Goal: Information Seeking & Learning: Learn about a topic

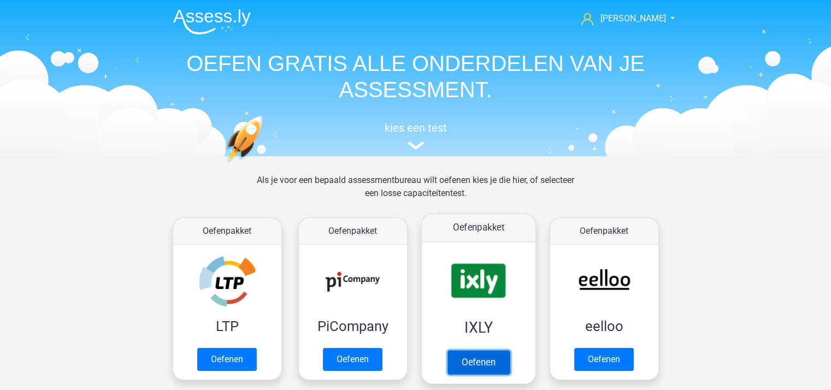
click at [485, 357] on link "Oefenen" at bounding box center [478, 362] width 62 height 24
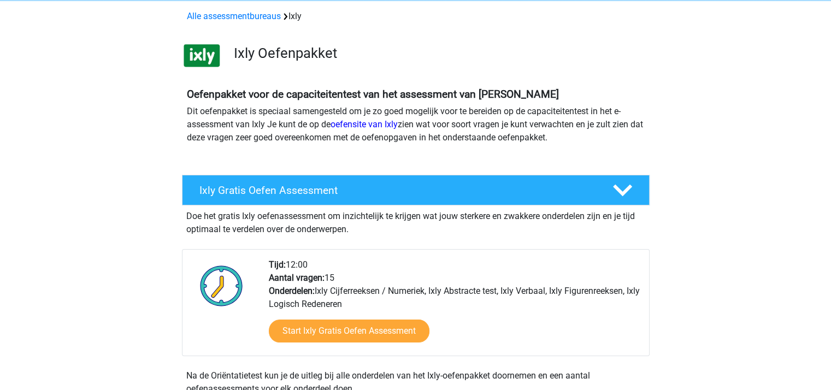
scroll to position [42, 0]
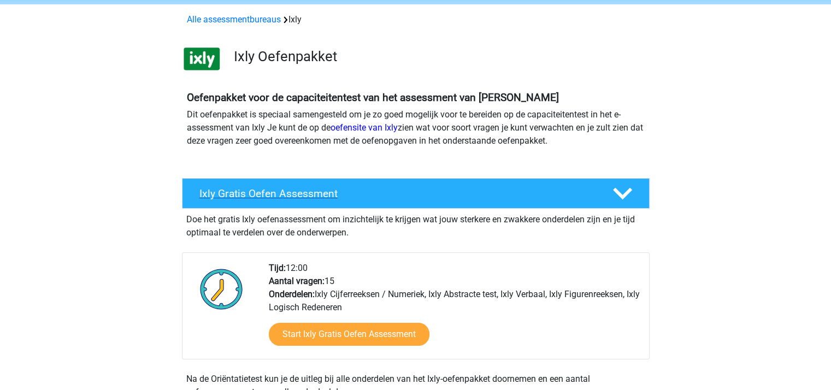
click at [623, 195] on polygon at bounding box center [622, 194] width 19 height 12
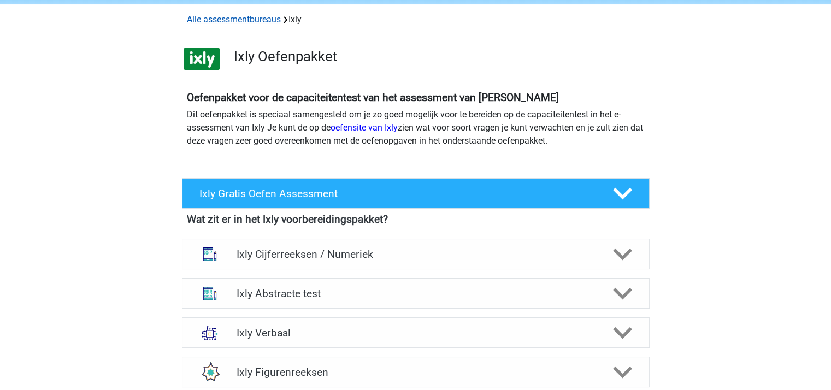
click at [221, 19] on link "Alle assessmentbureaus" at bounding box center [234, 19] width 94 height 10
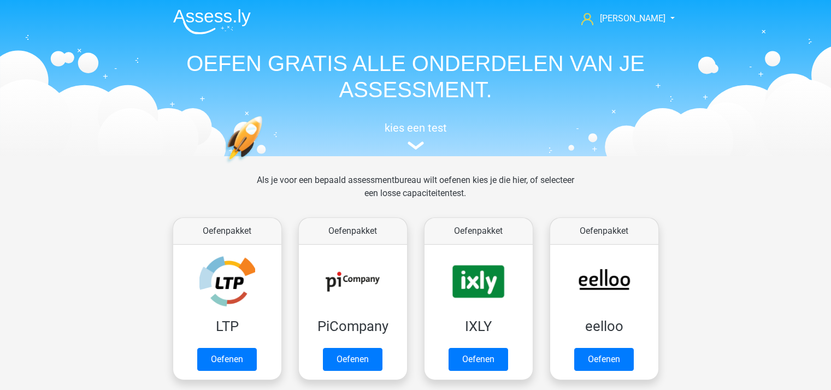
scroll to position [174, 0]
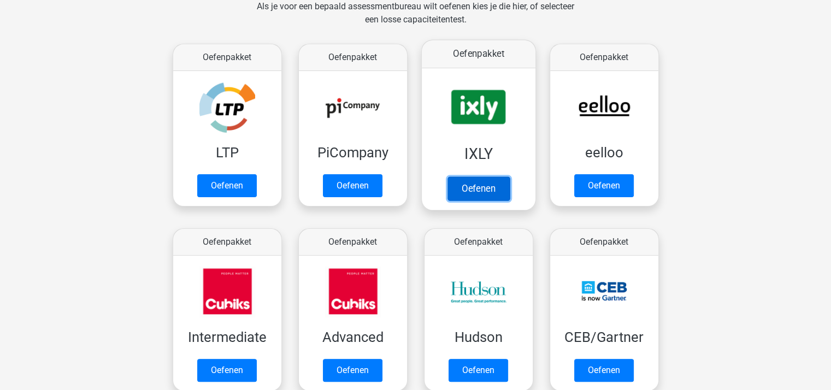
click at [468, 176] on link "Oefenen" at bounding box center [478, 188] width 62 height 24
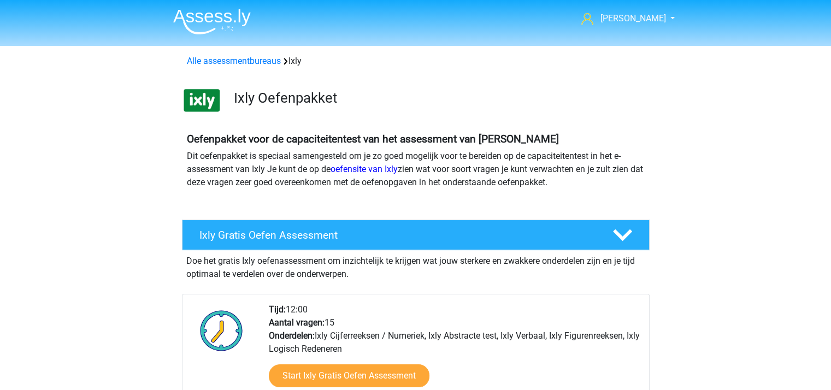
click at [193, 19] on img at bounding box center [212, 22] width 78 height 26
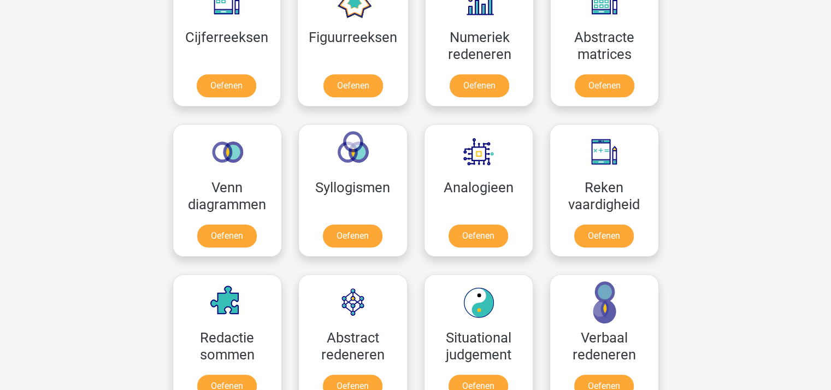
scroll to position [542, 0]
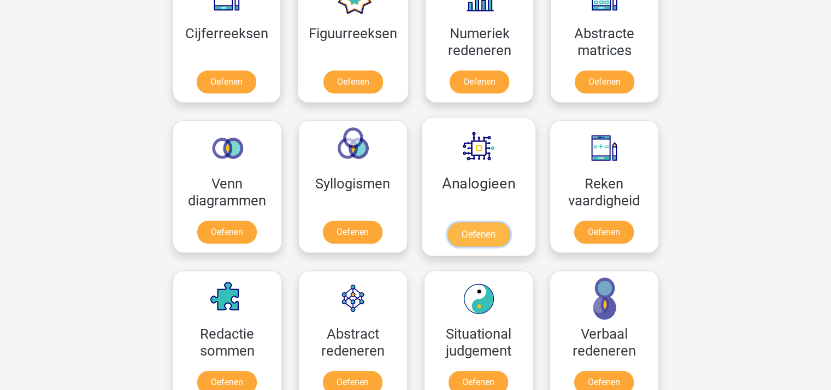
click at [472, 229] on link "Oefenen" at bounding box center [478, 234] width 62 height 24
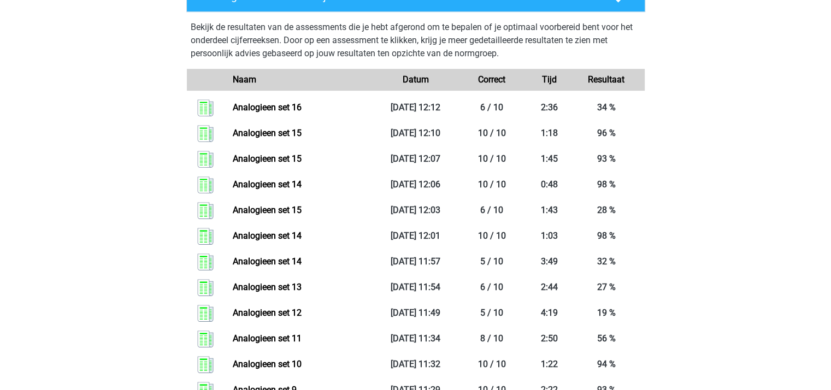
scroll to position [513, 0]
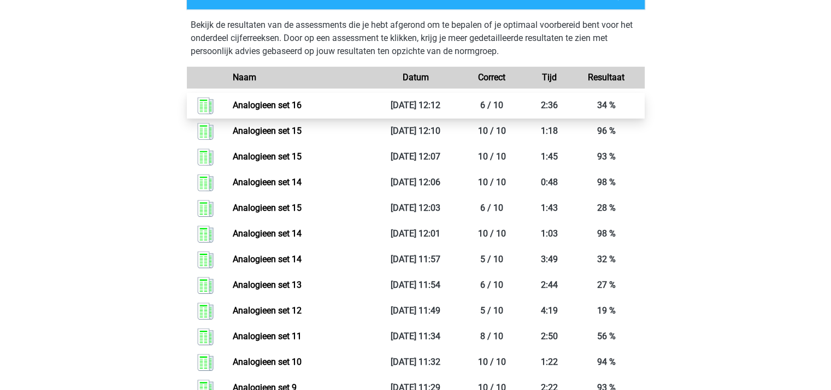
click at [270, 105] on link "Analogieen set 16" at bounding box center [267, 105] width 69 height 10
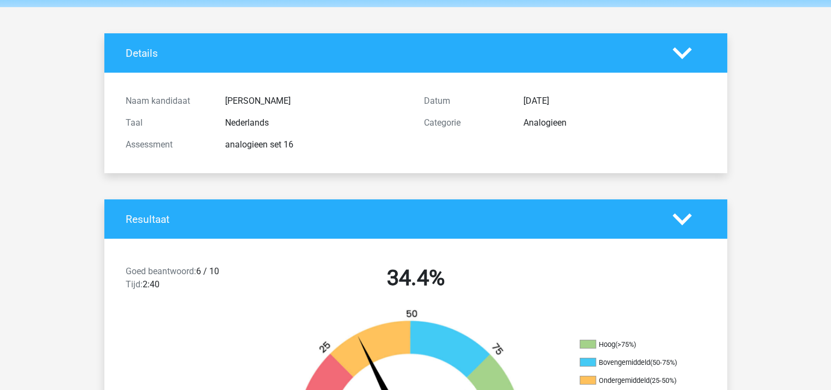
scroll to position [27, 0]
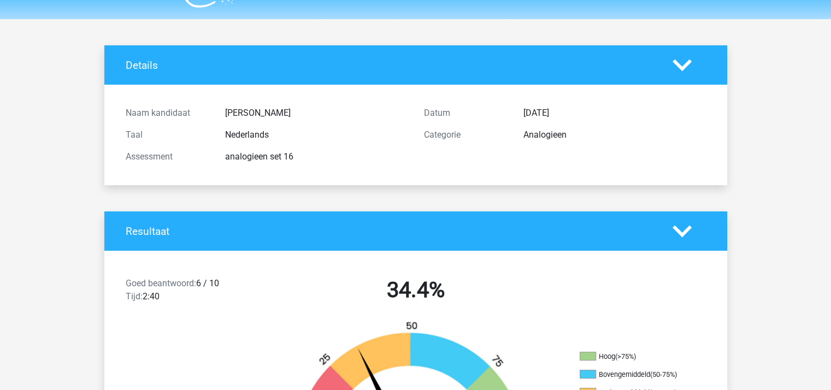
click at [149, 279] on span "Goed beantwoord:" at bounding box center [161, 283] width 70 height 10
drag, startPoint x: 149, startPoint y: 279, endPoint x: 227, endPoint y: 296, distance: 80.1
click at [227, 296] on div "Goed beantwoord: 6 / 10 Tijd: 2:40" at bounding box center [191, 292] width 149 height 31
click at [674, 229] on icon at bounding box center [682, 231] width 19 height 19
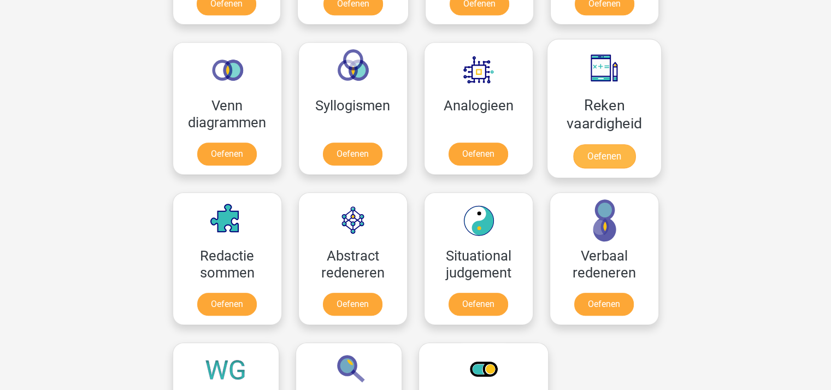
scroll to position [625, 0]
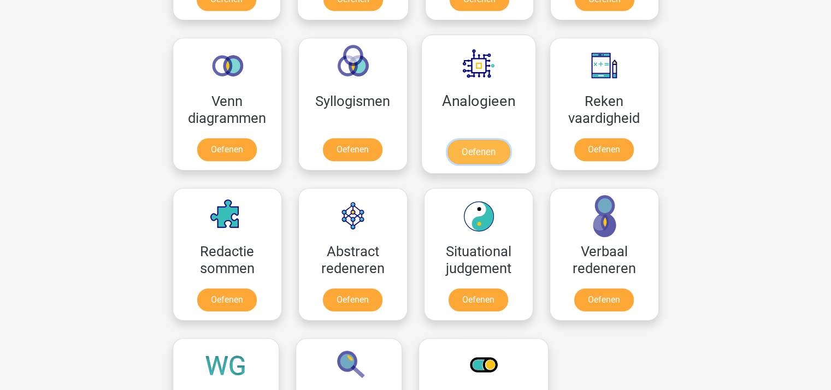
click at [494, 143] on link "Oefenen" at bounding box center [478, 152] width 62 height 24
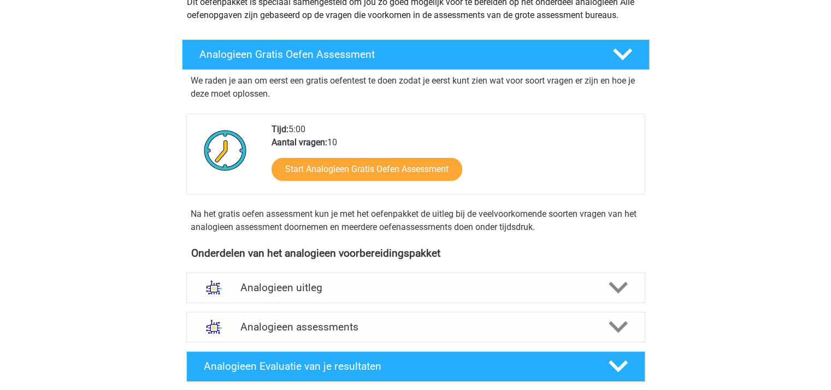
scroll to position [190, 0]
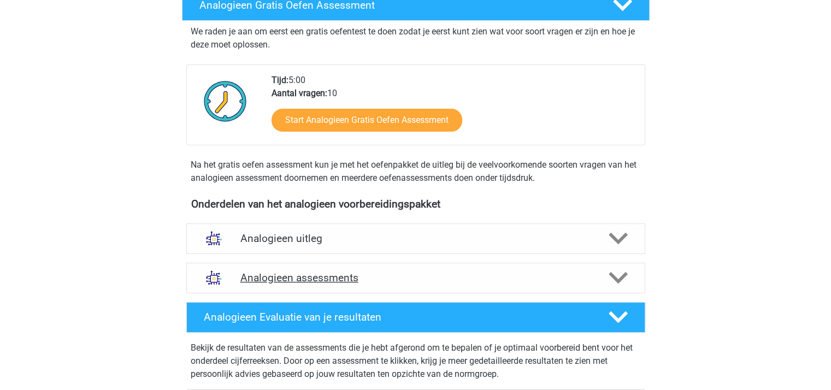
click at [622, 271] on icon at bounding box center [618, 277] width 19 height 19
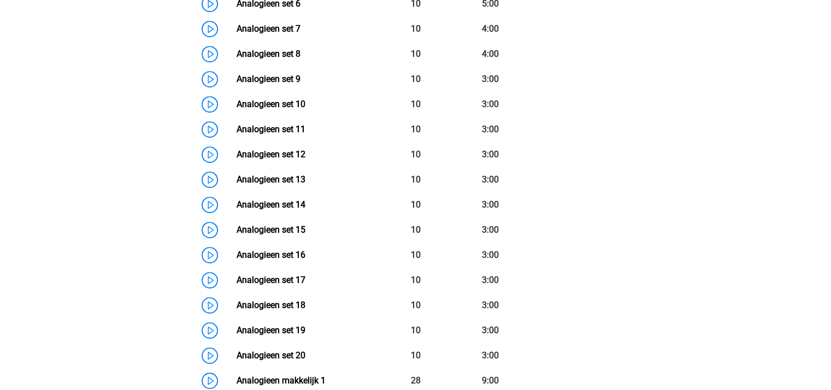
scroll to position [764, 0]
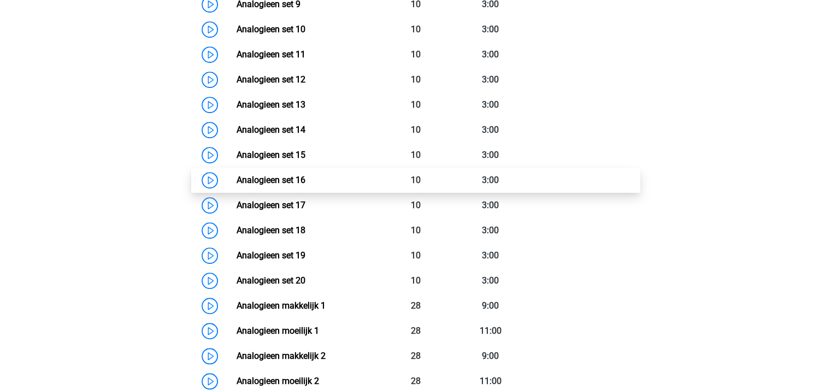
click at [272, 175] on link "Analogieen set 16" at bounding box center [271, 180] width 69 height 10
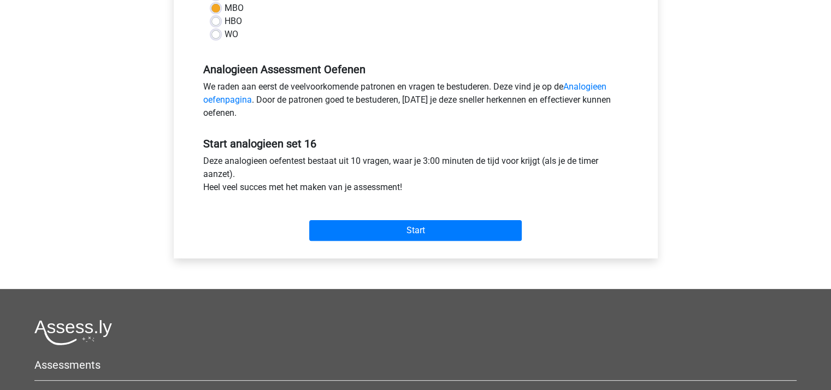
scroll to position [286, 0]
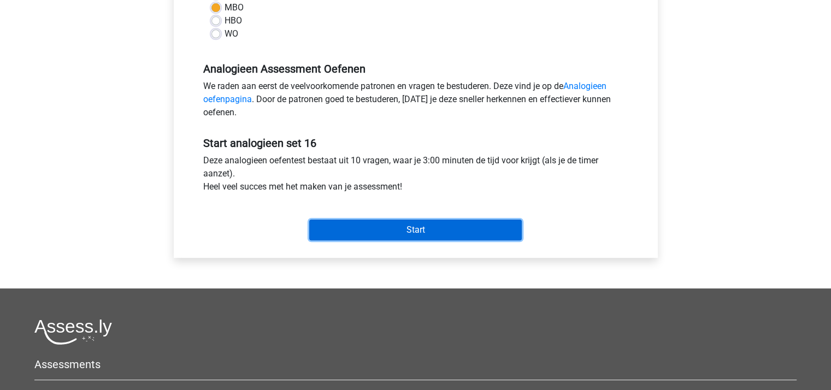
click at [393, 231] on input "Start" at bounding box center [415, 230] width 213 height 21
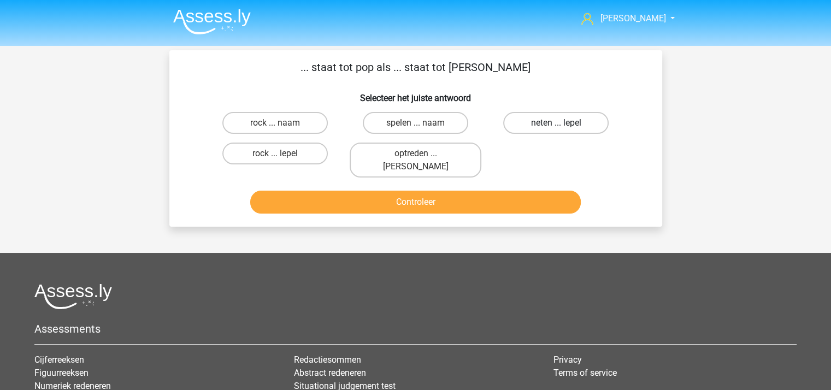
click at [546, 116] on label "neten ... lepel" at bounding box center [555, 123] width 105 height 22
click at [556, 123] on input "neten ... lepel" at bounding box center [559, 126] width 7 height 7
radio input "true"
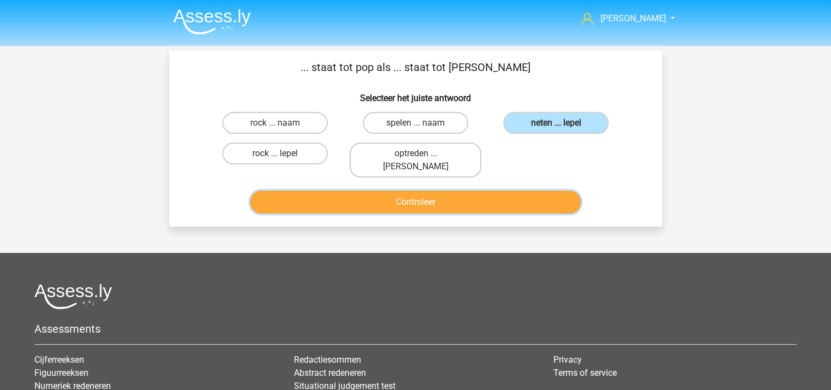
click at [450, 191] on button "Controleer" at bounding box center [415, 202] width 331 height 23
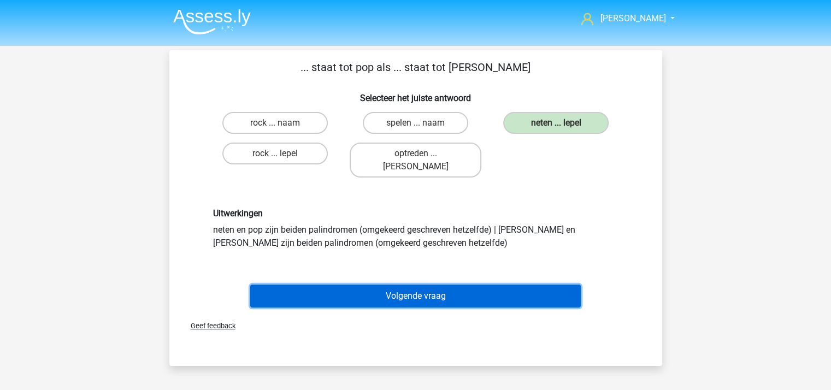
click at [426, 285] on button "Volgende vraag" at bounding box center [415, 296] width 331 height 23
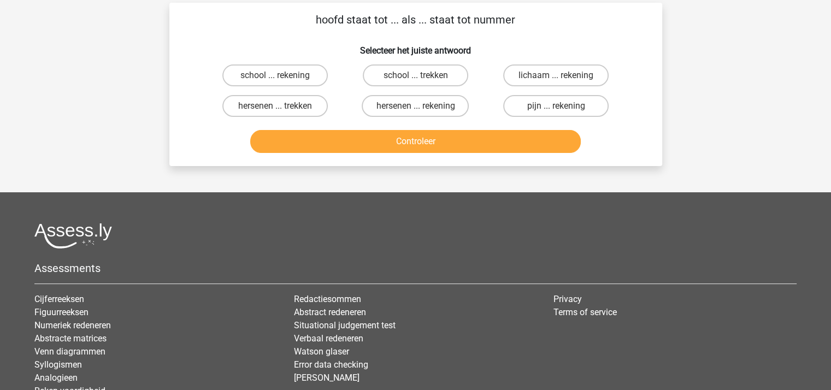
scroll to position [50, 0]
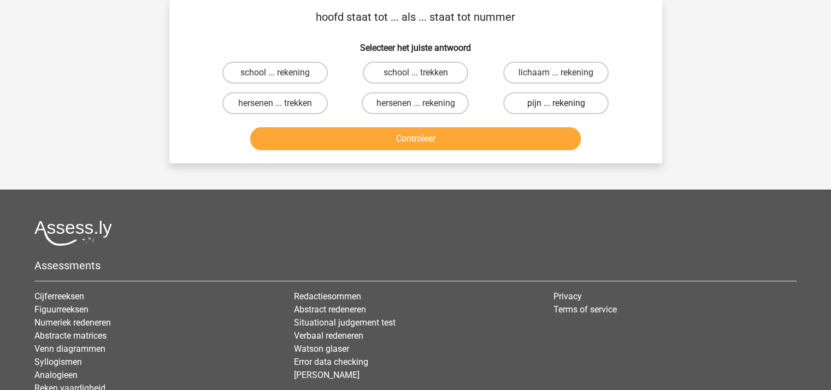
click at [559, 101] on label "pijn ... rekening" at bounding box center [555, 103] width 105 height 22
click at [559, 103] on input "pijn ... rekening" at bounding box center [559, 106] width 7 height 7
radio input "true"
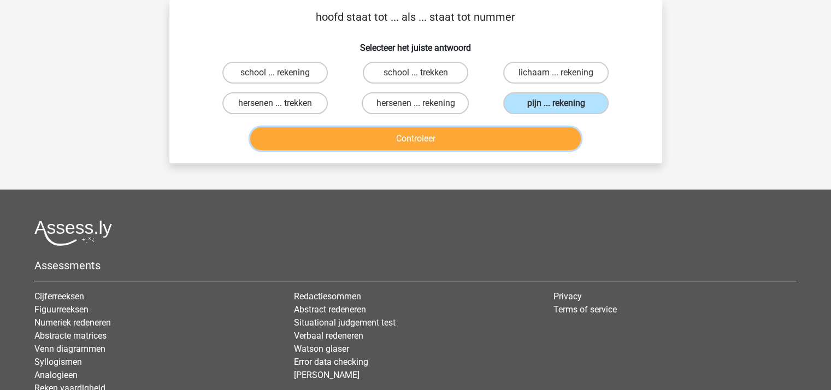
click at [452, 138] on button "Controleer" at bounding box center [415, 138] width 331 height 23
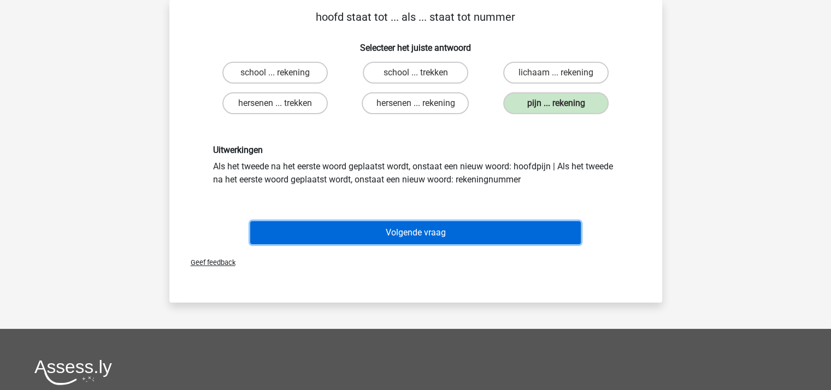
click at [426, 231] on button "Volgende vraag" at bounding box center [415, 232] width 331 height 23
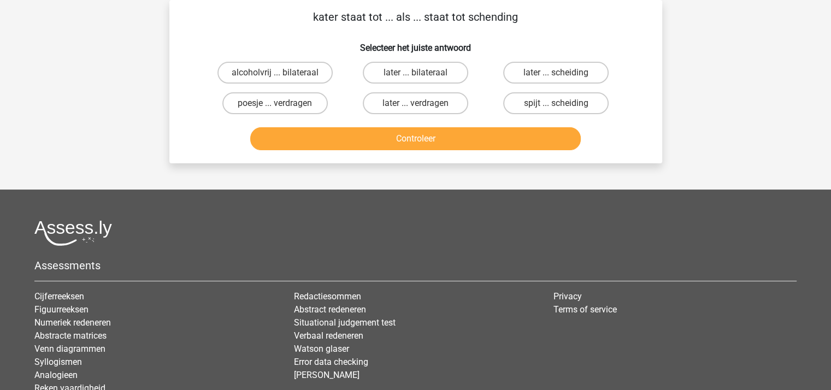
click at [426, 231] on div at bounding box center [415, 233] width 762 height 26
click at [545, 72] on label "later ... scheiding" at bounding box center [555, 73] width 105 height 22
click at [556, 73] on input "later ... scheiding" at bounding box center [559, 76] width 7 height 7
radio input "true"
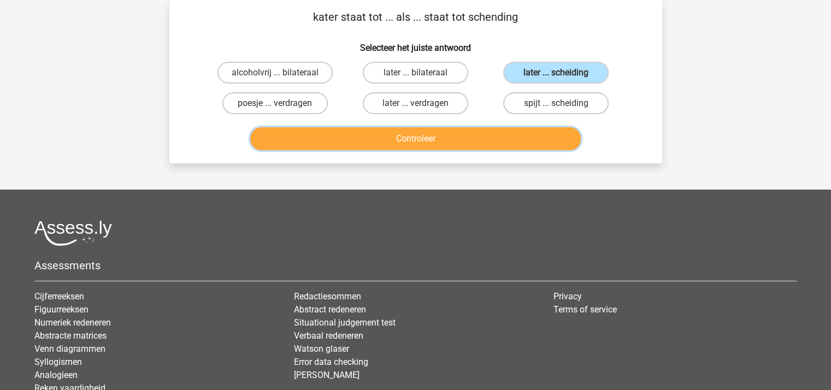
click at [477, 134] on button "Controleer" at bounding box center [415, 138] width 331 height 23
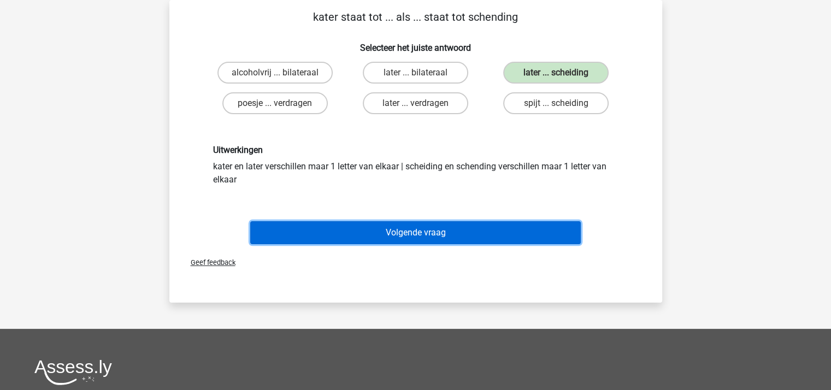
click at [444, 225] on button "Volgende vraag" at bounding box center [415, 232] width 331 height 23
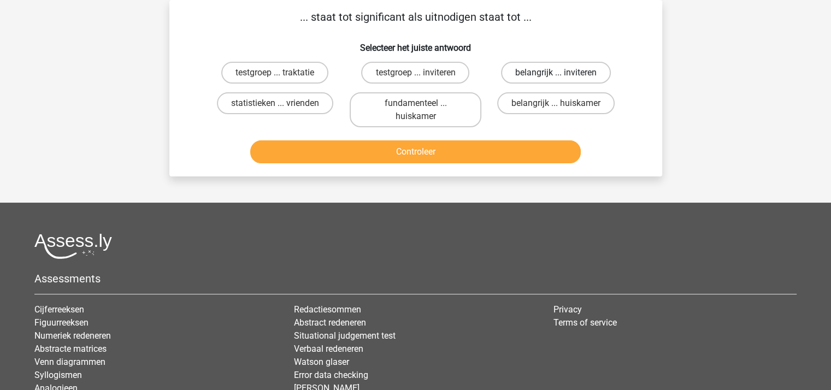
click at [522, 64] on label "belangrijk ... inviteren" at bounding box center [556, 73] width 110 height 22
click at [556, 73] on input "belangrijk ... inviteren" at bounding box center [559, 76] width 7 height 7
radio input "true"
click at [445, 155] on button "Controleer" at bounding box center [415, 151] width 331 height 23
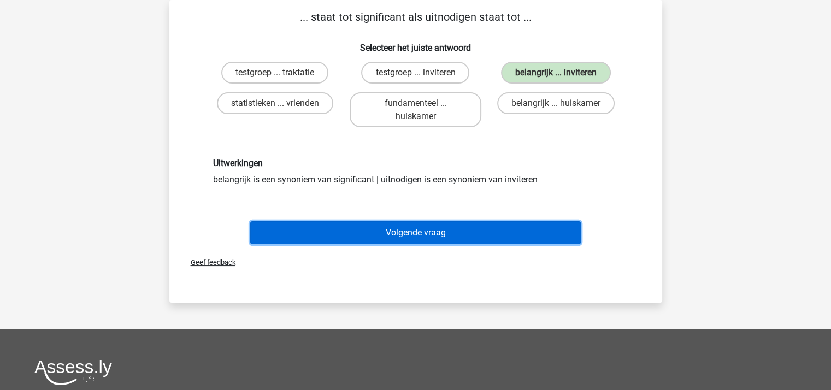
click at [430, 225] on button "Volgende vraag" at bounding box center [415, 232] width 331 height 23
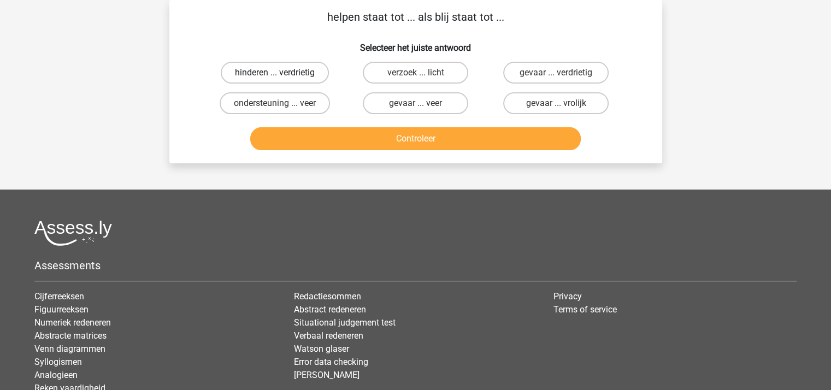
click at [284, 70] on label "hinderen ... verdrietig" at bounding box center [275, 73] width 108 height 22
click at [282, 73] on input "hinderen ... verdrietig" at bounding box center [278, 76] width 7 height 7
radio input "true"
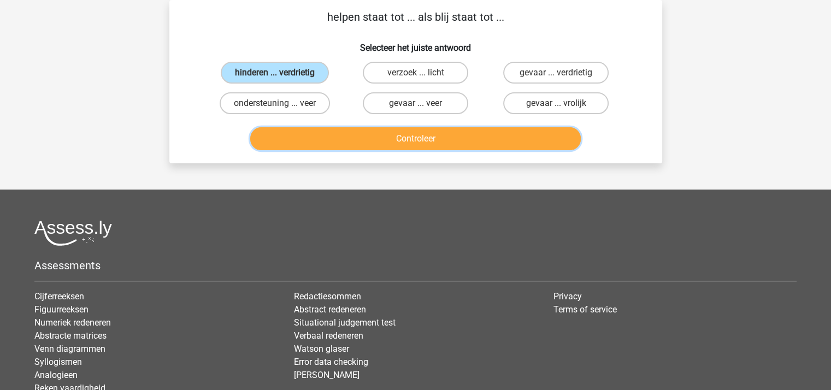
click at [359, 136] on button "Controleer" at bounding box center [415, 138] width 331 height 23
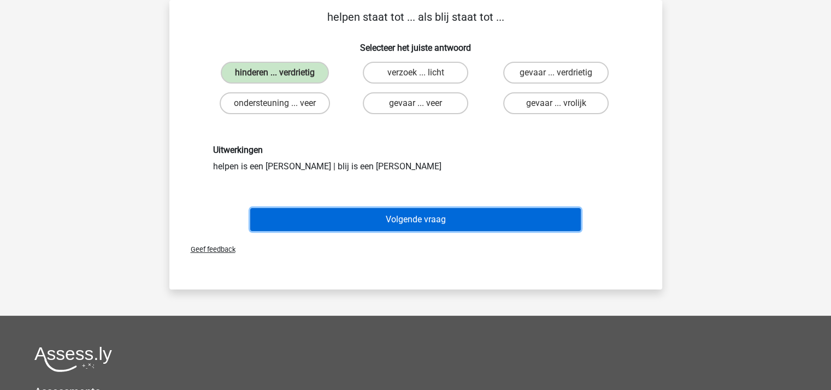
click at [393, 221] on button "Volgende vraag" at bounding box center [415, 219] width 331 height 23
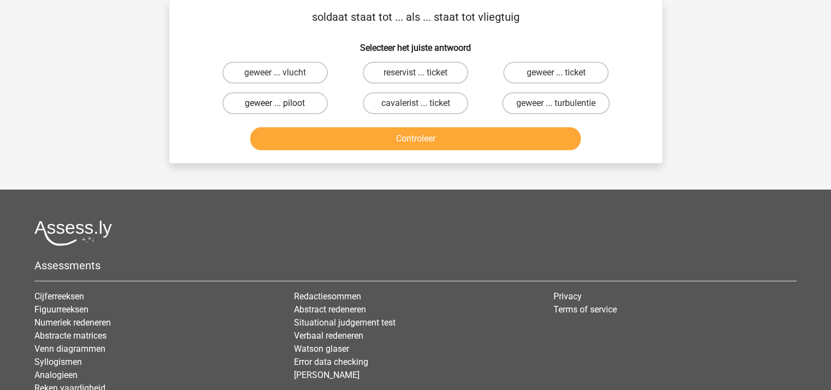
click at [273, 100] on label "geweer ... piloot" at bounding box center [274, 103] width 105 height 22
click at [275, 103] on input "geweer ... piloot" at bounding box center [278, 106] width 7 height 7
radio input "true"
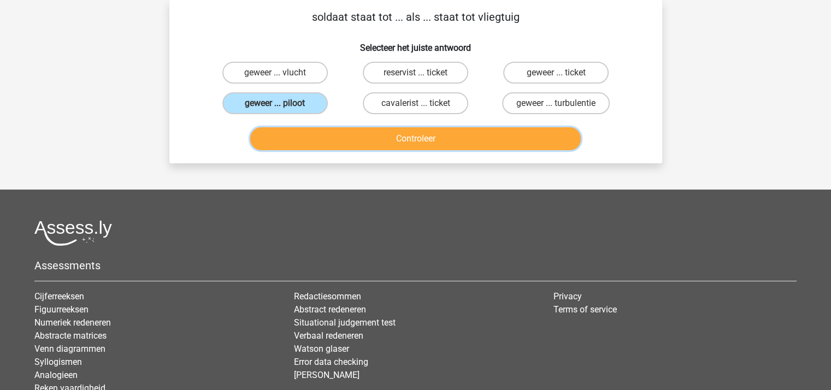
click at [381, 143] on button "Controleer" at bounding box center [415, 138] width 331 height 23
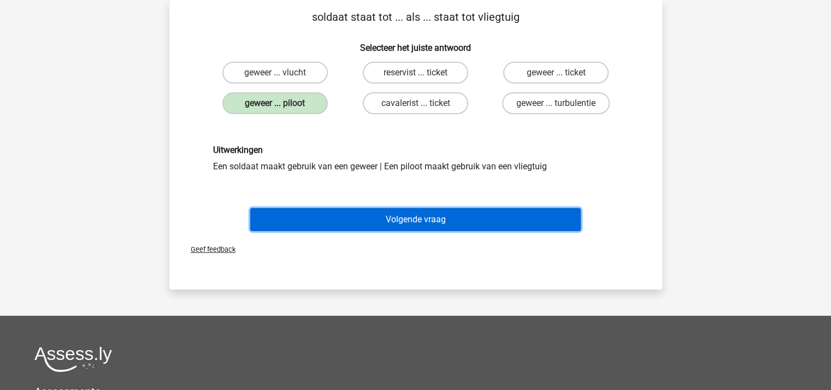
click at [397, 210] on button "Volgende vraag" at bounding box center [415, 219] width 331 height 23
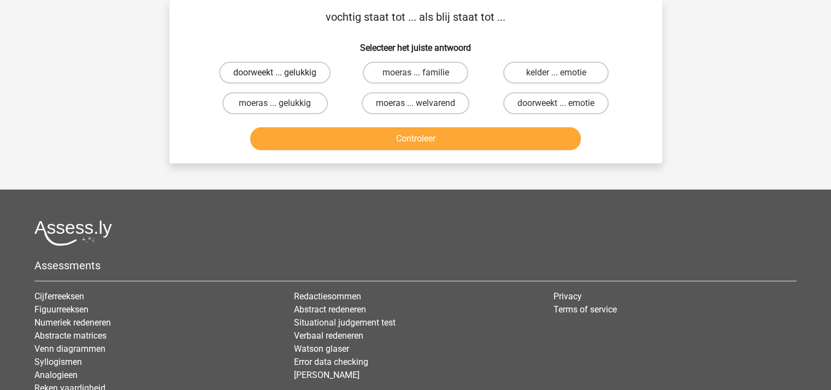
click at [300, 70] on label "doorweekt ... gelukkig" at bounding box center [274, 73] width 111 height 22
click at [282, 73] on input "doorweekt ... gelukkig" at bounding box center [278, 76] width 7 height 7
radio input "true"
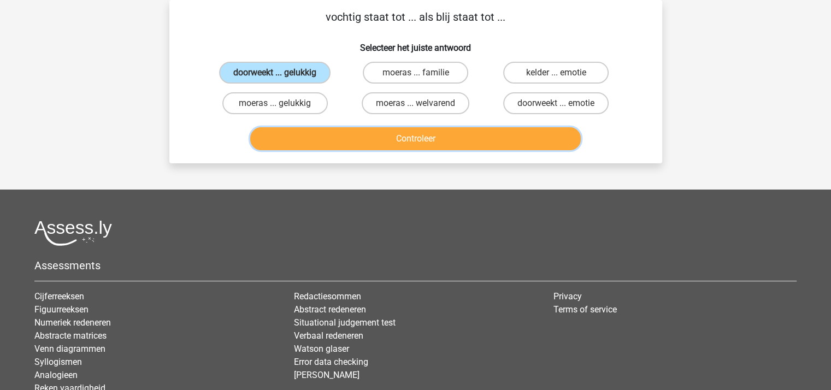
click at [399, 141] on button "Controleer" at bounding box center [415, 138] width 331 height 23
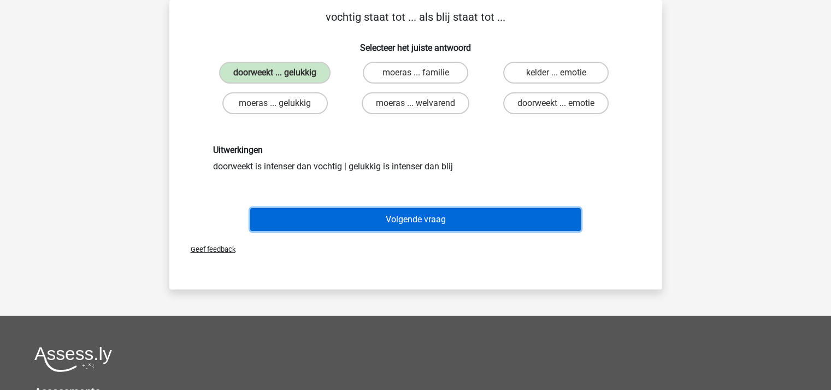
click at [414, 214] on button "Volgende vraag" at bounding box center [415, 219] width 331 height 23
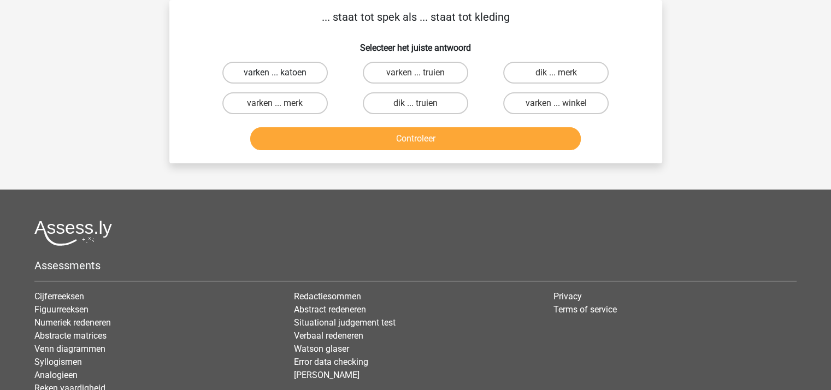
click at [286, 72] on label "varken ... katoen" at bounding box center [274, 73] width 105 height 22
click at [282, 73] on input "varken ... katoen" at bounding box center [278, 76] width 7 height 7
radio input "true"
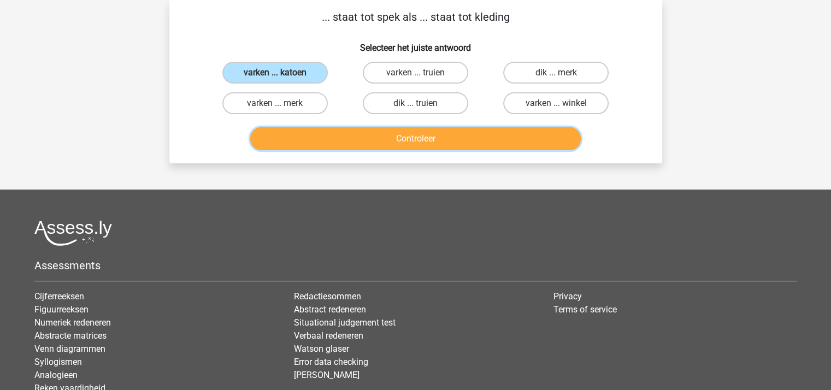
click at [367, 133] on button "Controleer" at bounding box center [415, 138] width 331 height 23
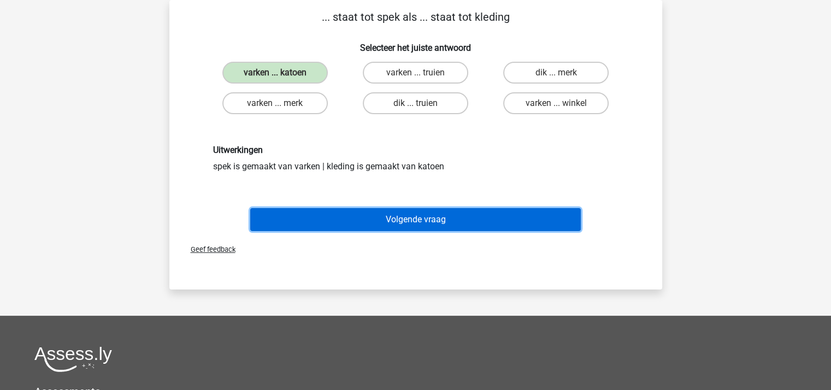
click at [401, 214] on button "Volgende vraag" at bounding box center [415, 219] width 331 height 23
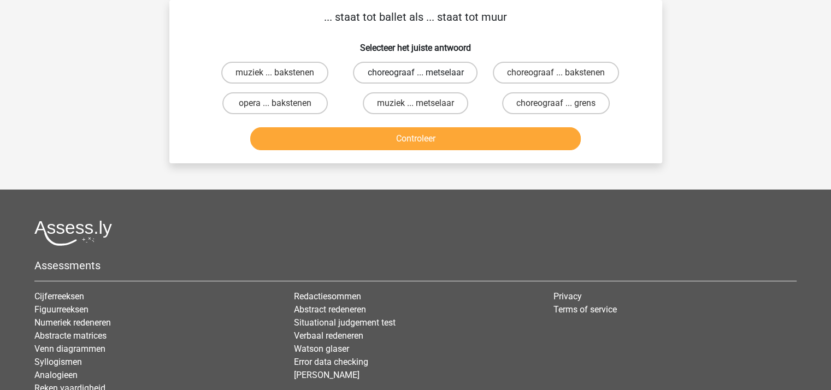
click at [409, 70] on label "choreograaf ... metselaar" at bounding box center [415, 73] width 125 height 22
click at [415, 73] on input "choreograaf ... metselaar" at bounding box center [418, 76] width 7 height 7
radio input "true"
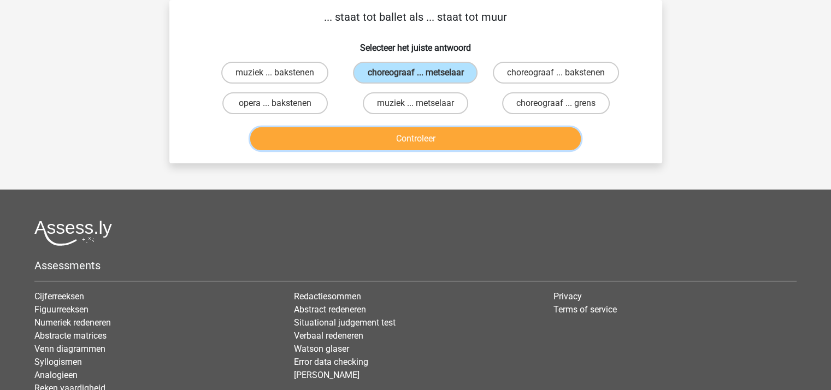
click at [422, 137] on button "Controleer" at bounding box center [415, 138] width 331 height 23
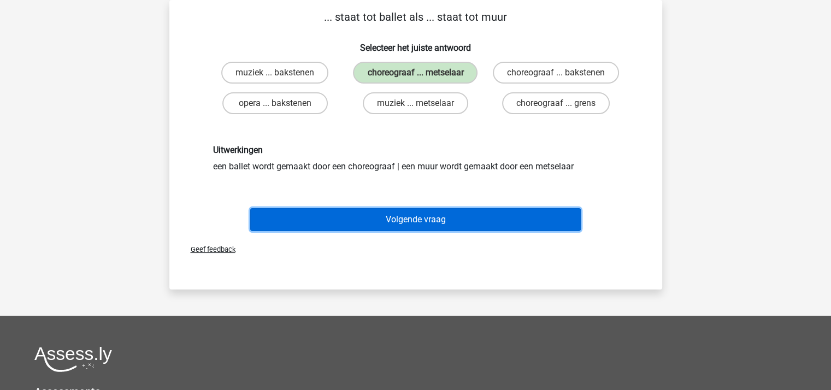
click at [420, 214] on button "Volgende vraag" at bounding box center [415, 219] width 331 height 23
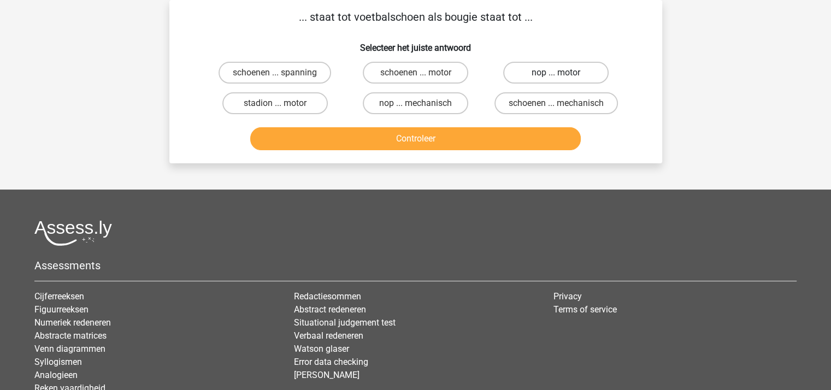
click at [536, 69] on label "nop ... motor" at bounding box center [555, 73] width 105 height 22
click at [556, 73] on input "nop ... motor" at bounding box center [559, 76] width 7 height 7
radio input "true"
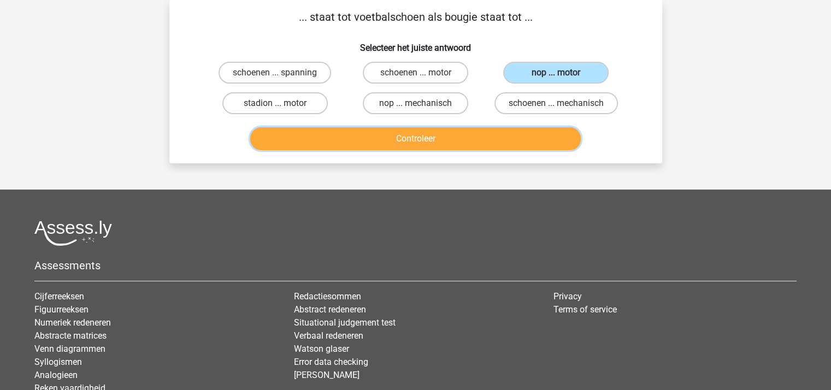
click at [426, 133] on button "Controleer" at bounding box center [415, 138] width 331 height 23
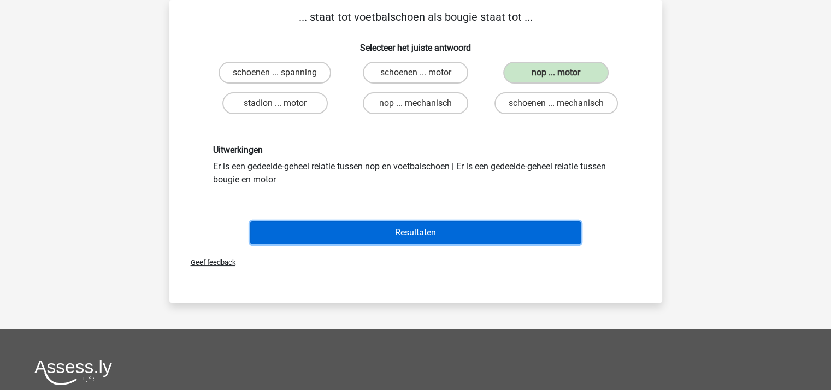
click at [409, 227] on button "Resultaten" at bounding box center [415, 232] width 331 height 23
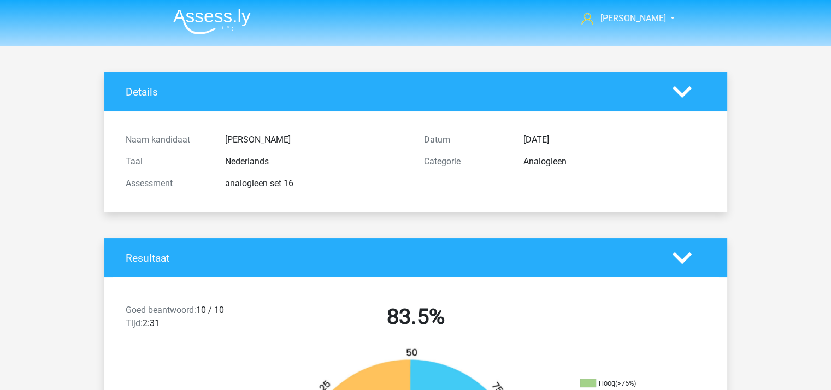
click at [213, 13] on img at bounding box center [212, 22] width 78 height 26
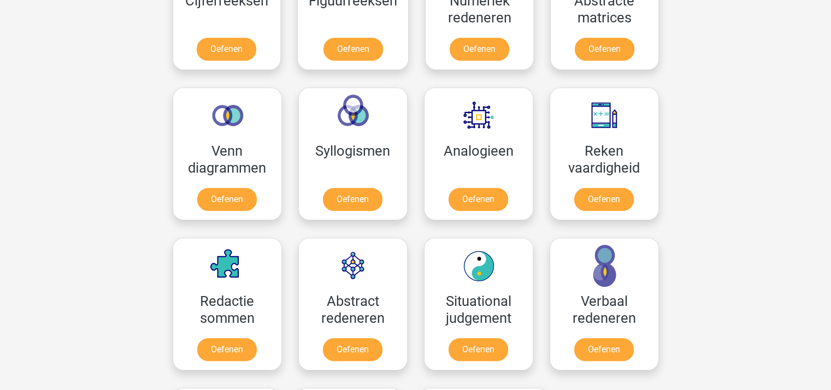
scroll to position [581, 0]
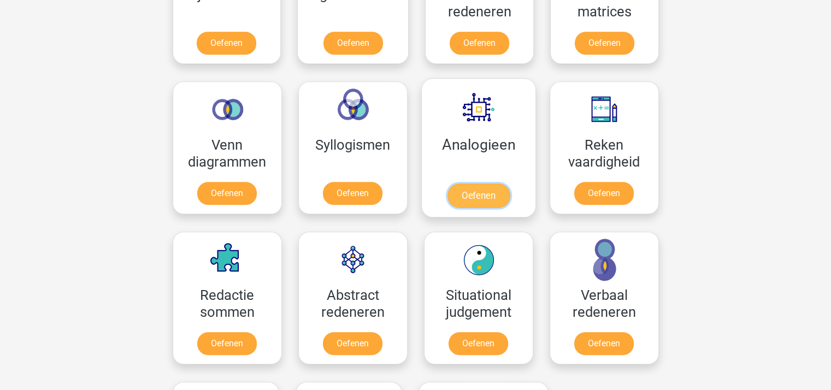
click at [482, 194] on link "Oefenen" at bounding box center [478, 196] width 62 height 24
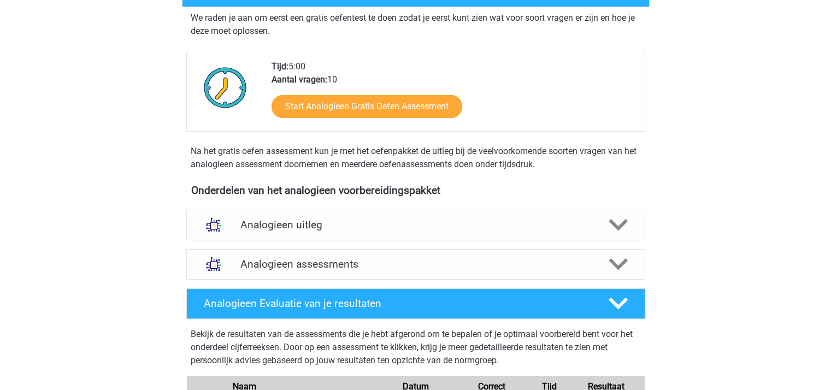
scroll to position [198, 0]
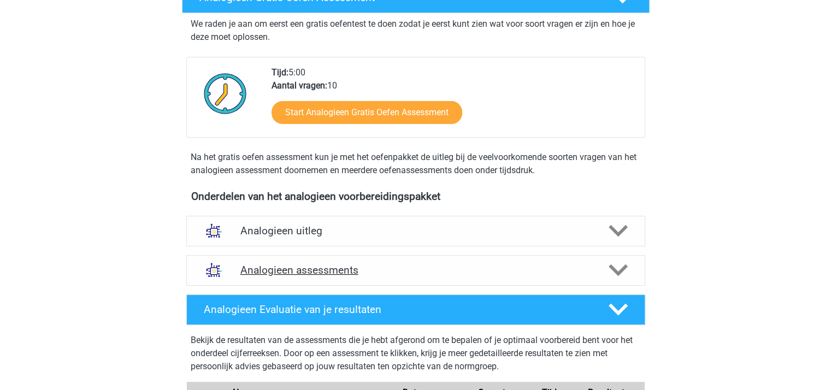
click at [591, 266] on div "Analogieen assessments" at bounding box center [415, 270] width 367 height 13
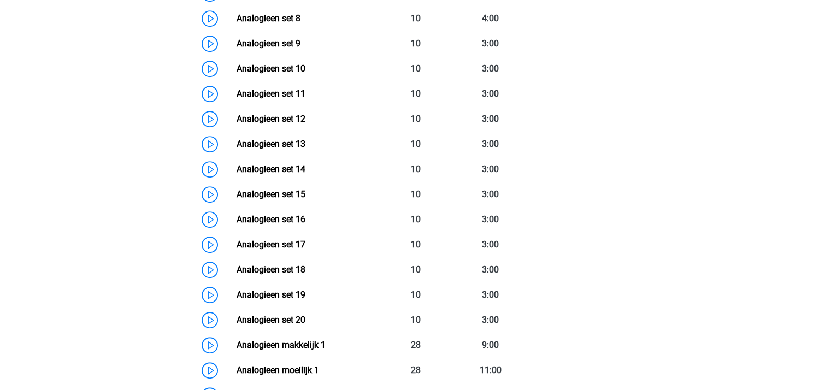
scroll to position [745, 0]
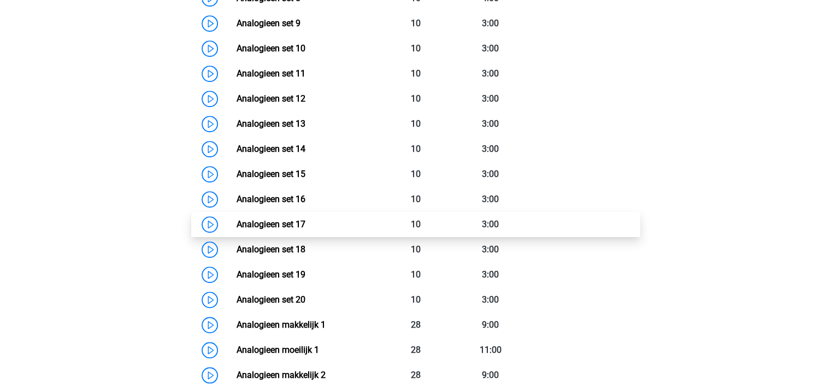
click at [258, 222] on link "Analogieen set 17" at bounding box center [271, 224] width 69 height 10
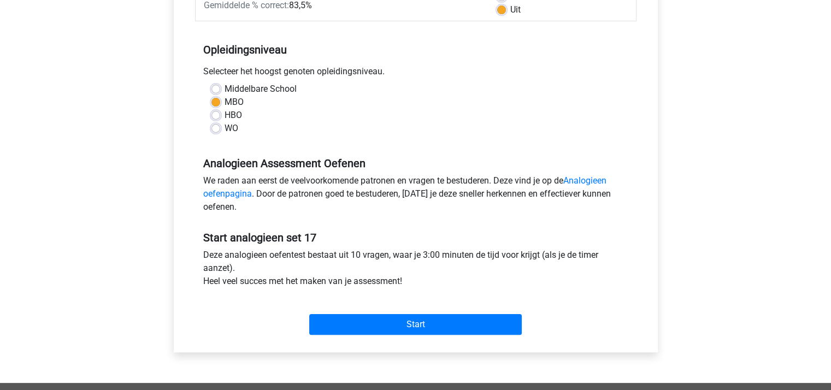
scroll to position [194, 0]
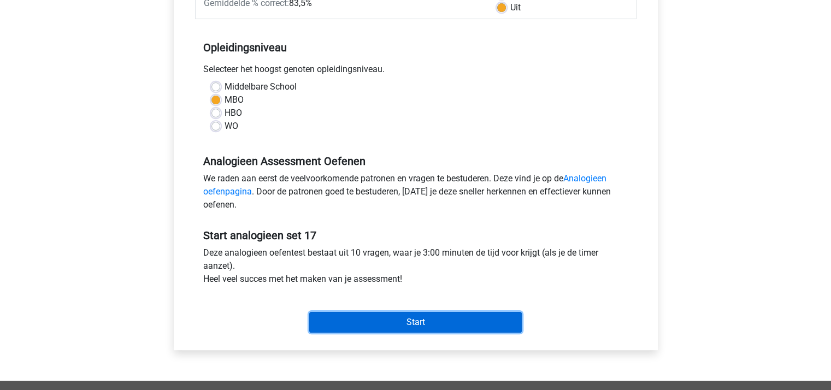
click at [446, 318] on input "Start" at bounding box center [415, 322] width 213 height 21
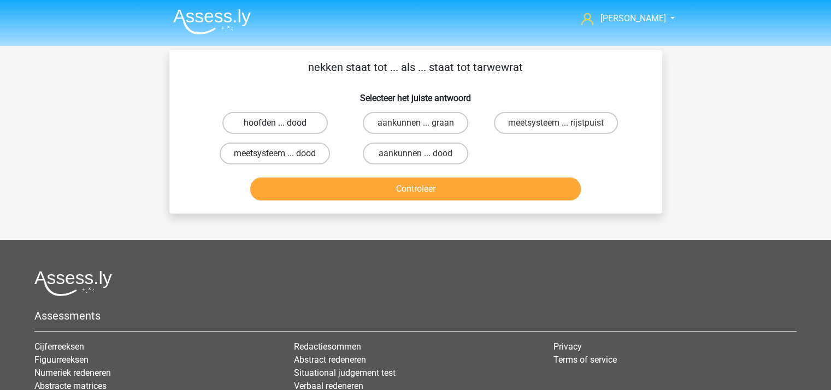
click at [275, 120] on label "hoofden ... dood" at bounding box center [274, 123] width 105 height 22
click at [275, 123] on input "hoofden ... dood" at bounding box center [278, 126] width 7 height 7
radio input "true"
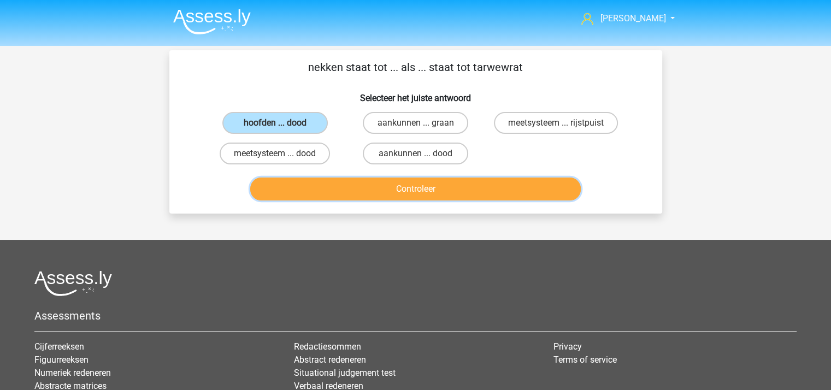
click at [378, 180] on button "Controleer" at bounding box center [415, 189] width 331 height 23
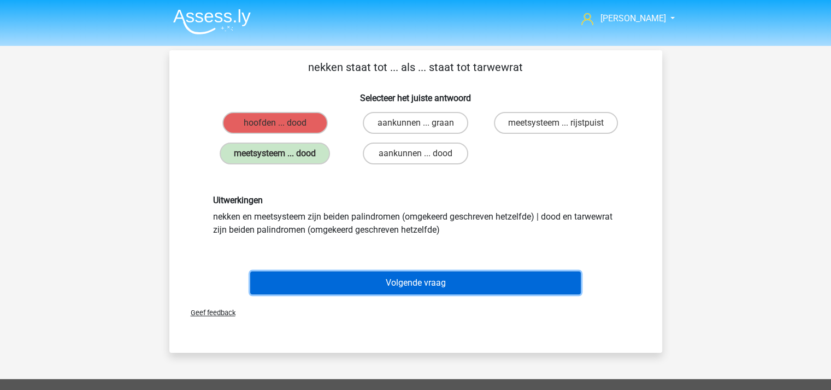
click at [404, 281] on button "Volgende vraag" at bounding box center [415, 283] width 331 height 23
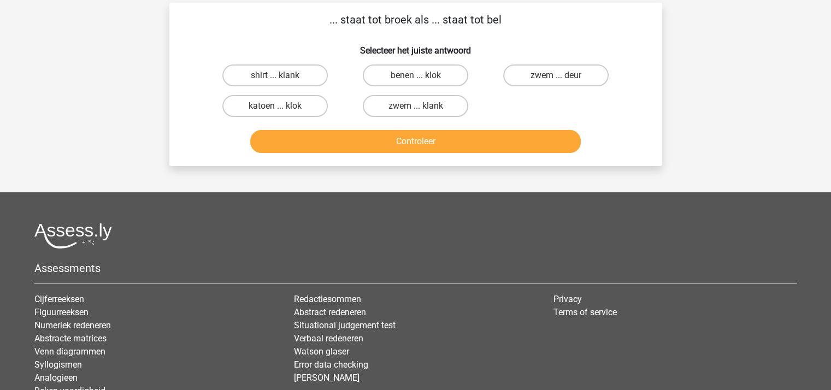
scroll to position [50, 0]
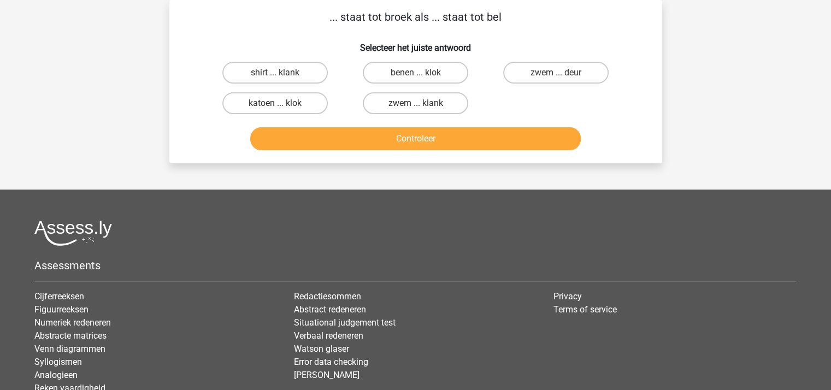
click at [404, 281] on div "Assessments Cijferreeksen Figuurreeksen Numeriek redeneren Abstracte matrices V…" at bounding box center [415, 312] width 778 height 184
click at [542, 66] on label "zwem ... deur" at bounding box center [555, 73] width 105 height 22
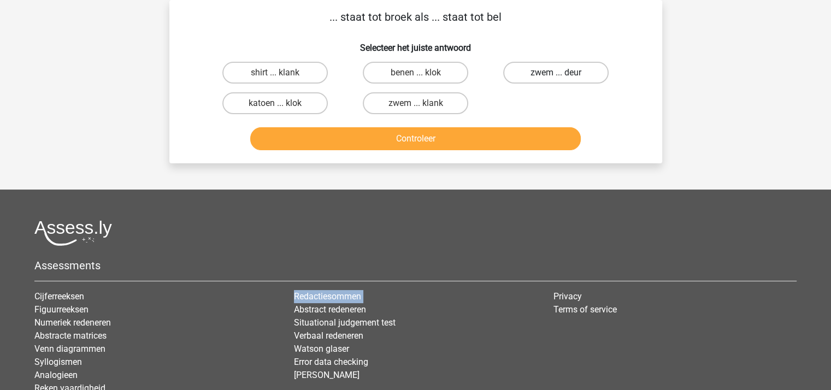
click at [556, 73] on input "zwem ... deur" at bounding box center [559, 76] width 7 height 7
radio input "true"
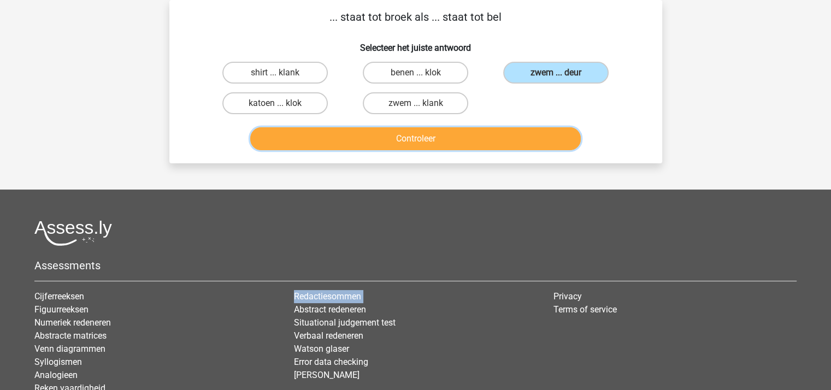
click at [461, 135] on button "Controleer" at bounding box center [415, 138] width 331 height 23
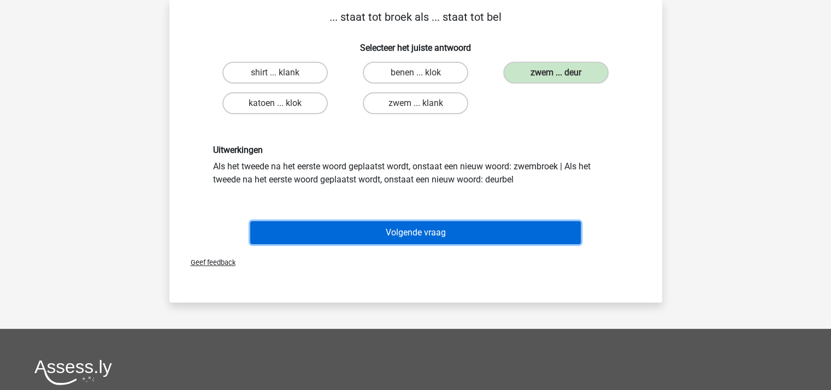
click at [420, 228] on button "Volgende vraag" at bounding box center [415, 232] width 331 height 23
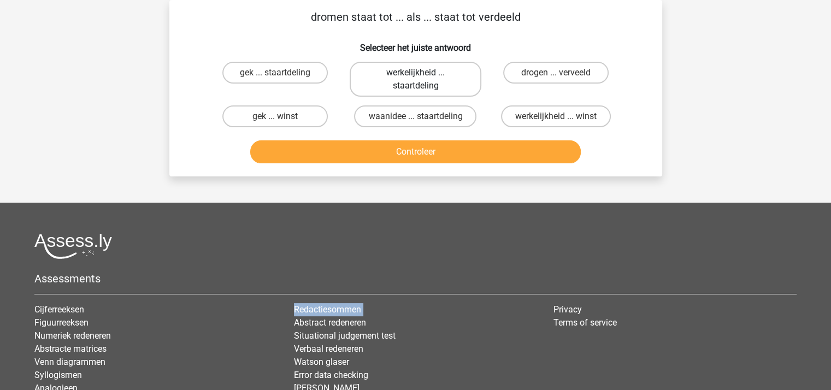
click at [427, 76] on label "werkelijkheid ... staartdeling" at bounding box center [416, 79] width 132 height 35
click at [422, 76] on input "werkelijkheid ... staartdeling" at bounding box center [418, 76] width 7 height 7
radio input "true"
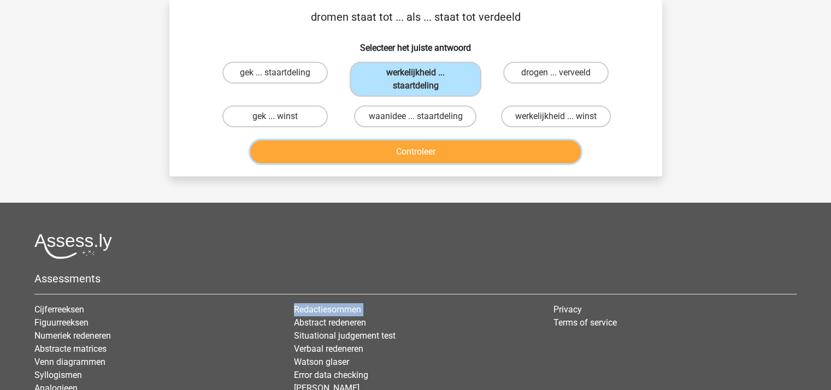
click at [416, 151] on button "Controleer" at bounding box center [415, 151] width 331 height 23
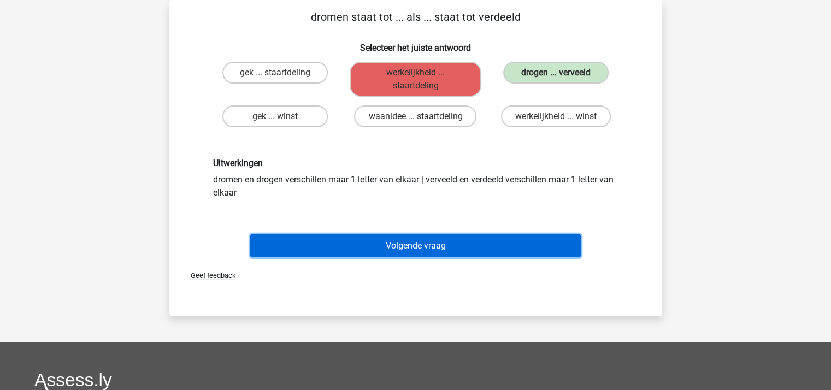
click at [420, 235] on button "Volgende vraag" at bounding box center [415, 245] width 331 height 23
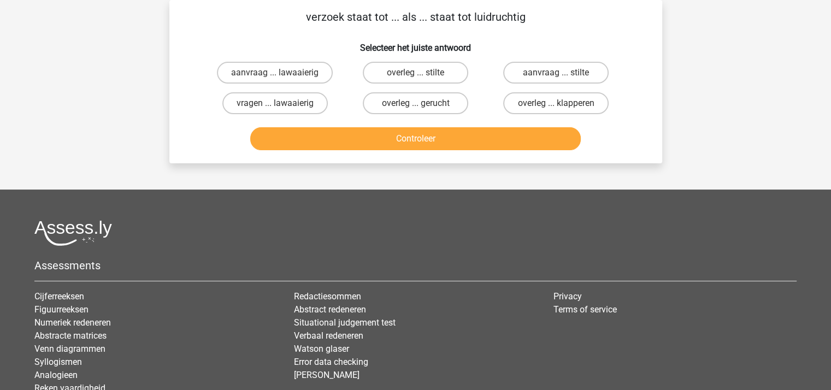
click at [420, 235] on div at bounding box center [415, 233] width 762 height 26
click at [530, 68] on label "aanvraag ... stilte" at bounding box center [555, 73] width 105 height 22
click at [556, 73] on input "aanvraag ... stilte" at bounding box center [559, 76] width 7 height 7
radio input "true"
click at [279, 70] on label "aanvraag ... lawaaierig" at bounding box center [275, 73] width 116 height 22
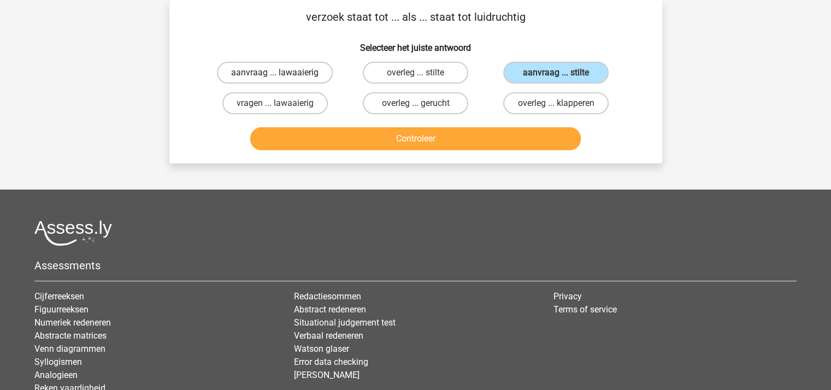
click at [279, 73] on input "aanvraag ... lawaaierig" at bounding box center [278, 76] width 7 height 7
radio input "true"
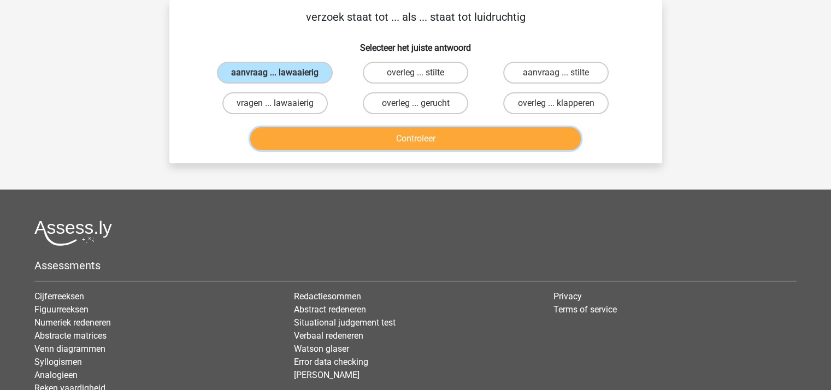
click at [394, 135] on button "Controleer" at bounding box center [415, 138] width 331 height 23
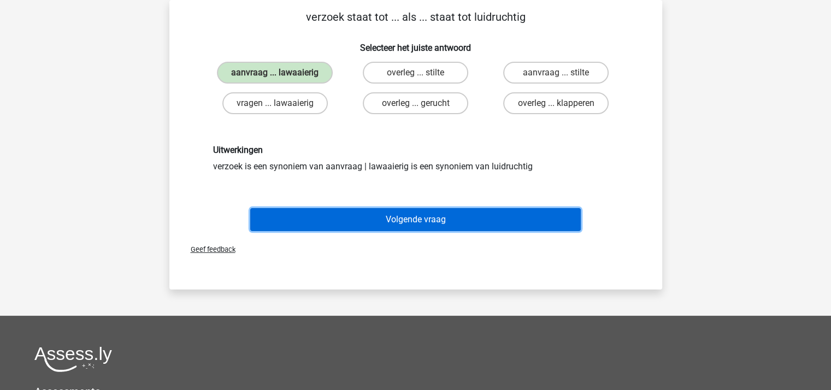
click at [412, 211] on button "Volgende vraag" at bounding box center [415, 219] width 331 height 23
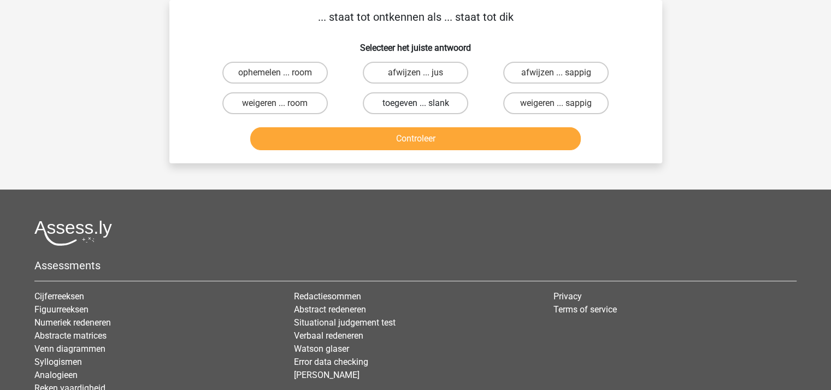
click at [404, 97] on label "toegeven ... slank" at bounding box center [415, 103] width 105 height 22
click at [415, 103] on input "toegeven ... slank" at bounding box center [418, 106] width 7 height 7
radio input "true"
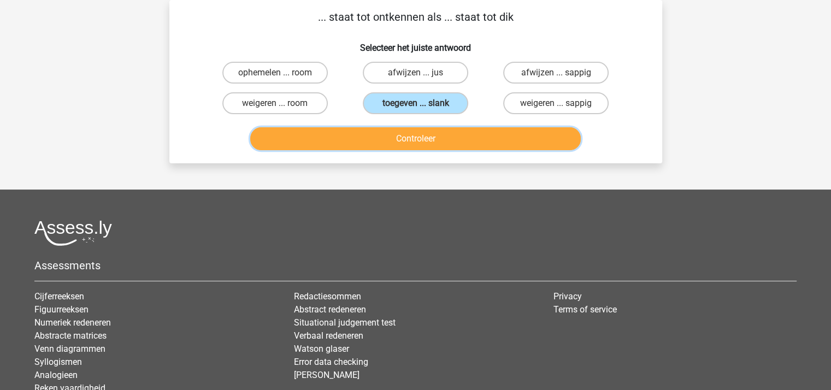
click at [406, 134] on button "Controleer" at bounding box center [415, 138] width 331 height 23
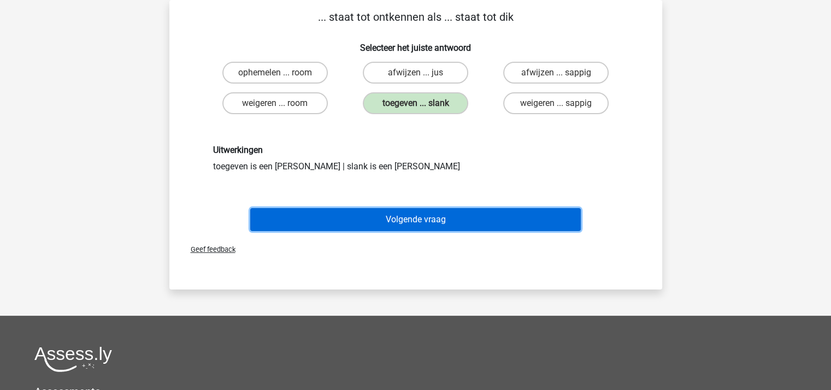
click at [414, 213] on button "Volgende vraag" at bounding box center [415, 219] width 331 height 23
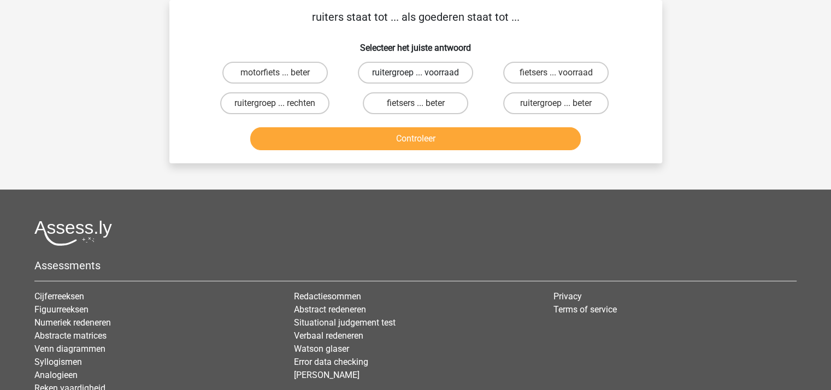
click at [412, 68] on label "ruitergroep ... voorraad" at bounding box center [415, 73] width 115 height 22
click at [415, 73] on input "ruitergroep ... voorraad" at bounding box center [418, 76] width 7 height 7
radio input "true"
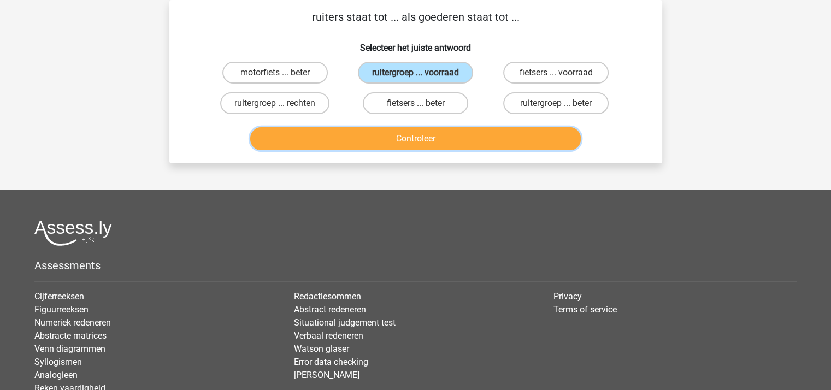
click at [415, 133] on button "Controleer" at bounding box center [415, 138] width 331 height 23
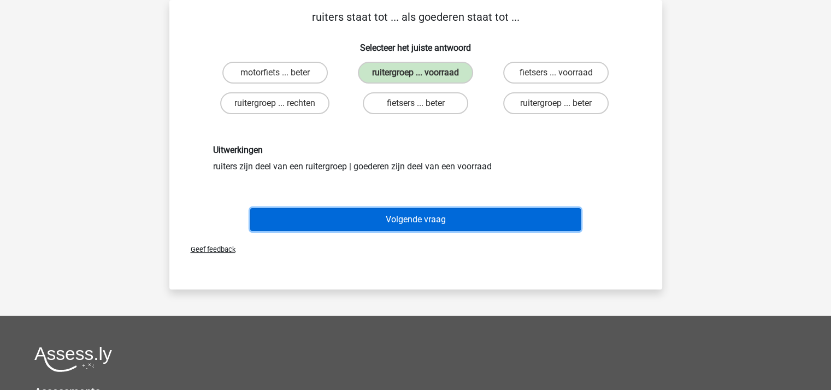
click at [412, 214] on button "Volgende vraag" at bounding box center [415, 219] width 331 height 23
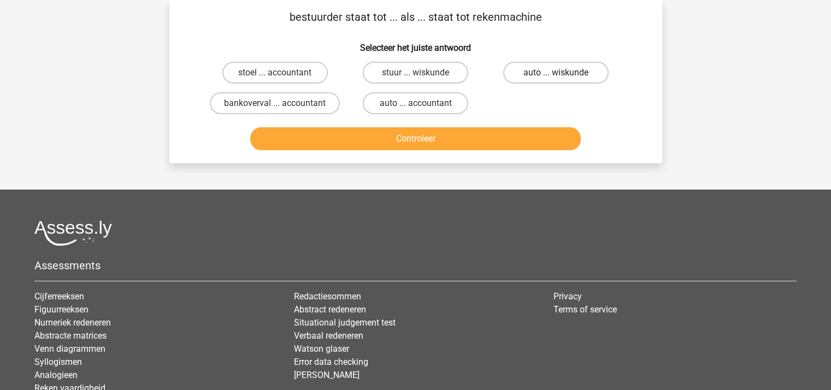
click at [538, 68] on label "auto ... wiskunde" at bounding box center [555, 73] width 105 height 22
click at [556, 73] on input "auto ... wiskunde" at bounding box center [559, 76] width 7 height 7
radio input "true"
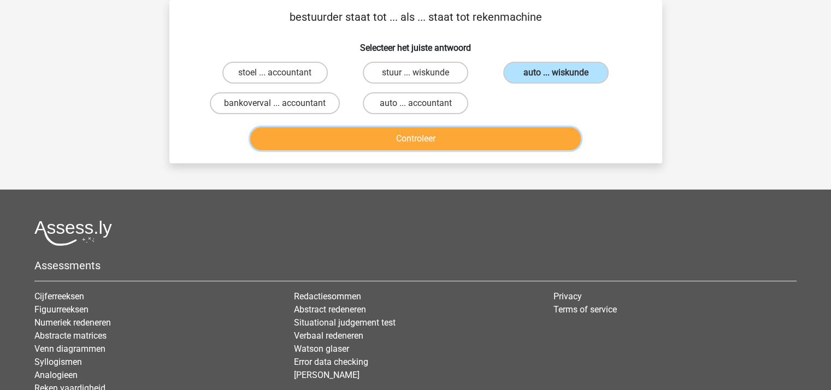
click at [453, 137] on button "Controleer" at bounding box center [415, 138] width 331 height 23
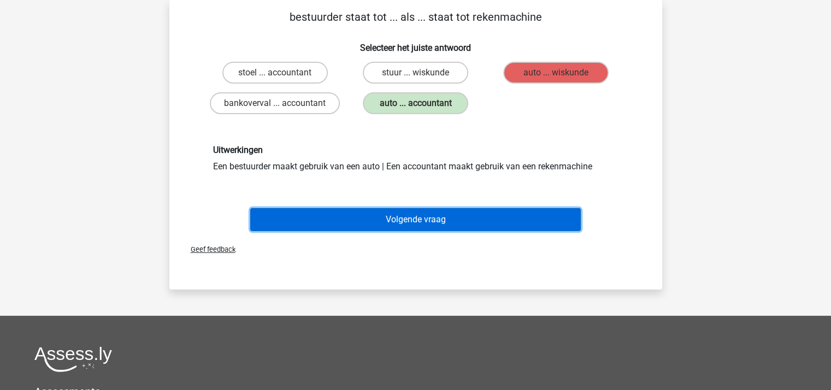
click at [433, 214] on button "Volgende vraag" at bounding box center [415, 219] width 331 height 23
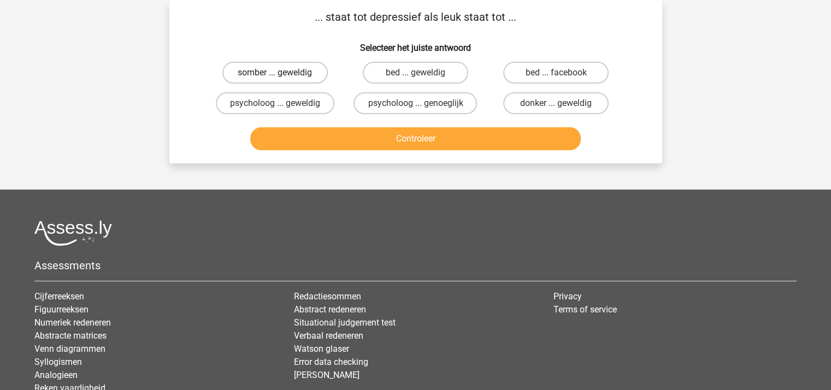
click at [271, 77] on label "somber ... geweldig" at bounding box center [274, 73] width 105 height 22
click at [275, 77] on input "somber ... geweldig" at bounding box center [278, 76] width 7 height 7
radio input "true"
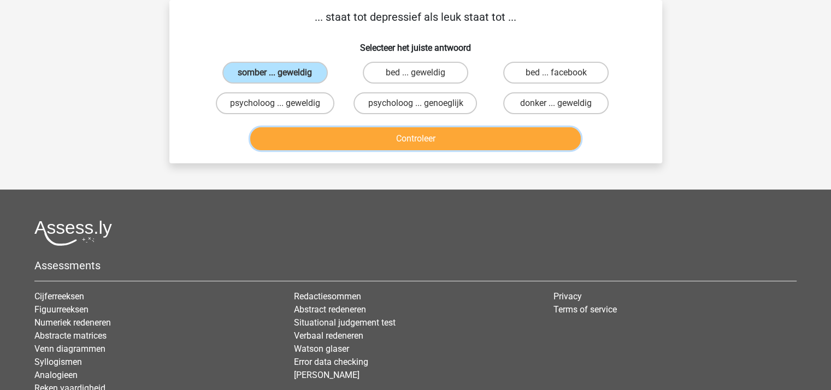
click at [374, 133] on button "Controleer" at bounding box center [415, 138] width 331 height 23
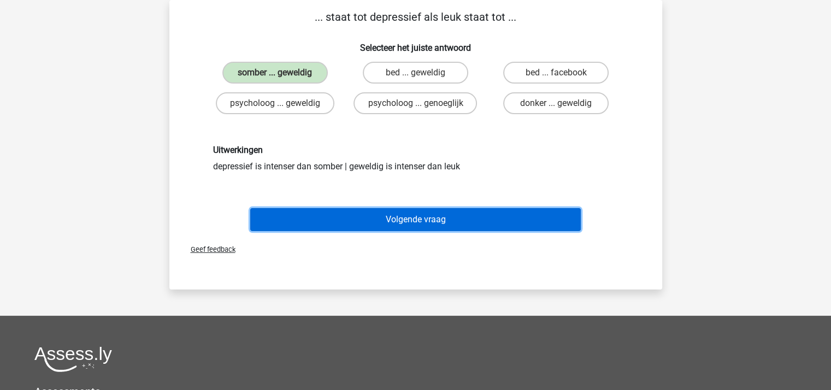
click at [403, 218] on button "Volgende vraag" at bounding box center [415, 219] width 331 height 23
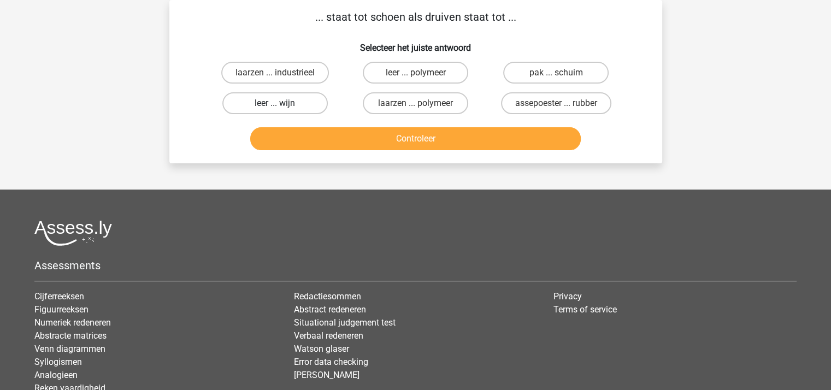
click at [273, 104] on label "leer ... wijn" at bounding box center [274, 103] width 105 height 22
click at [275, 104] on input "leer ... wijn" at bounding box center [278, 106] width 7 height 7
radio input "true"
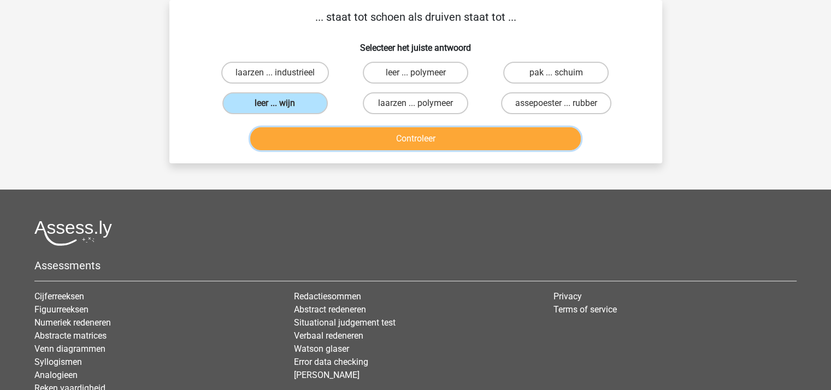
click at [389, 132] on button "Controleer" at bounding box center [415, 138] width 331 height 23
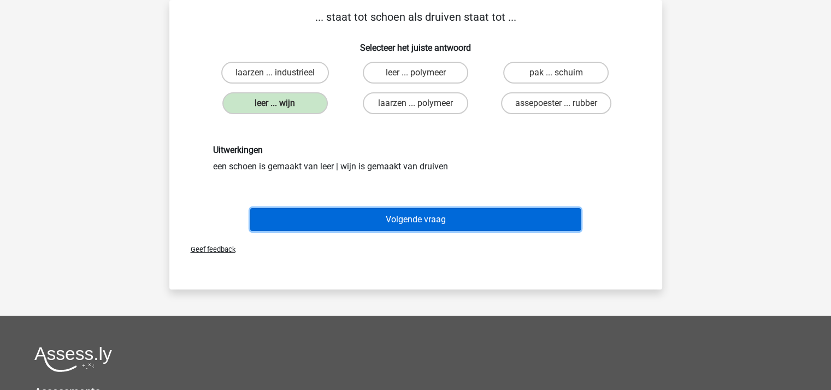
click at [405, 213] on button "Volgende vraag" at bounding box center [415, 219] width 331 height 23
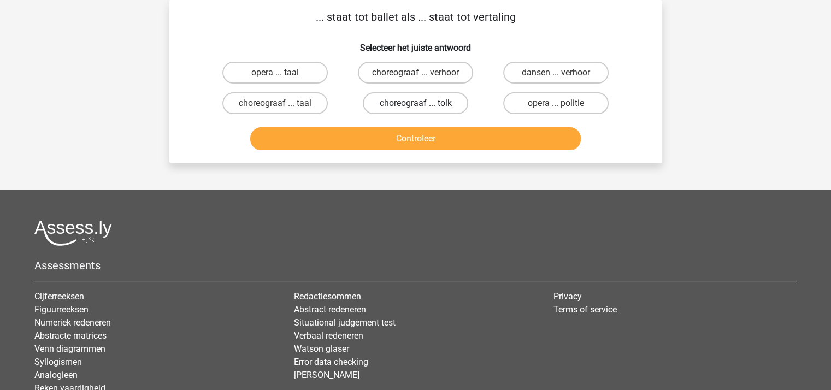
click at [404, 99] on label "choreograaf ... tolk" at bounding box center [415, 103] width 105 height 22
click at [415, 103] on input "choreograaf ... tolk" at bounding box center [418, 106] width 7 height 7
radio input "true"
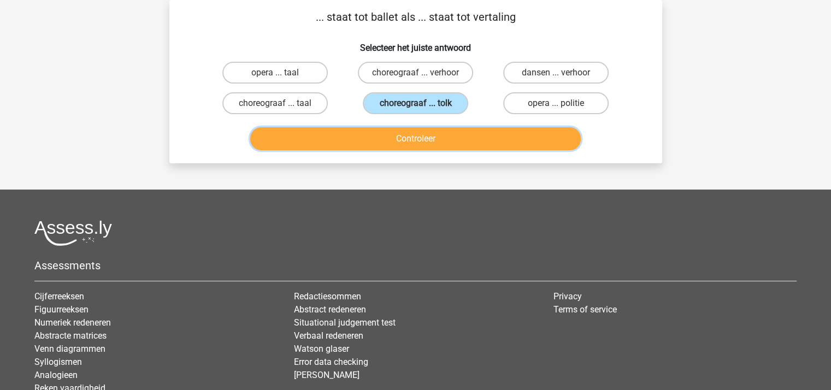
click at [406, 133] on button "Controleer" at bounding box center [415, 138] width 331 height 23
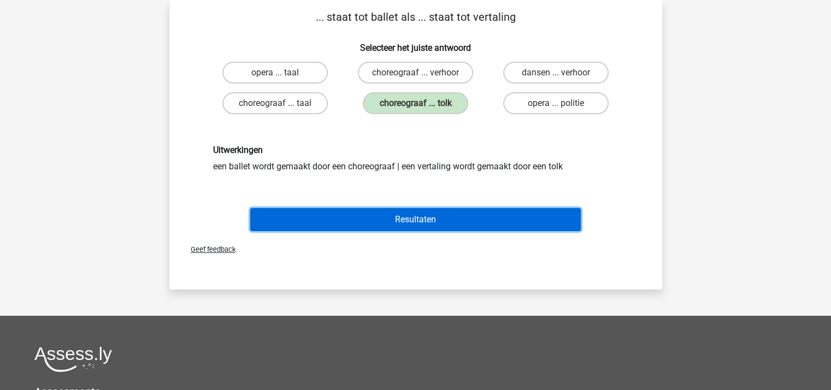
click at [412, 215] on button "Resultaten" at bounding box center [415, 219] width 331 height 23
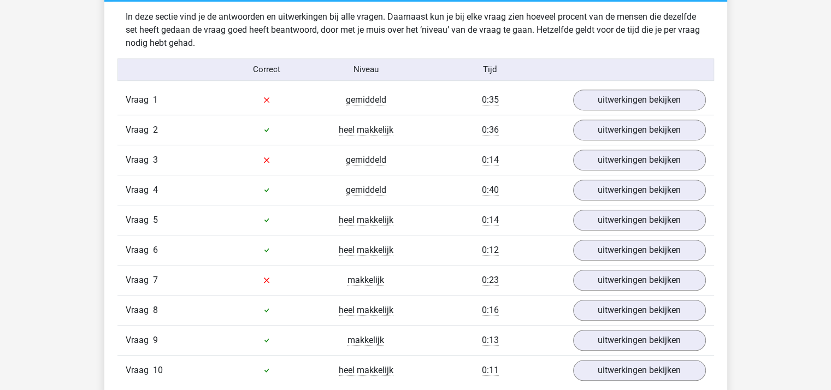
scroll to position [642, 0]
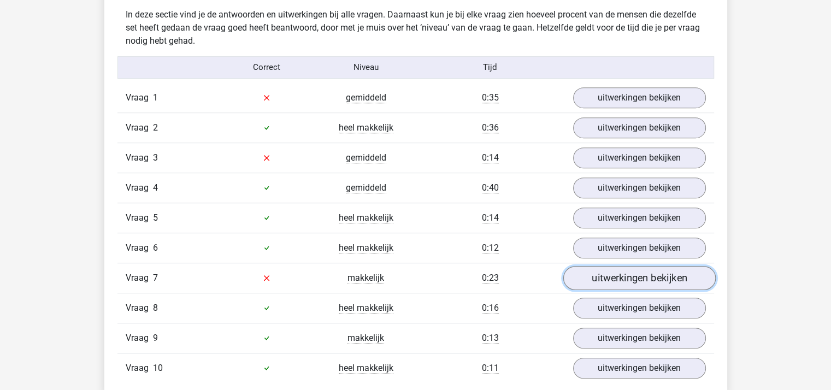
click at [647, 273] on link "uitwerkingen bekijken" at bounding box center [639, 278] width 152 height 24
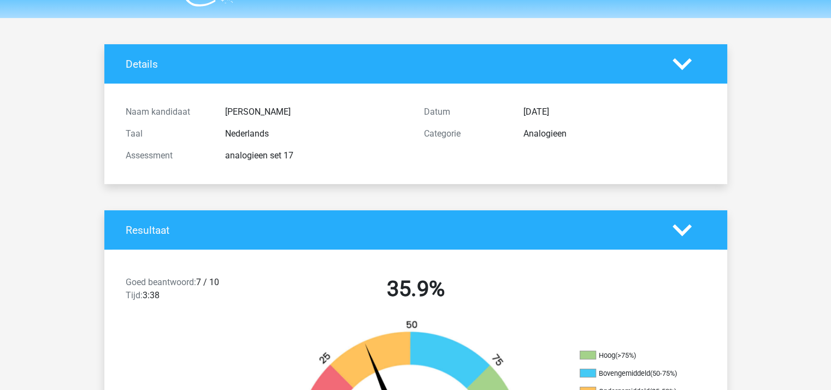
scroll to position [0, 0]
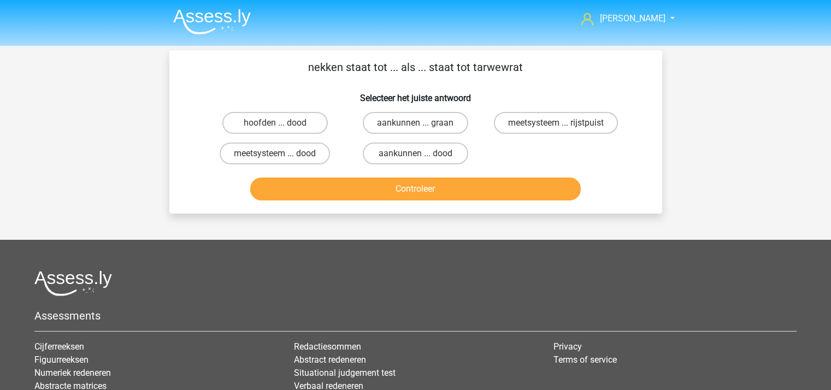
scroll to position [50, 0]
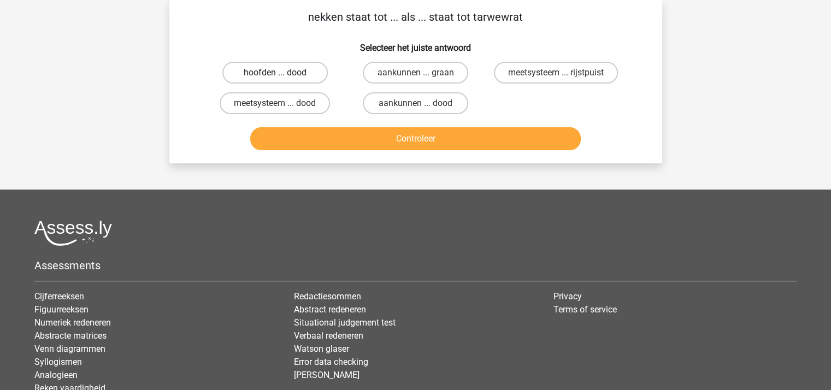
click at [296, 74] on label "hoofden ... dood" at bounding box center [274, 73] width 105 height 22
click at [282, 74] on input "hoofden ... dood" at bounding box center [278, 76] width 7 height 7
radio input "true"
click at [285, 102] on label "meetsysteem ... dood" at bounding box center [275, 103] width 110 height 22
click at [282, 103] on input "meetsysteem ... dood" at bounding box center [278, 106] width 7 height 7
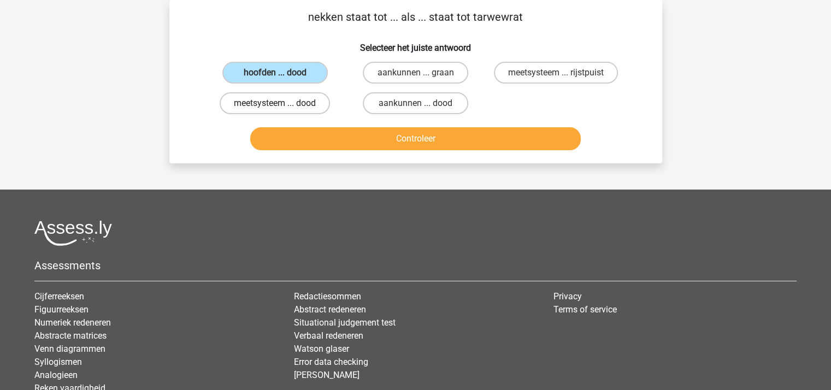
radio input "true"
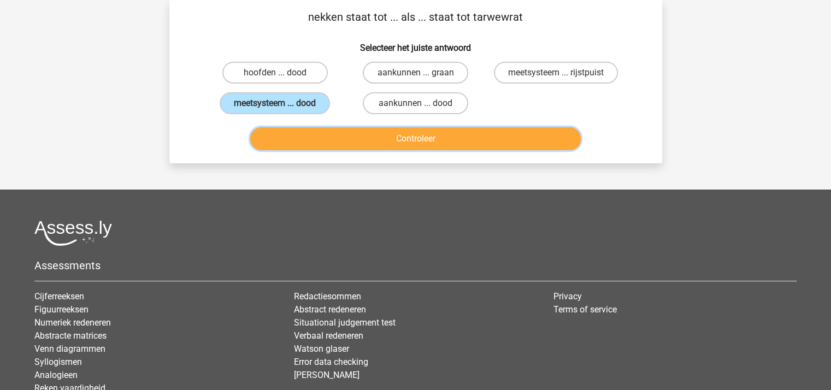
click at [361, 141] on button "Controleer" at bounding box center [415, 138] width 331 height 23
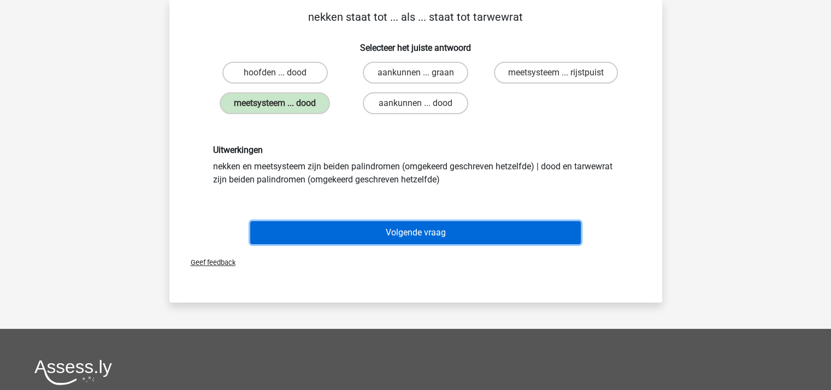
click at [406, 231] on button "Volgende vraag" at bounding box center [415, 232] width 331 height 23
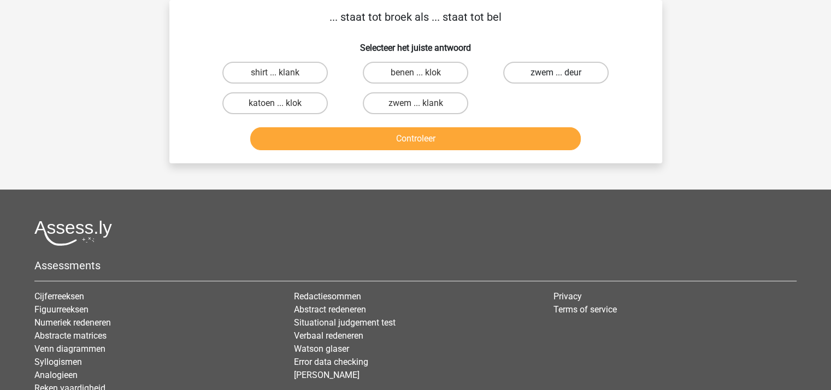
click at [538, 70] on label "zwem ... deur" at bounding box center [555, 73] width 105 height 22
click at [556, 73] on input "zwem ... deur" at bounding box center [559, 76] width 7 height 7
radio input "true"
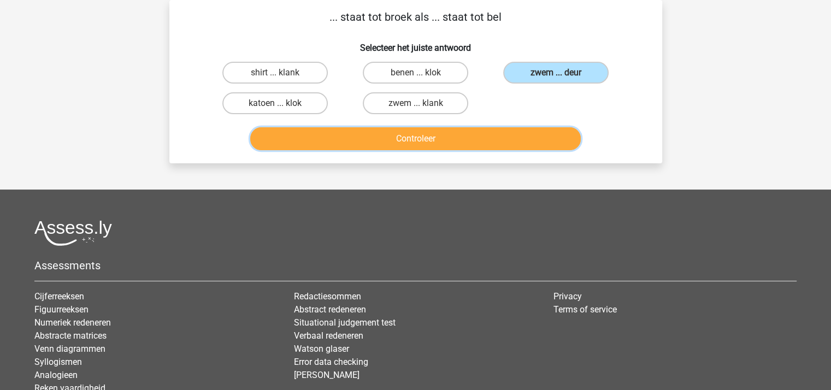
click at [484, 129] on button "Controleer" at bounding box center [415, 138] width 331 height 23
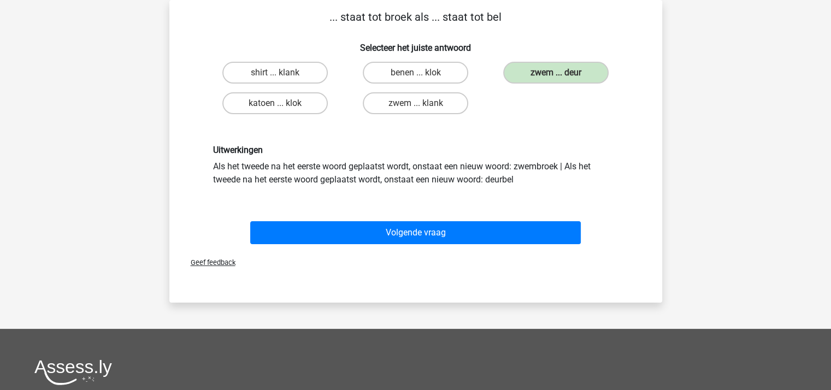
click at [460, 219] on div "Volgende vraag" at bounding box center [416, 231] width 458 height 36
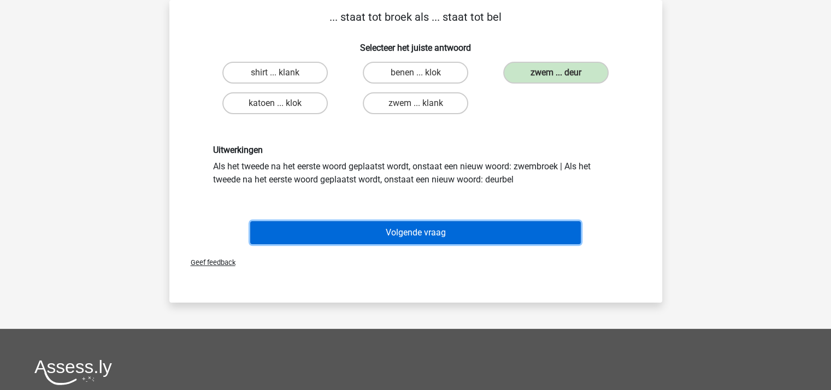
click at [459, 223] on button "Volgende vraag" at bounding box center [415, 232] width 331 height 23
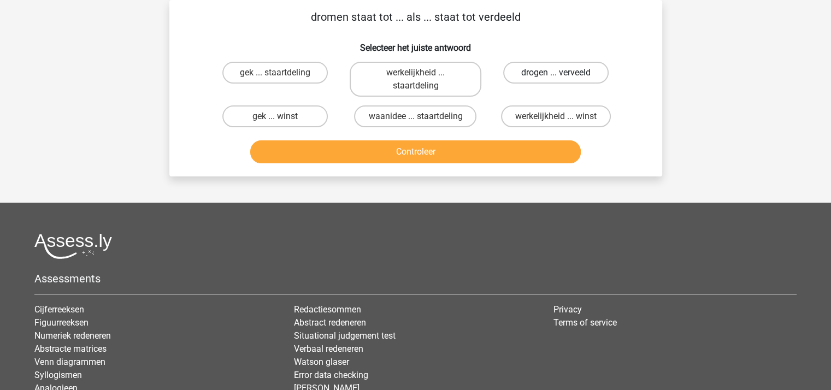
click at [533, 72] on label "drogen ... verveeld" at bounding box center [555, 73] width 105 height 22
click at [556, 73] on input "drogen ... verveeld" at bounding box center [559, 76] width 7 height 7
radio input "true"
click at [438, 148] on button "Controleer" at bounding box center [415, 151] width 331 height 23
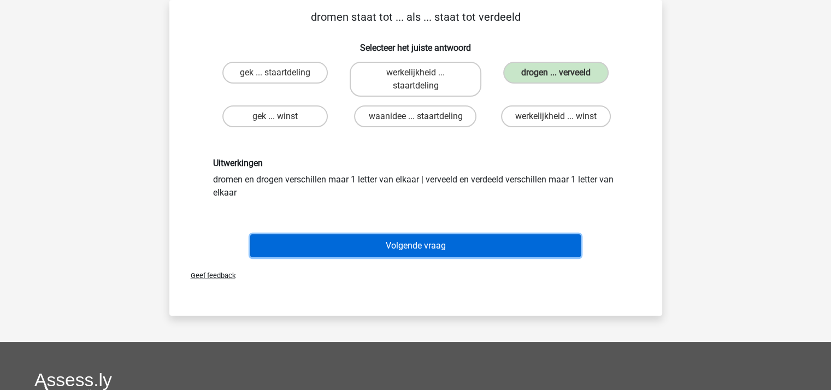
click at [415, 237] on button "Volgende vraag" at bounding box center [415, 245] width 331 height 23
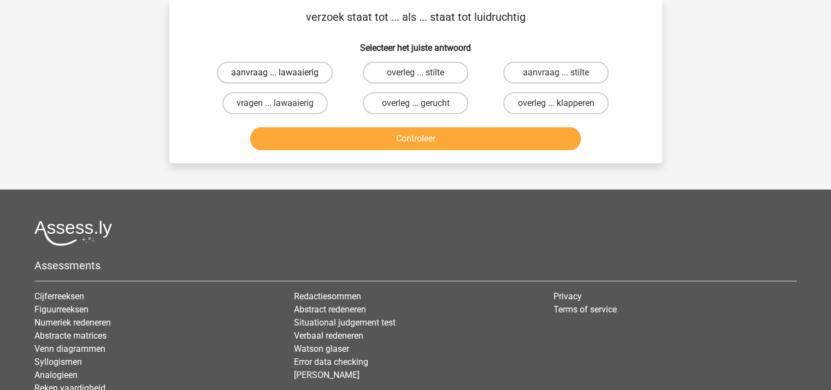
click at [293, 72] on label "aanvraag ... lawaaierig" at bounding box center [275, 73] width 116 height 22
click at [282, 73] on input "aanvraag ... lawaaierig" at bounding box center [278, 76] width 7 height 7
radio input "true"
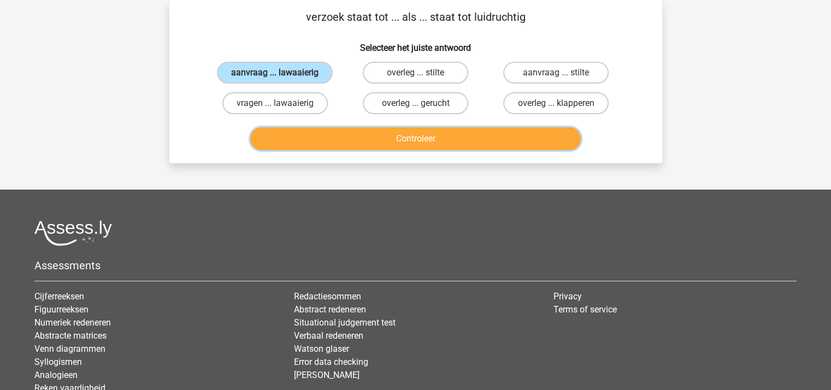
click at [358, 131] on button "Controleer" at bounding box center [415, 138] width 331 height 23
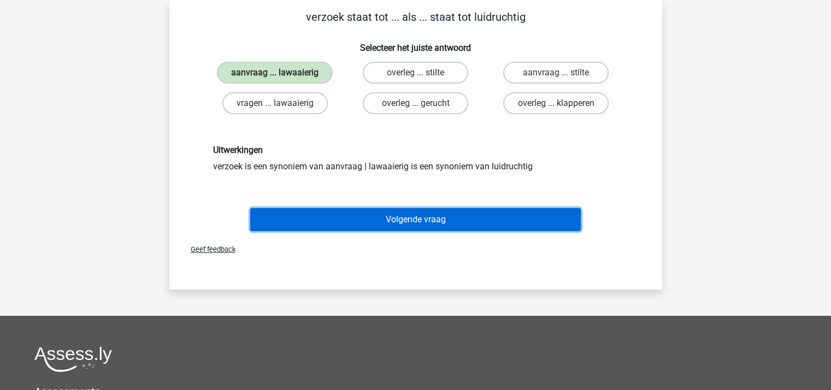
click at [391, 213] on button "Volgende vraag" at bounding box center [415, 219] width 331 height 23
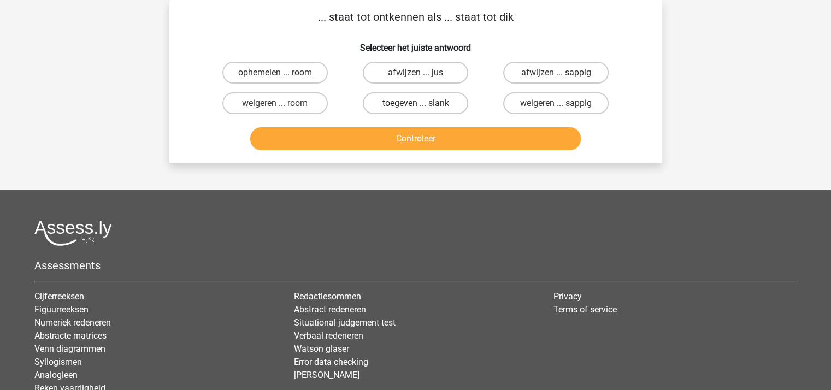
click at [415, 99] on label "toegeven ... slank" at bounding box center [415, 103] width 105 height 22
click at [415, 103] on input "toegeven ... slank" at bounding box center [418, 106] width 7 height 7
radio input "true"
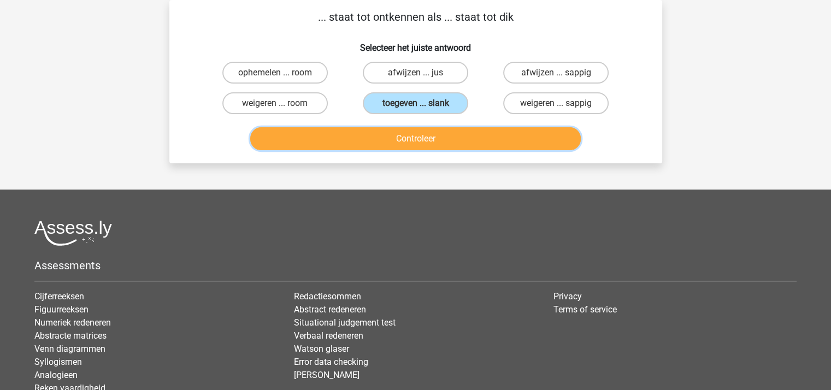
click at [424, 139] on button "Controleer" at bounding box center [415, 138] width 331 height 23
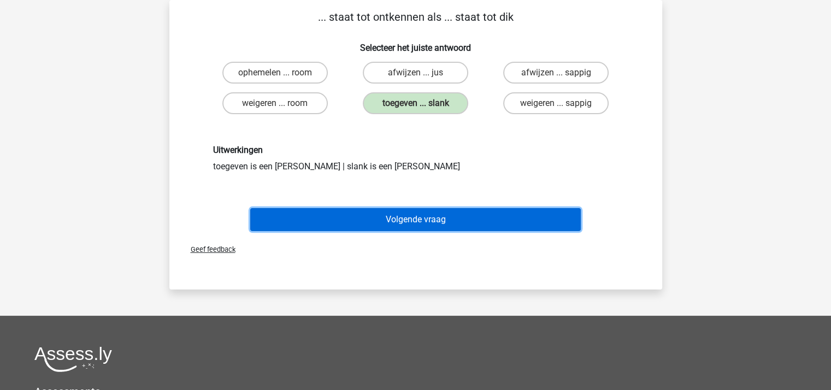
click at [424, 214] on button "Volgende vraag" at bounding box center [415, 219] width 331 height 23
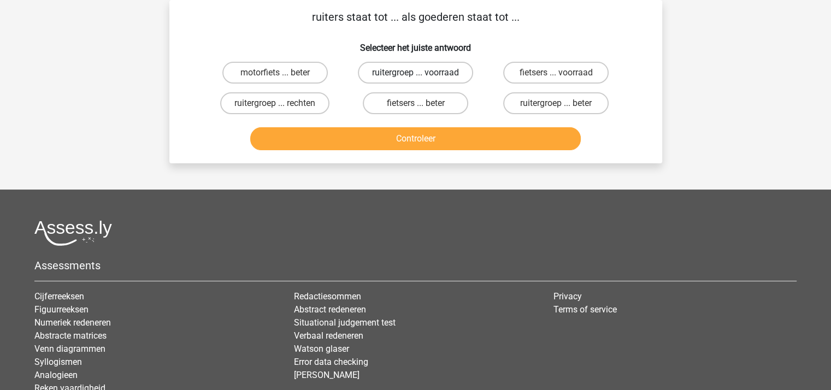
click at [381, 73] on label "ruitergroep ... voorraad" at bounding box center [415, 73] width 115 height 22
click at [415, 73] on input "ruitergroep ... voorraad" at bounding box center [418, 76] width 7 height 7
radio input "true"
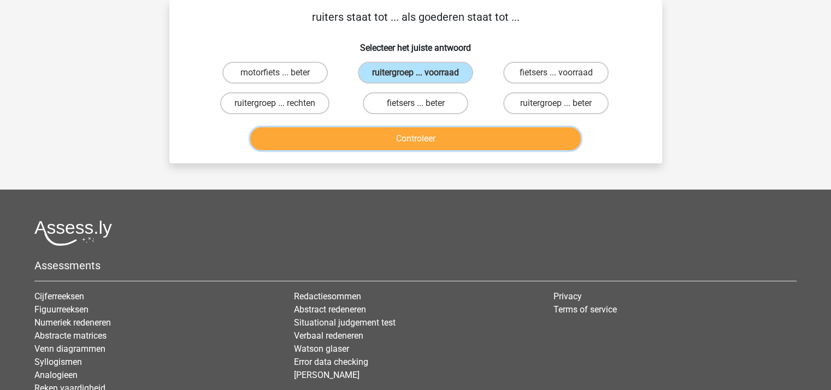
click at [405, 134] on button "Controleer" at bounding box center [415, 138] width 331 height 23
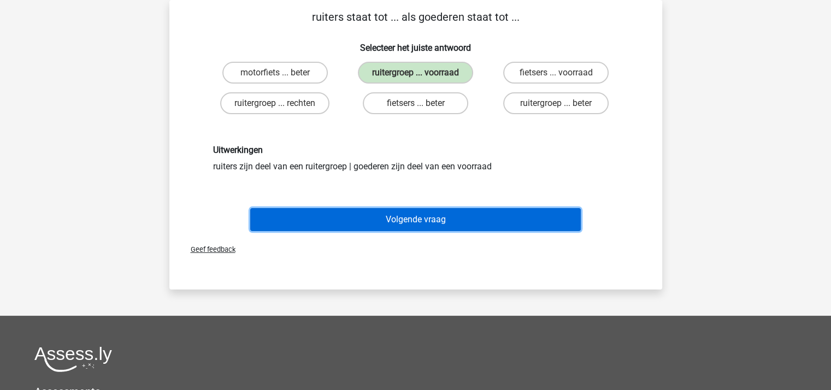
click at [406, 215] on button "Volgende vraag" at bounding box center [415, 219] width 331 height 23
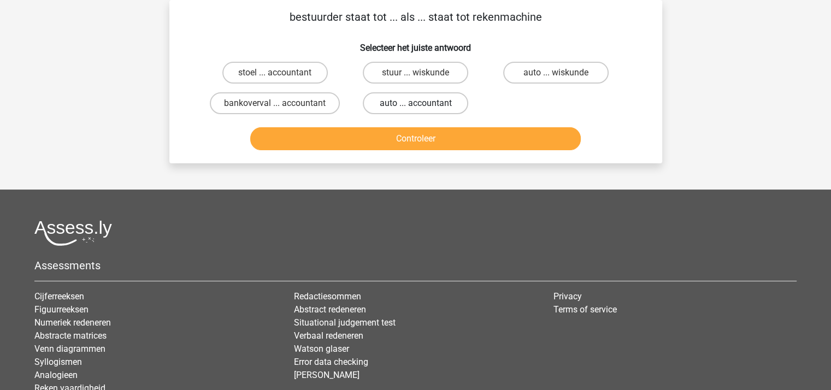
click at [408, 95] on label "auto ... accountant" at bounding box center [415, 103] width 105 height 22
click at [415, 103] on input "auto ... accountant" at bounding box center [418, 106] width 7 height 7
radio input "true"
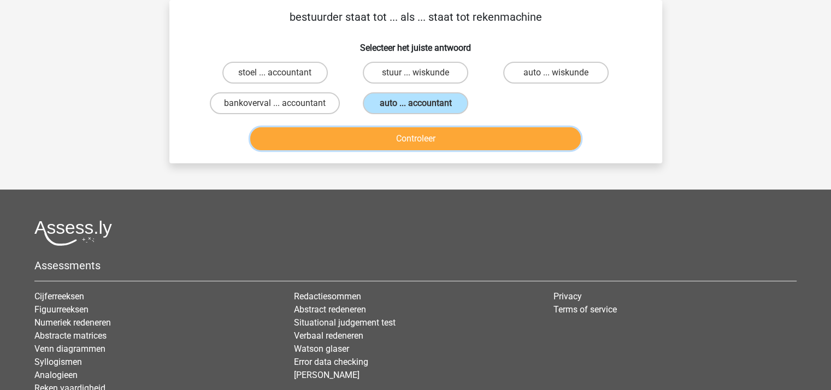
click at [412, 135] on button "Controleer" at bounding box center [415, 138] width 331 height 23
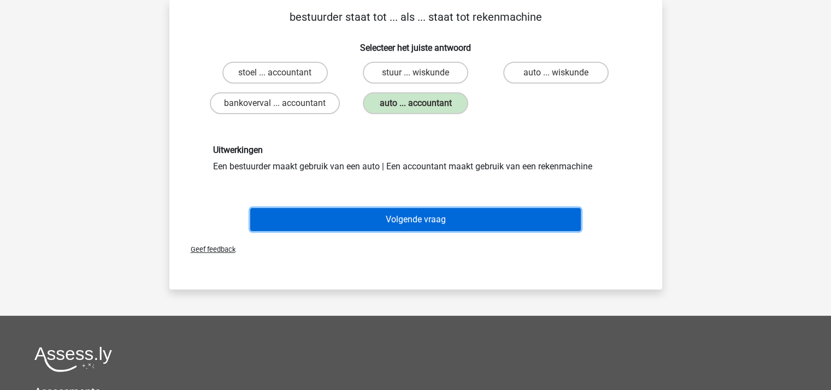
click at [422, 220] on button "Volgende vraag" at bounding box center [415, 219] width 331 height 23
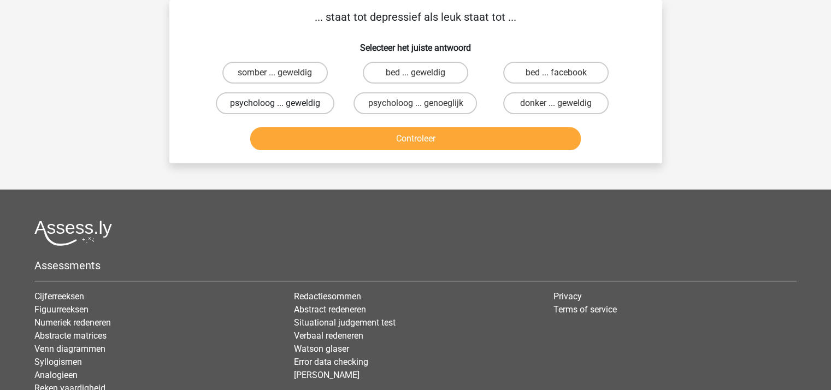
click at [275, 101] on label "psycholoog ... geweldig" at bounding box center [275, 103] width 119 height 22
click at [275, 103] on input "psycholoog ... geweldig" at bounding box center [278, 106] width 7 height 7
radio input "true"
click at [279, 71] on label "somber ... geweldig" at bounding box center [274, 73] width 105 height 22
click at [279, 73] on input "somber ... geweldig" at bounding box center [278, 76] width 7 height 7
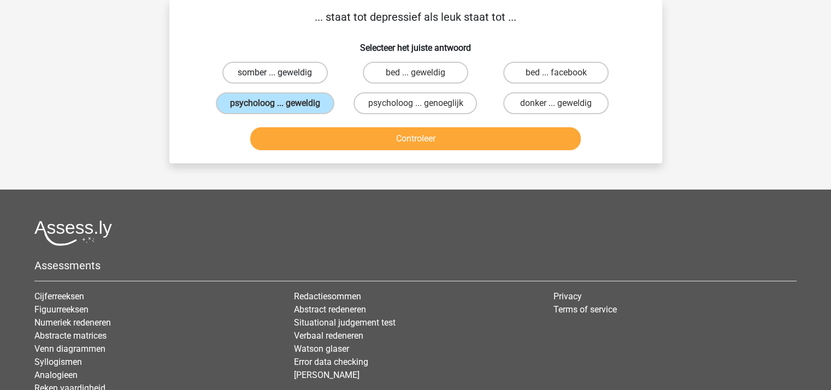
radio input "true"
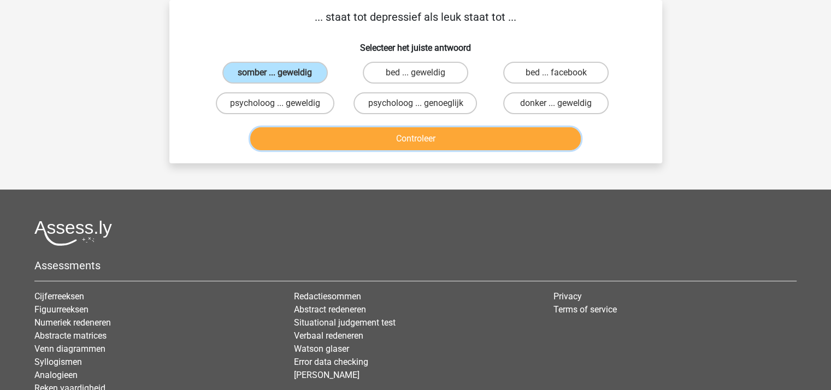
click at [376, 140] on button "Controleer" at bounding box center [415, 138] width 331 height 23
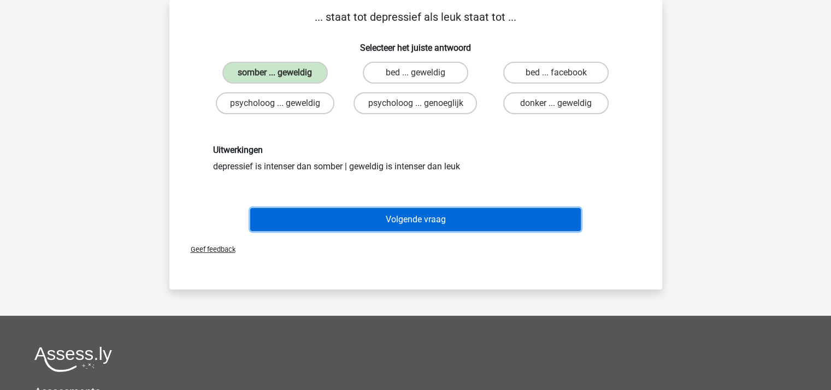
click at [407, 218] on button "Volgende vraag" at bounding box center [415, 219] width 331 height 23
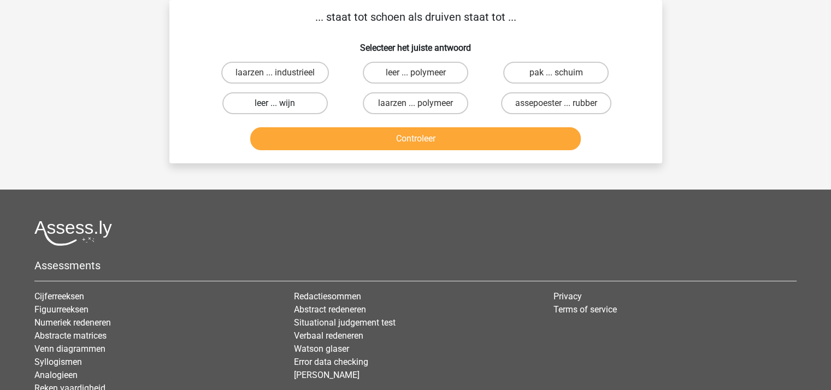
click at [294, 105] on label "leer ... wijn" at bounding box center [274, 103] width 105 height 22
click at [282, 105] on input "leer ... wijn" at bounding box center [278, 106] width 7 height 7
radio input "true"
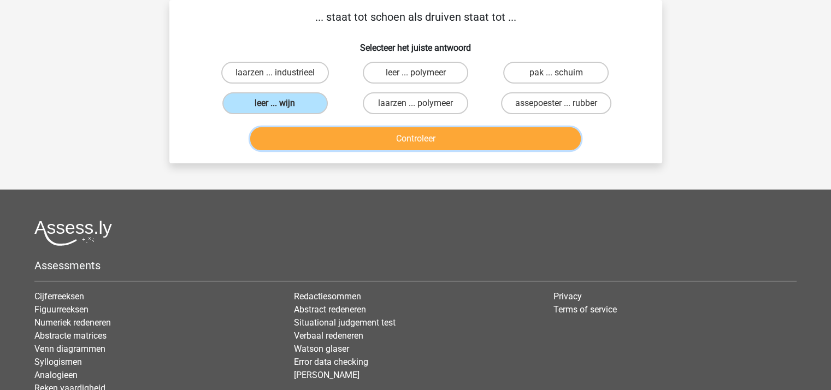
click at [337, 133] on button "Controleer" at bounding box center [415, 138] width 331 height 23
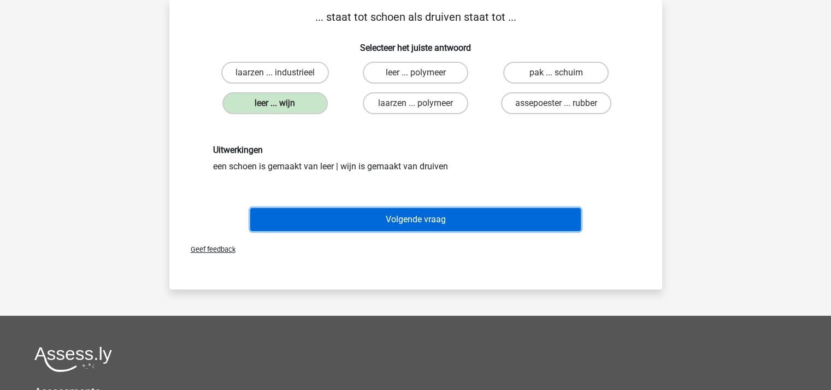
click at [371, 224] on button "Volgende vraag" at bounding box center [415, 219] width 331 height 23
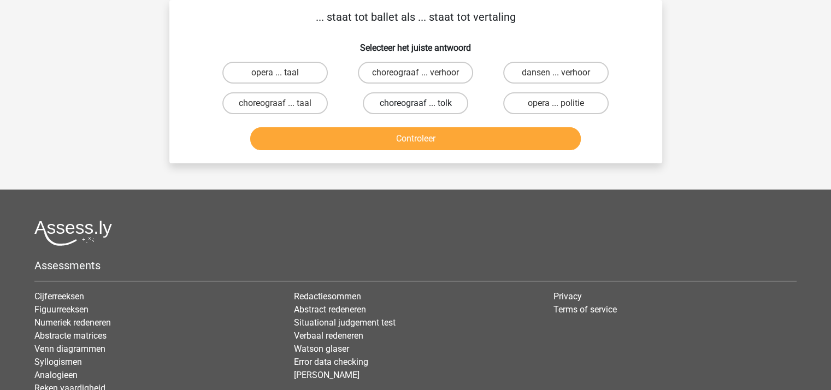
click at [384, 104] on label "choreograaf ... tolk" at bounding box center [415, 103] width 105 height 22
click at [415, 104] on input "choreograaf ... tolk" at bounding box center [418, 106] width 7 height 7
radio input "true"
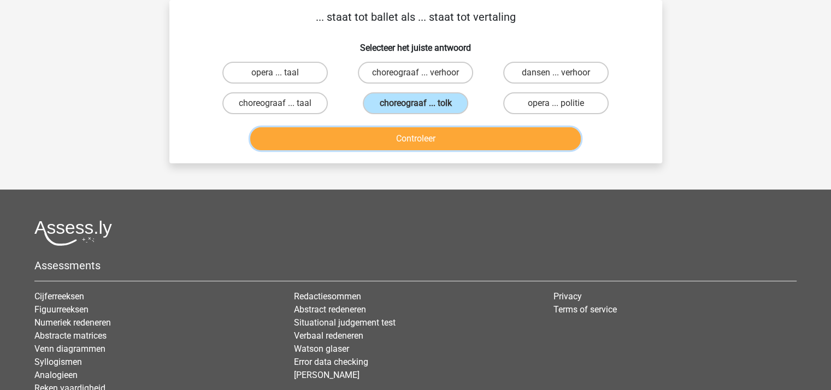
click at [394, 145] on button "Controleer" at bounding box center [415, 138] width 331 height 23
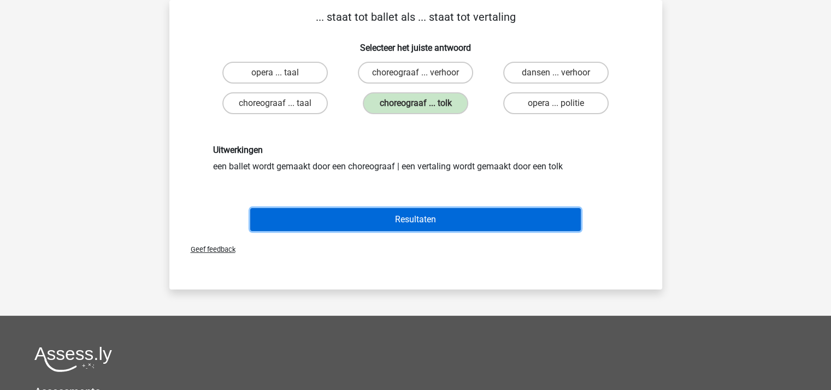
click at [415, 211] on button "Resultaten" at bounding box center [415, 219] width 331 height 23
click at [415, 216] on button "Resultaten" at bounding box center [415, 219] width 331 height 23
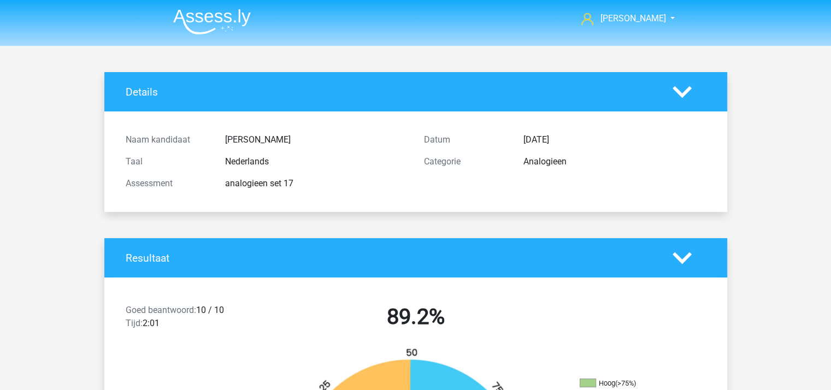
drag, startPoint x: 828, startPoint y: 76, endPoint x: 830, endPoint y: 188, distance: 112.0
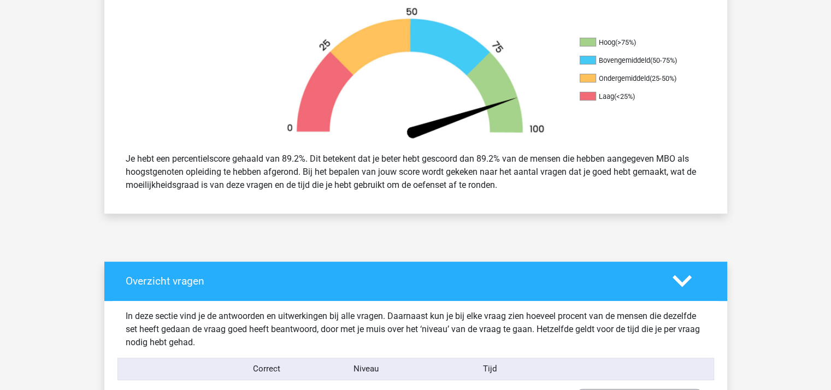
click at [682, 284] on polygon at bounding box center [682, 281] width 19 height 12
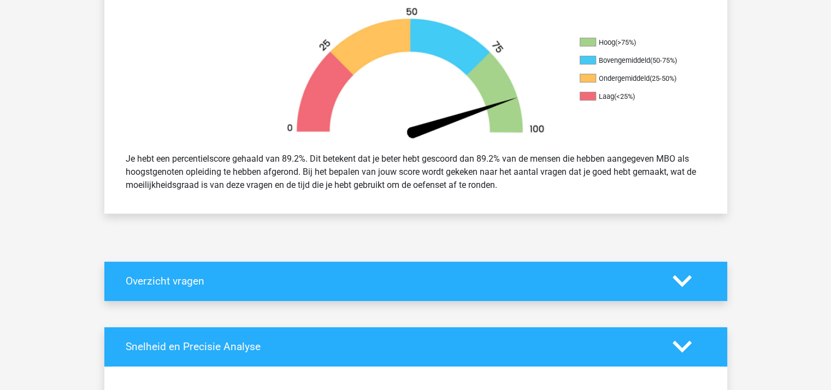
click at [680, 281] on polygon at bounding box center [682, 281] width 19 height 12
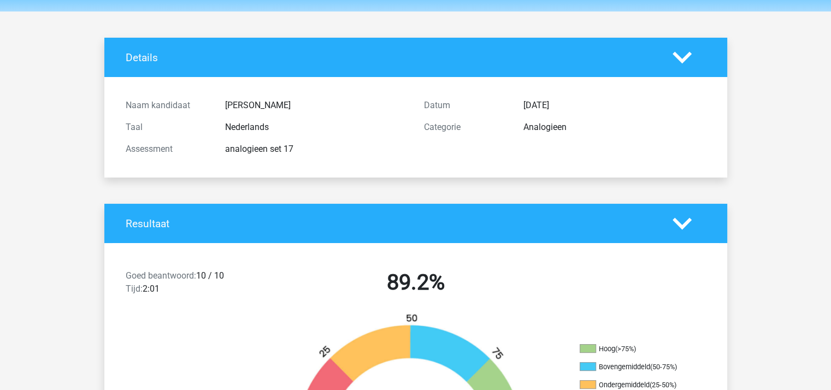
scroll to position [0, 0]
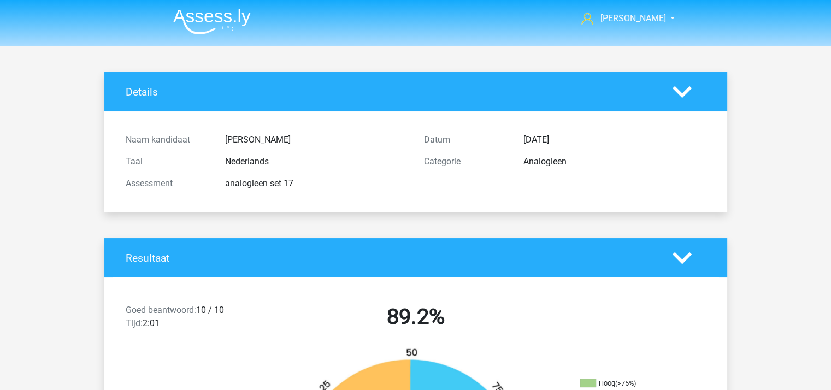
click at [204, 19] on img at bounding box center [212, 22] width 78 height 26
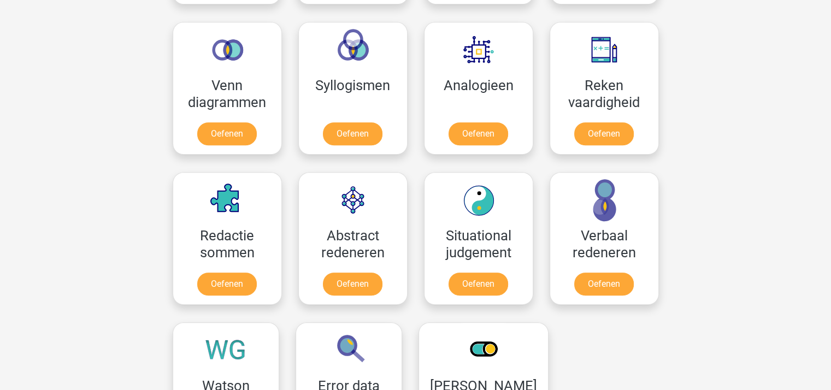
scroll to position [643, 0]
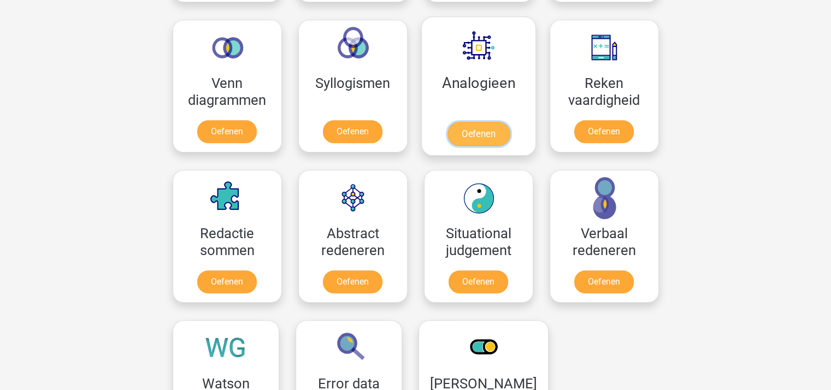
click at [491, 131] on link "Oefenen" at bounding box center [478, 134] width 62 height 24
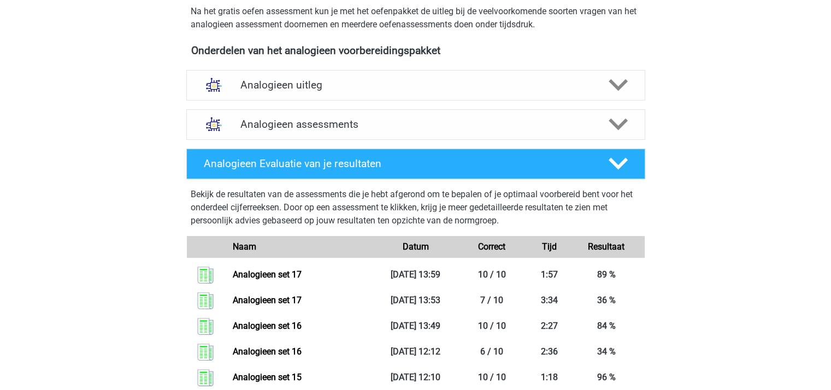
scroll to position [333, 0]
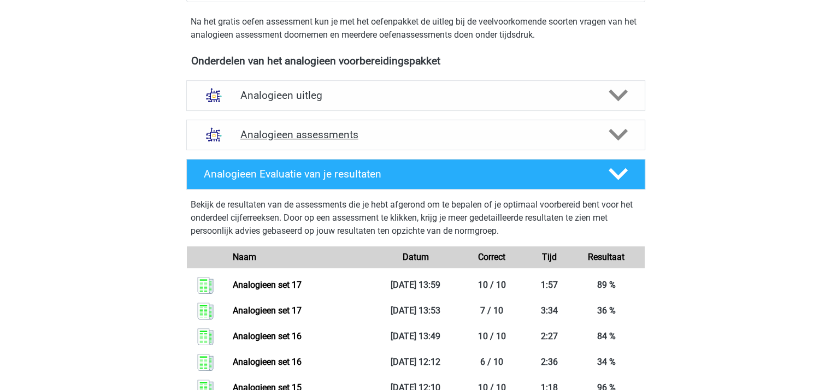
click at [614, 126] on icon at bounding box center [618, 134] width 19 height 19
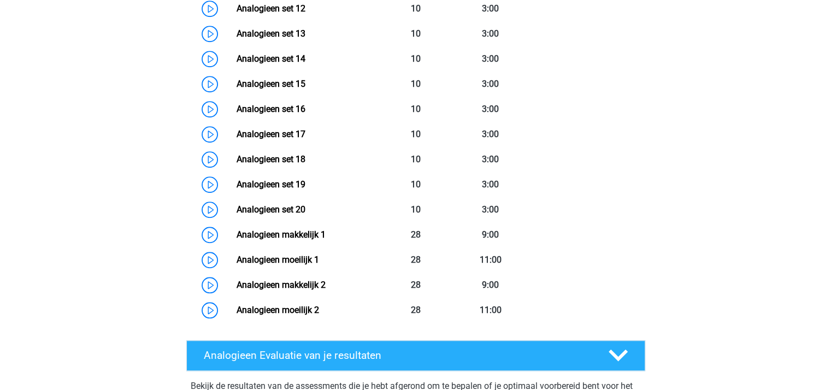
scroll to position [829, 0]
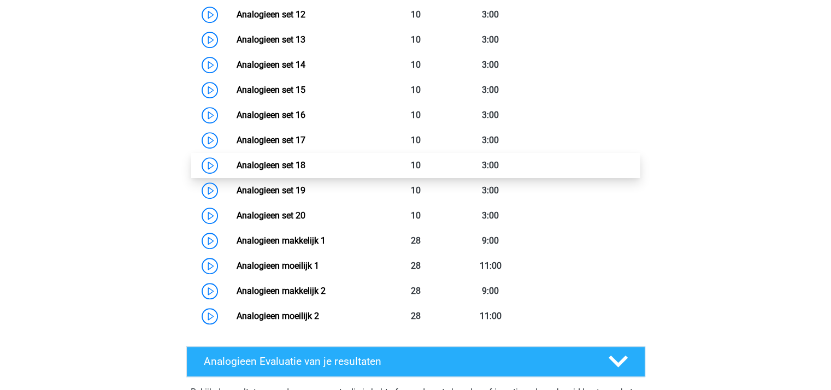
click at [291, 170] on link "Analogieen set 18" at bounding box center [271, 165] width 69 height 10
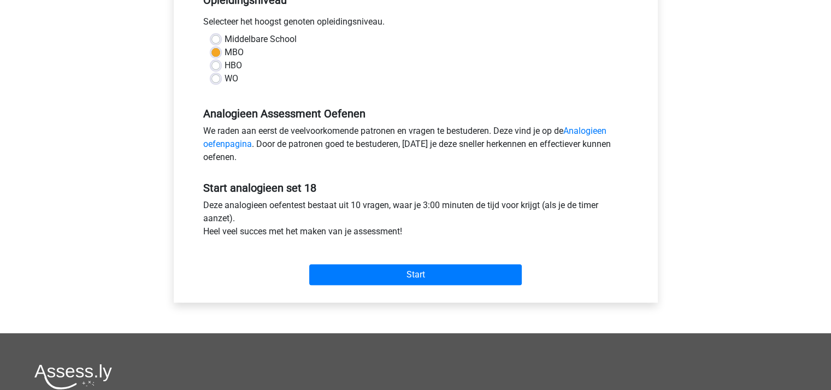
scroll to position [244, 0]
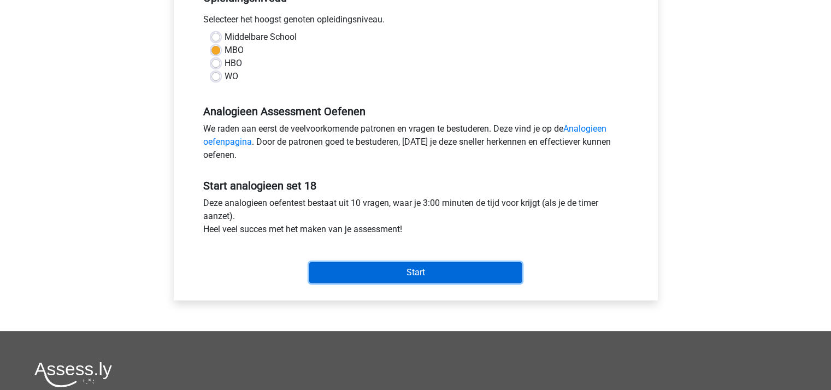
click at [375, 267] on input "Start" at bounding box center [415, 272] width 213 height 21
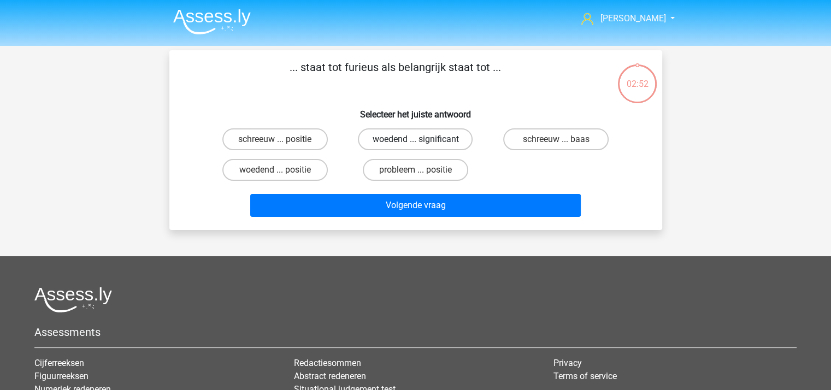
click at [430, 140] on label "woedend ... significant" at bounding box center [415, 139] width 115 height 22
click at [422, 140] on input "woedend ... significant" at bounding box center [418, 142] width 7 height 7
radio input "true"
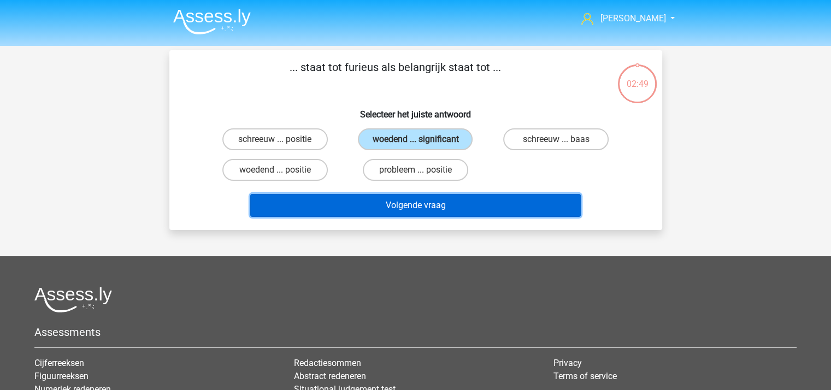
click at [439, 207] on button "Volgende vraag" at bounding box center [415, 205] width 331 height 23
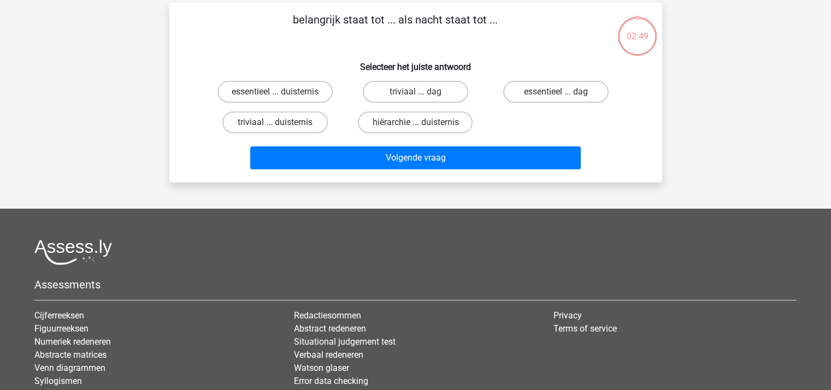
scroll to position [50, 0]
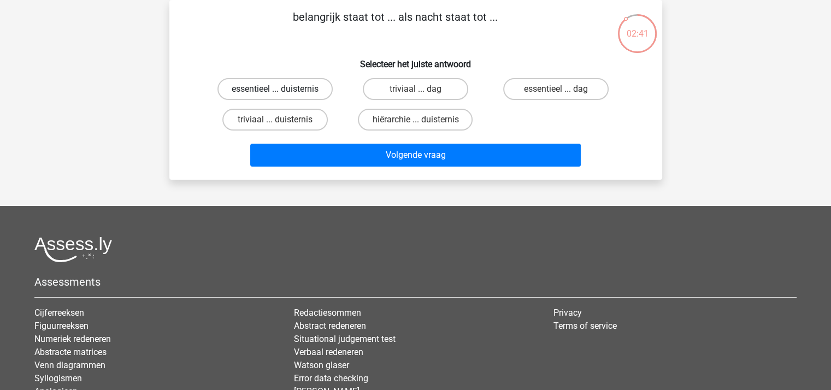
click at [292, 89] on label "essentieel ... duisternis" at bounding box center [274, 89] width 115 height 22
click at [282, 89] on input "essentieel ... duisternis" at bounding box center [278, 92] width 7 height 7
radio input "true"
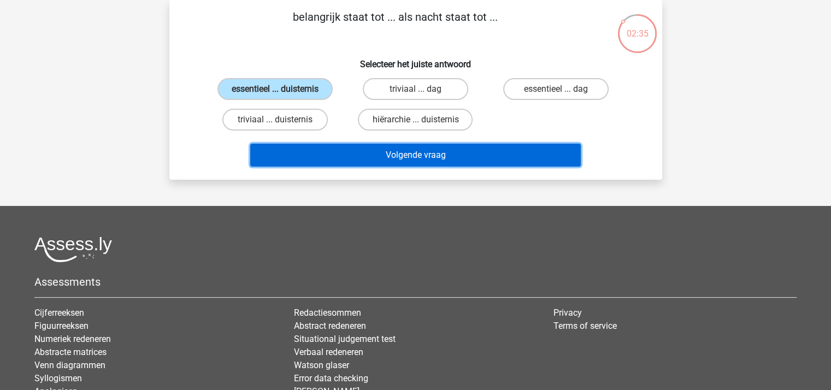
click at [403, 149] on button "Volgende vraag" at bounding box center [415, 155] width 331 height 23
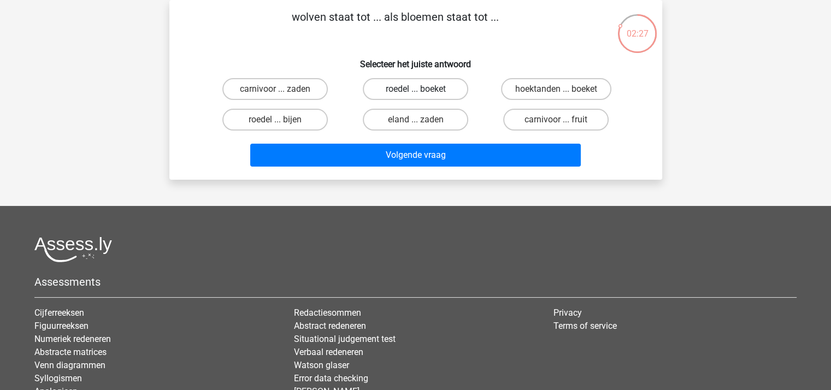
click at [388, 87] on label "roedel ... boeket" at bounding box center [415, 89] width 105 height 22
click at [415, 89] on input "roedel ... boeket" at bounding box center [418, 92] width 7 height 7
radio input "true"
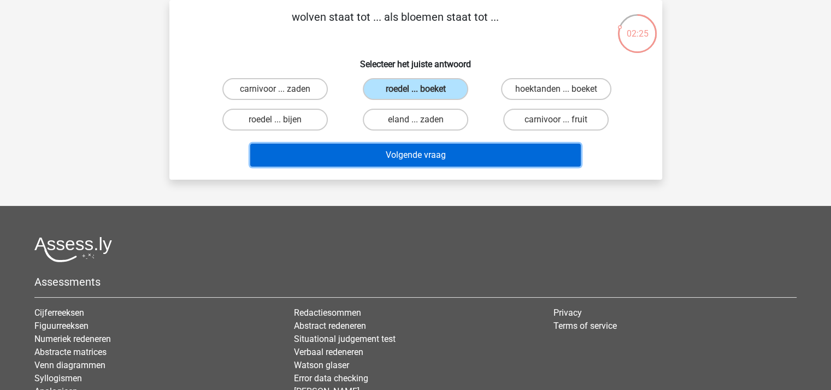
click at [415, 147] on button "Volgende vraag" at bounding box center [415, 155] width 331 height 23
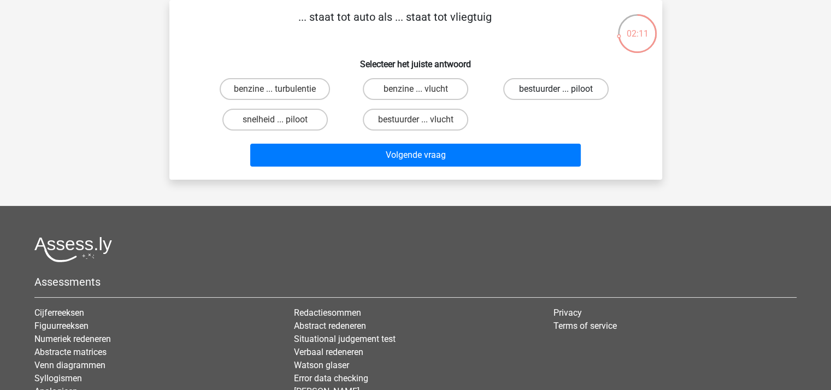
click at [542, 86] on label "bestuurder ... piloot" at bounding box center [555, 89] width 105 height 22
click at [556, 89] on input "bestuurder ... piloot" at bounding box center [559, 92] width 7 height 7
radio input "true"
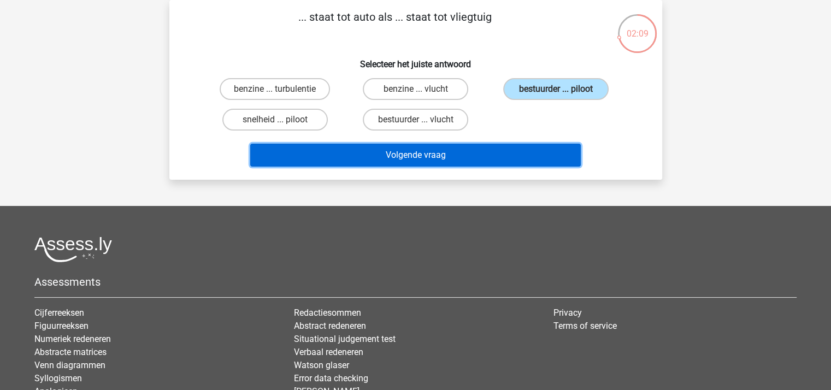
click at [466, 150] on button "Volgende vraag" at bounding box center [415, 155] width 331 height 23
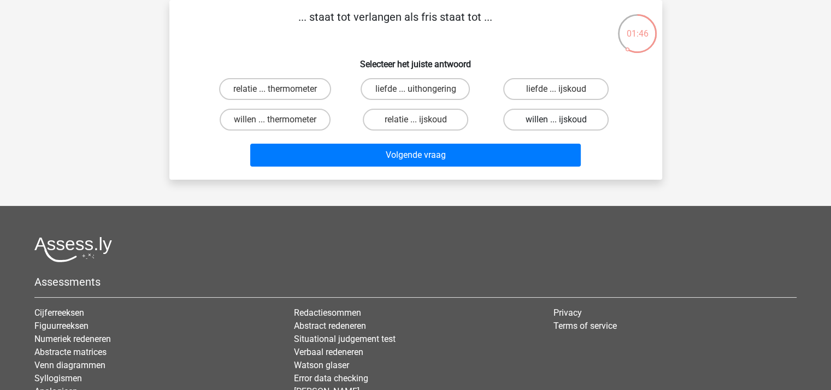
click at [543, 116] on label "willen ... ijskoud" at bounding box center [555, 120] width 105 height 22
click at [556, 120] on input "willen ... ijskoud" at bounding box center [559, 123] width 7 height 7
radio input "true"
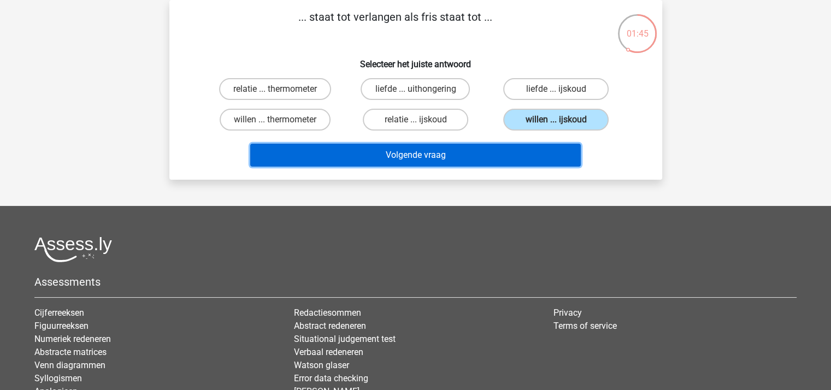
click at [420, 152] on button "Volgende vraag" at bounding box center [415, 155] width 331 height 23
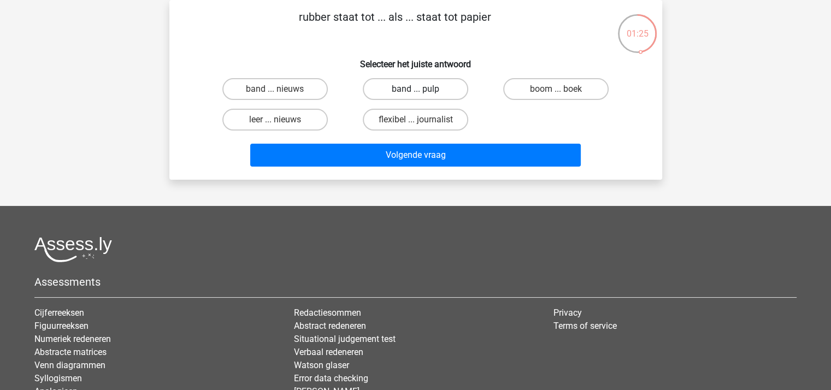
click at [407, 87] on label "band ... pulp" at bounding box center [415, 89] width 105 height 22
click at [415, 89] on input "band ... pulp" at bounding box center [418, 92] width 7 height 7
radio input "true"
click at [408, 114] on label "flexibel ... journalist" at bounding box center [415, 120] width 105 height 22
click at [415, 120] on input "flexibel ... journalist" at bounding box center [418, 123] width 7 height 7
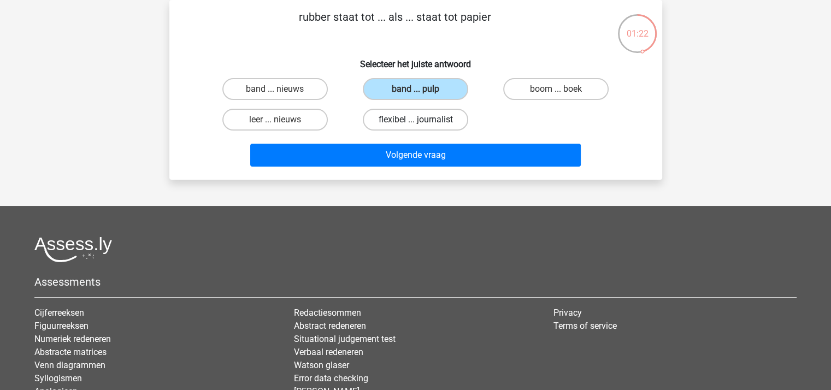
radio input "true"
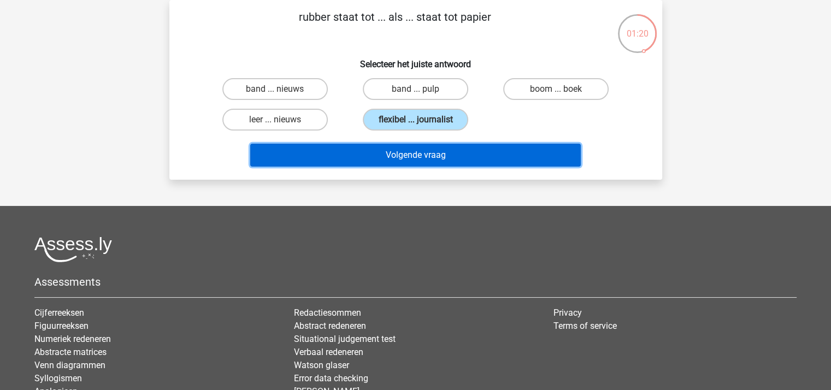
click at [404, 154] on button "Volgende vraag" at bounding box center [415, 155] width 331 height 23
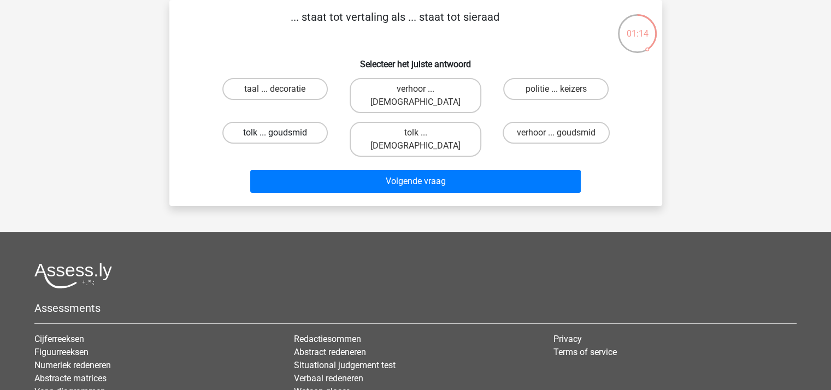
click at [290, 122] on label "tolk ... goudsmid" at bounding box center [274, 133] width 105 height 22
click at [282, 133] on input "tolk ... goudsmid" at bounding box center [278, 136] width 7 height 7
radio input "true"
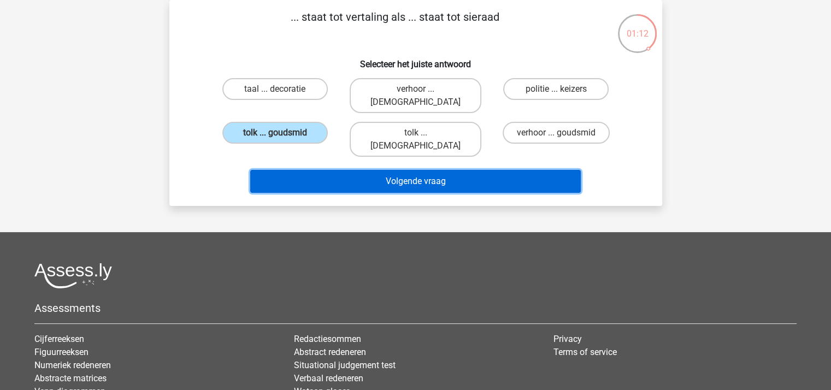
click at [371, 170] on button "Volgende vraag" at bounding box center [415, 181] width 331 height 23
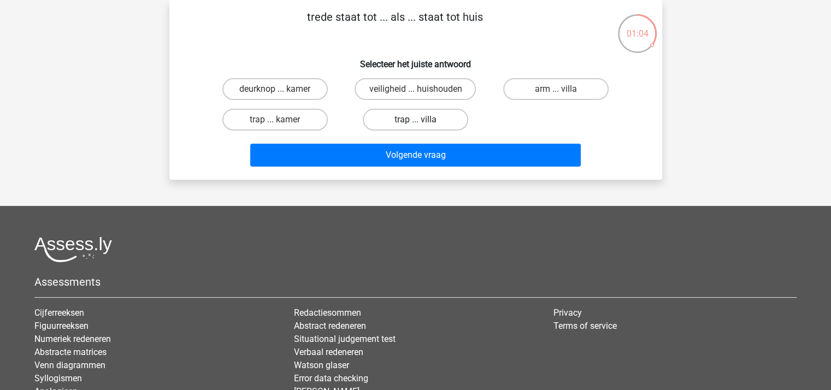
click at [402, 109] on label "trap ... villa" at bounding box center [415, 120] width 105 height 22
click at [415, 120] on input "trap ... villa" at bounding box center [418, 123] width 7 height 7
radio input "true"
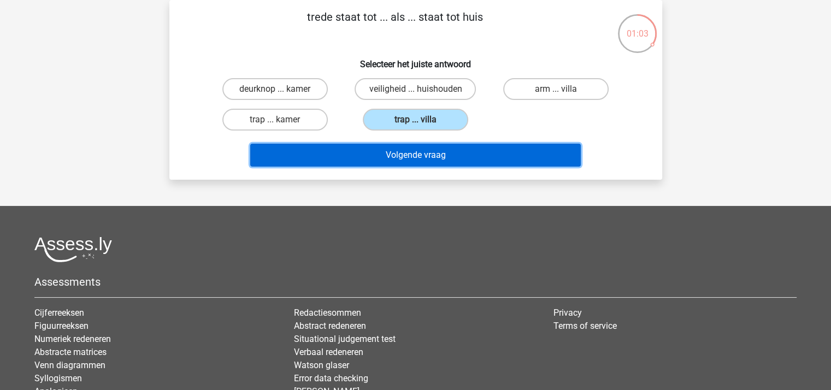
click at [405, 158] on button "Volgende vraag" at bounding box center [415, 155] width 331 height 23
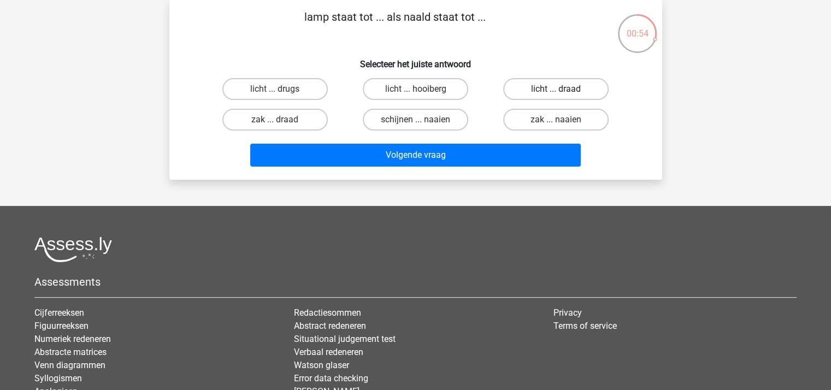
click at [533, 86] on label "licht ... draad" at bounding box center [555, 89] width 105 height 22
click at [556, 89] on input "licht ... draad" at bounding box center [559, 92] width 7 height 7
radio input "true"
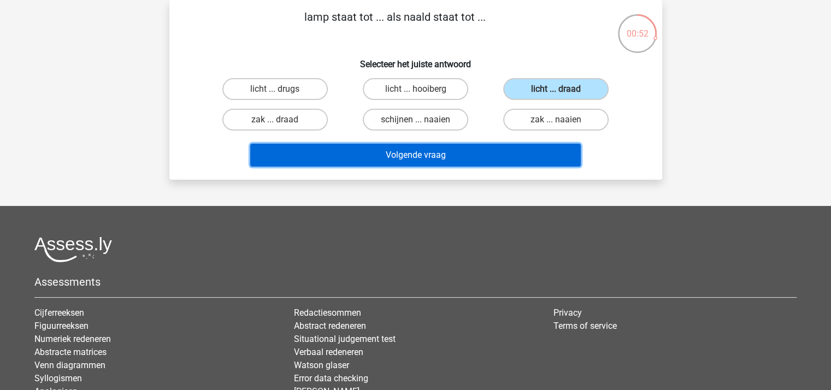
click at [444, 151] on button "Volgende vraag" at bounding box center [415, 155] width 331 height 23
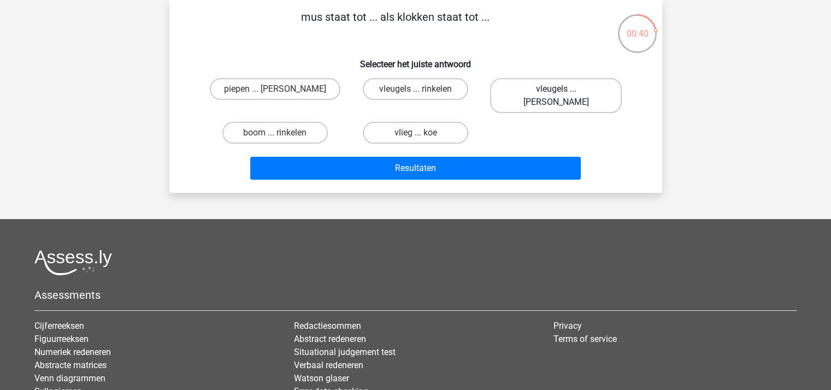
click at [535, 88] on label "vleugels ... [PERSON_NAME]" at bounding box center [556, 95] width 132 height 35
click at [556, 89] on input "vleugels ... [PERSON_NAME]" at bounding box center [559, 92] width 7 height 7
radio input "true"
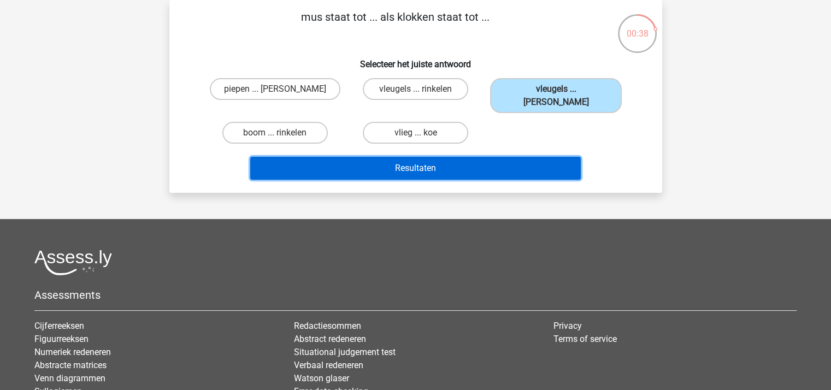
click at [460, 157] on button "Resultaten" at bounding box center [415, 168] width 331 height 23
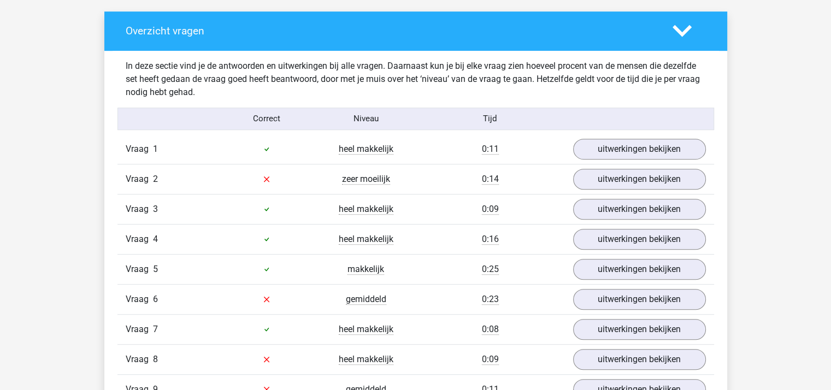
scroll to position [647, 0]
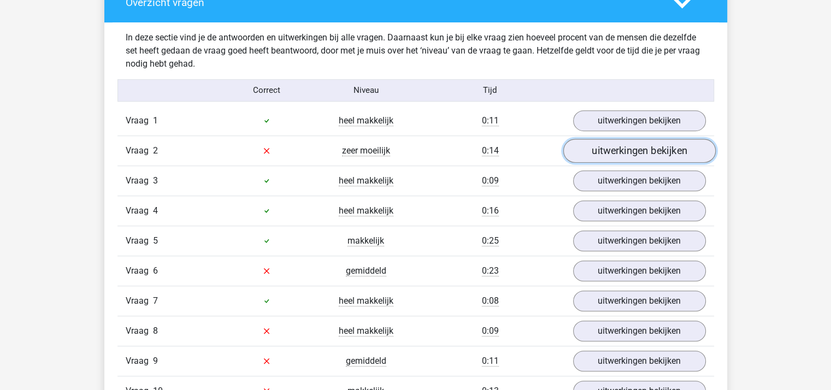
click at [660, 142] on link "uitwerkingen bekijken" at bounding box center [639, 151] width 152 height 24
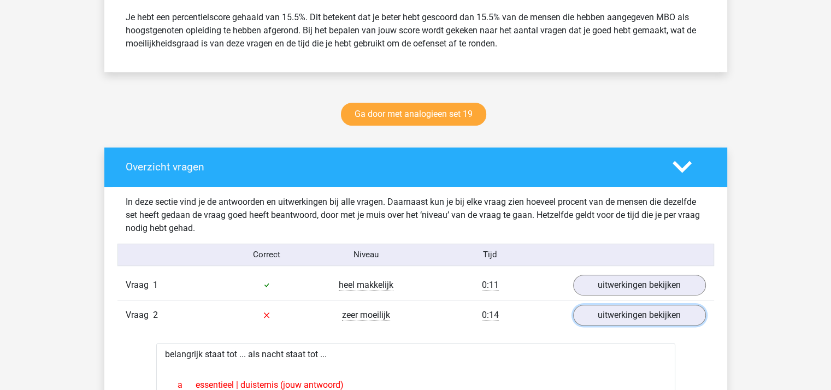
scroll to position [493, 0]
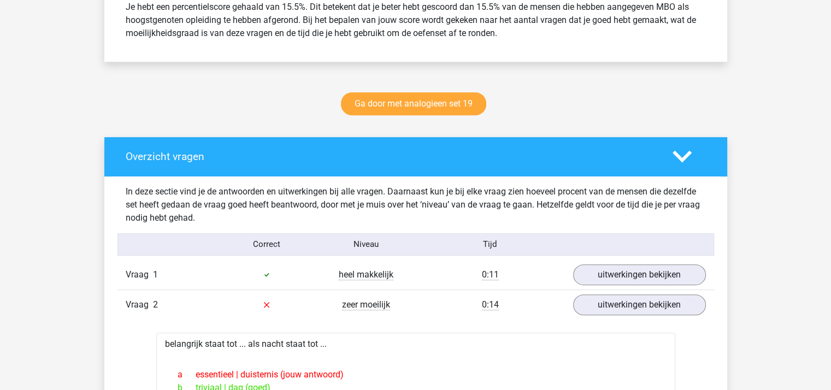
drag, startPoint x: 828, startPoint y: 143, endPoint x: 832, endPoint y: 155, distance: 12.6
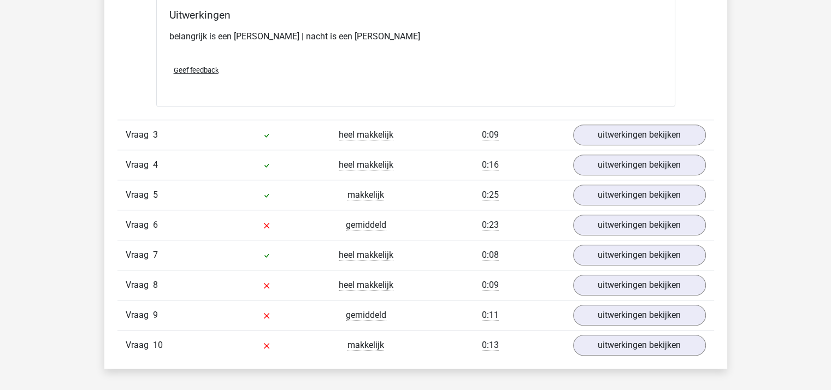
scroll to position [931, 0]
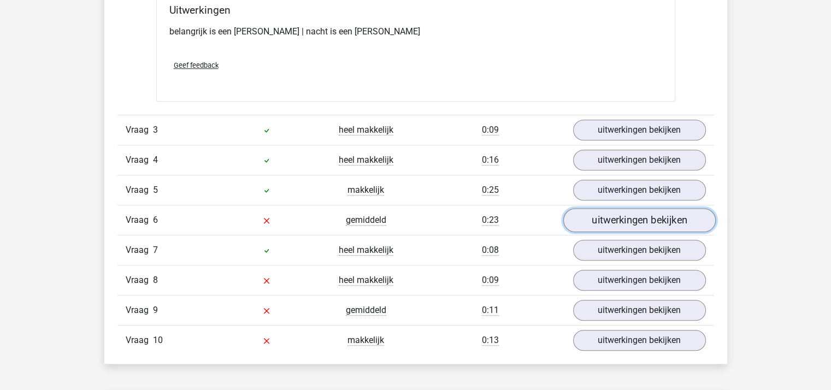
click at [589, 219] on link "uitwerkingen bekijken" at bounding box center [639, 220] width 152 height 24
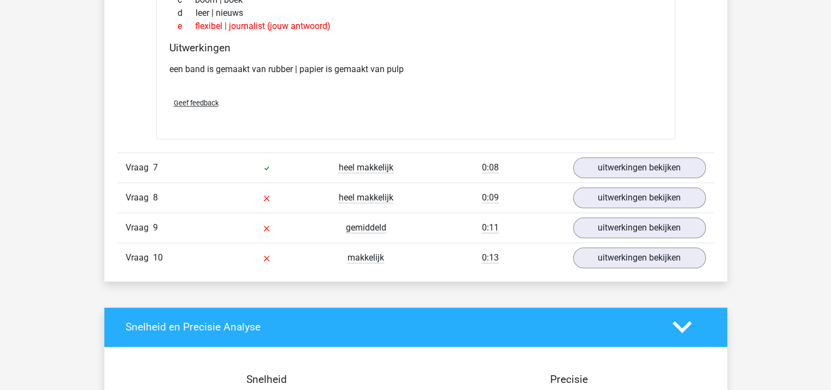
scroll to position [1250, 0]
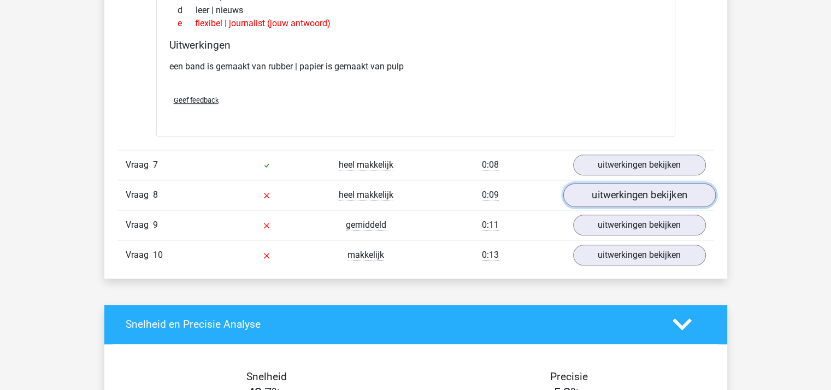
click at [653, 190] on link "uitwerkingen bekijken" at bounding box center [639, 195] width 152 height 24
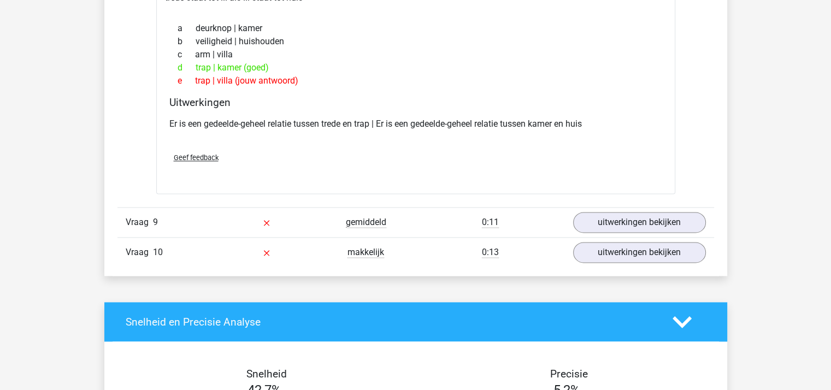
scroll to position [1490, 0]
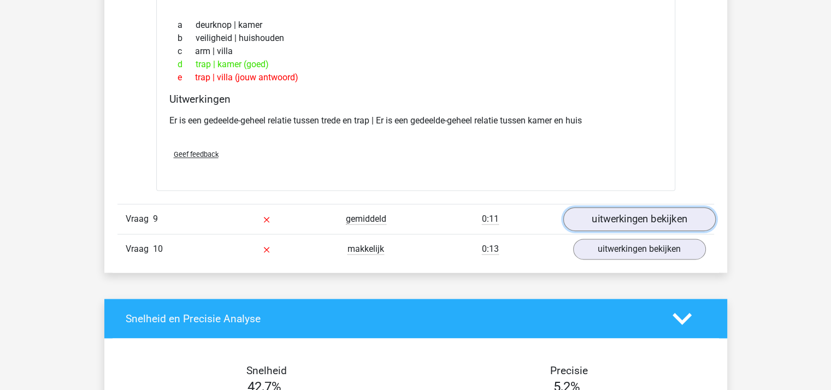
click at [691, 215] on link "uitwerkingen bekijken" at bounding box center [639, 219] width 152 height 24
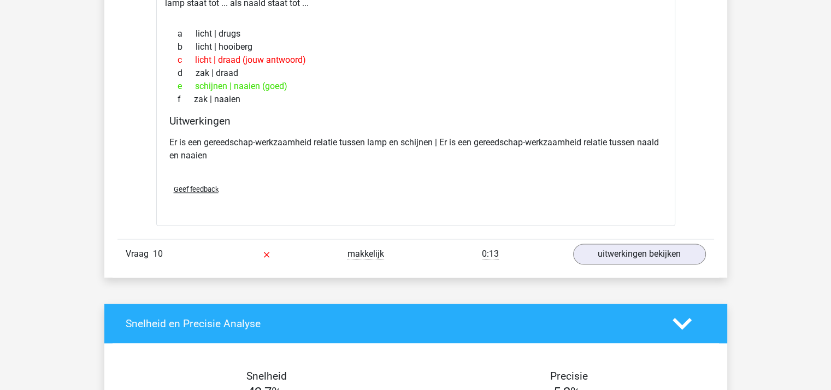
scroll to position [1753, 0]
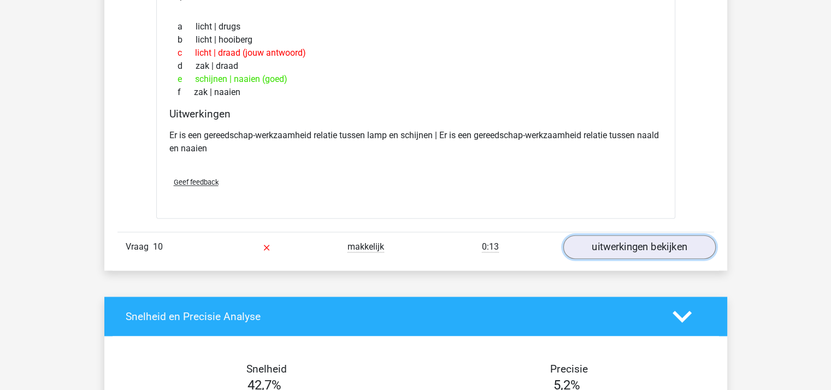
click at [679, 241] on link "uitwerkingen bekijken" at bounding box center [639, 247] width 152 height 24
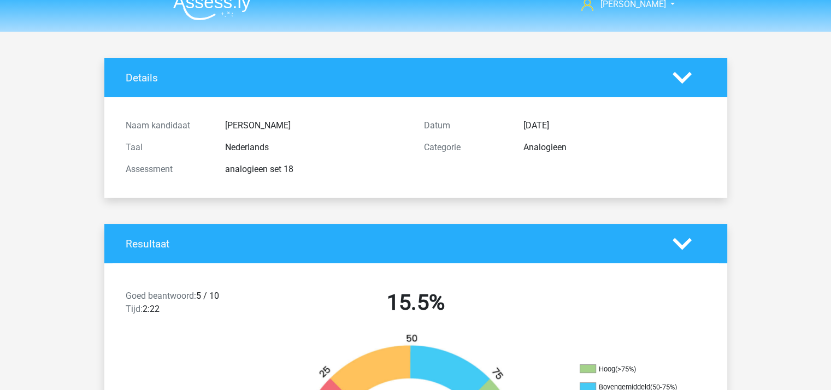
scroll to position [0, 0]
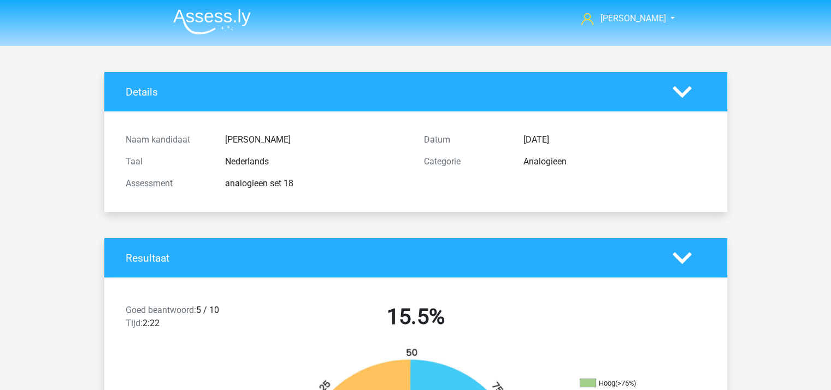
click at [208, 18] on img at bounding box center [212, 22] width 78 height 26
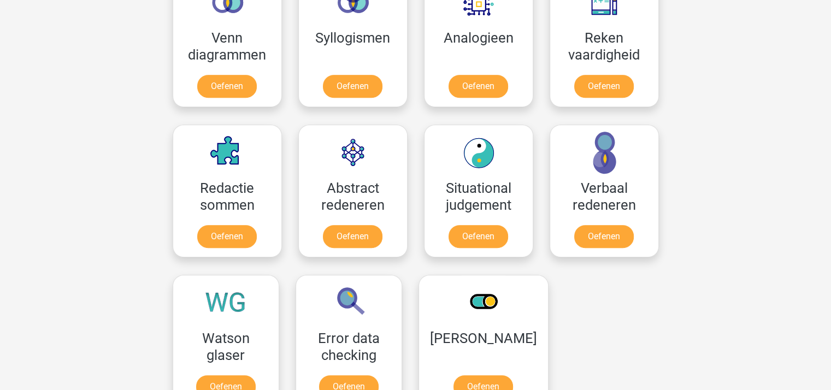
scroll to position [686, 0]
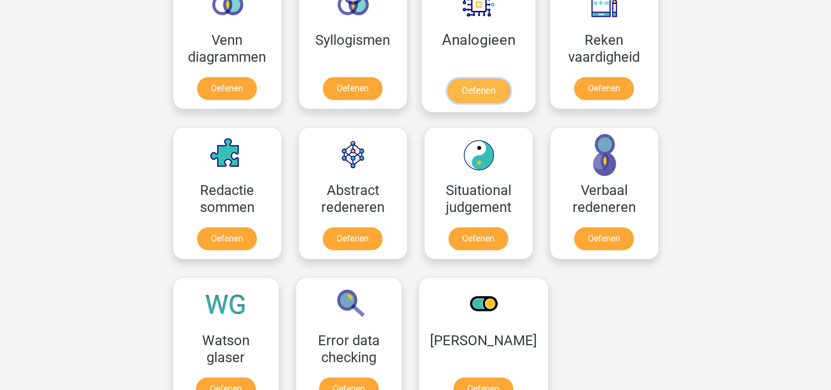
click at [474, 86] on link "Oefenen" at bounding box center [478, 91] width 62 height 24
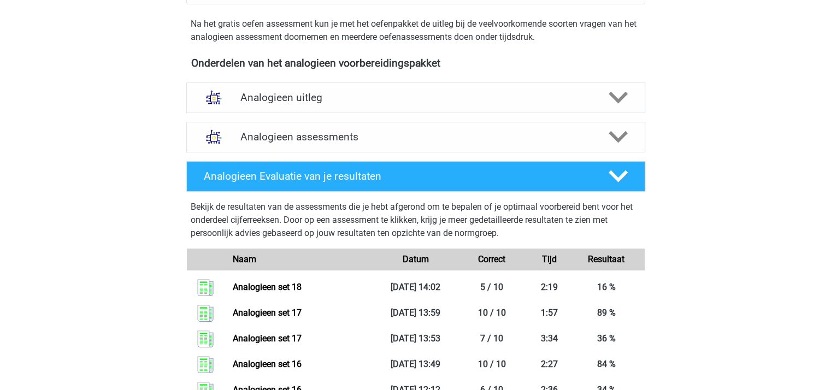
scroll to position [346, 0]
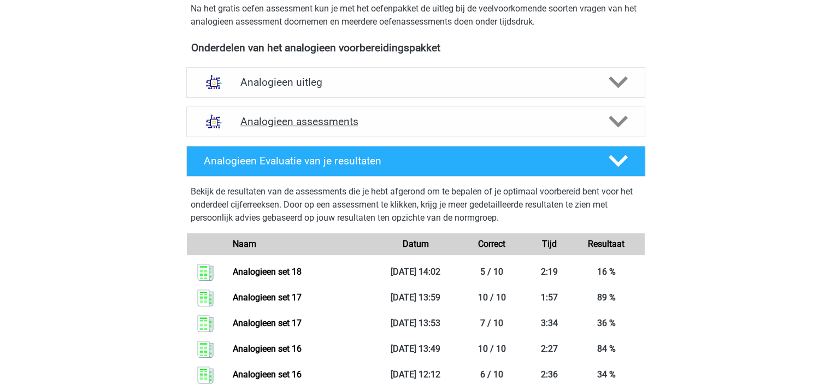
click at [609, 112] on icon at bounding box center [618, 121] width 19 height 19
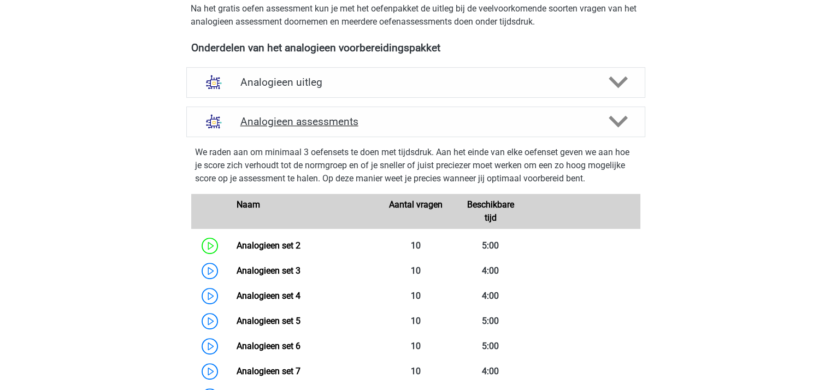
click at [609, 112] on icon at bounding box center [618, 121] width 19 height 19
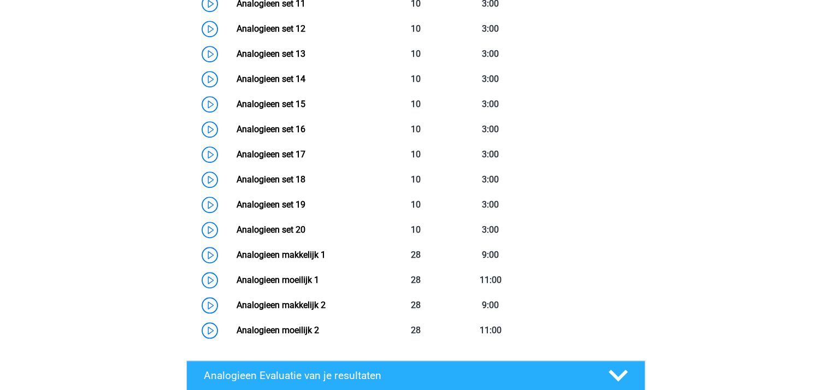
scroll to position [827, 0]
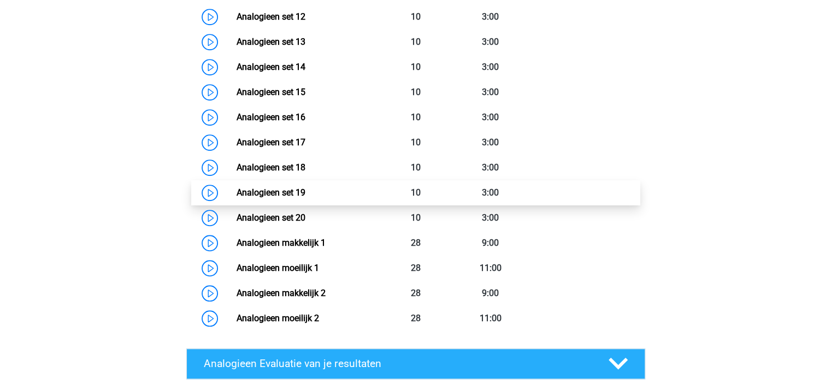
click at [277, 191] on link "Analogieen set 19" at bounding box center [271, 192] width 69 height 10
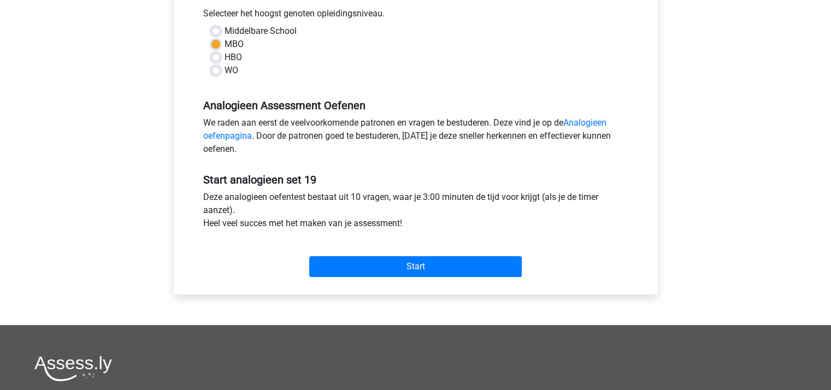
scroll to position [256, 0]
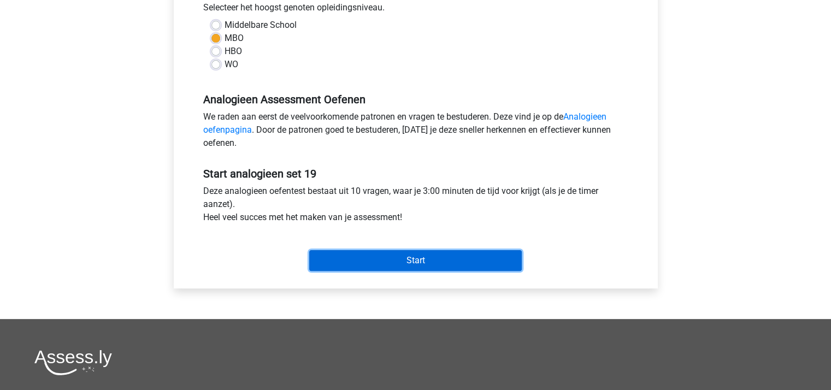
click at [422, 267] on input "Start" at bounding box center [415, 260] width 213 height 21
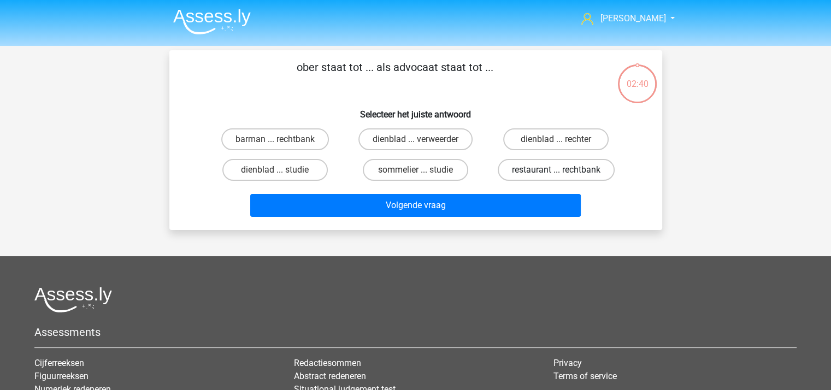
click at [524, 167] on label "restaurant ... rechtbank" at bounding box center [556, 170] width 117 height 22
click at [556, 170] on input "restaurant ... rechtbank" at bounding box center [559, 173] width 7 height 7
radio input "true"
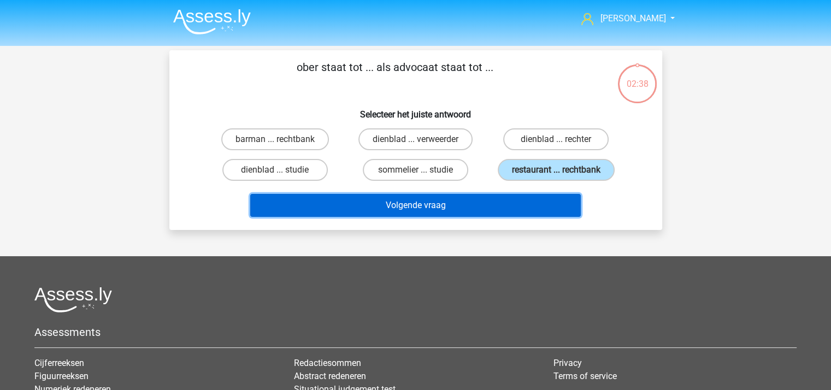
click at [479, 200] on button "Volgende vraag" at bounding box center [415, 205] width 331 height 23
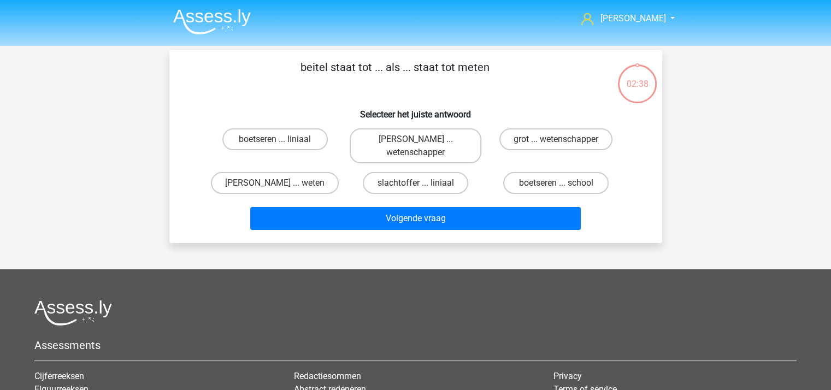
scroll to position [50, 0]
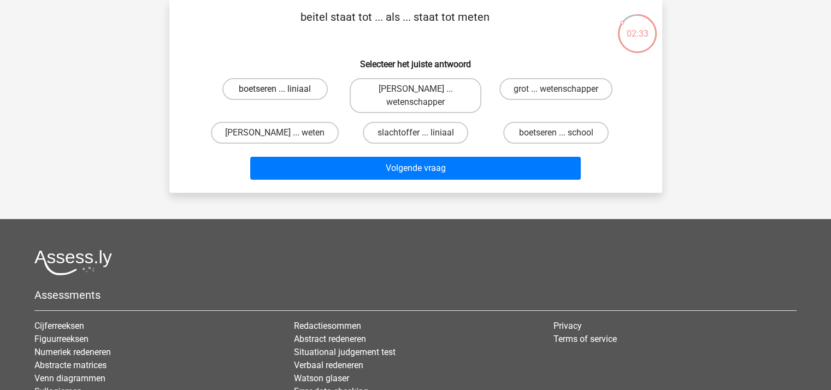
click at [278, 85] on label "boetseren ... liniaal" at bounding box center [274, 89] width 105 height 22
click at [278, 89] on input "boetseren ... liniaal" at bounding box center [278, 92] width 7 height 7
radio input "true"
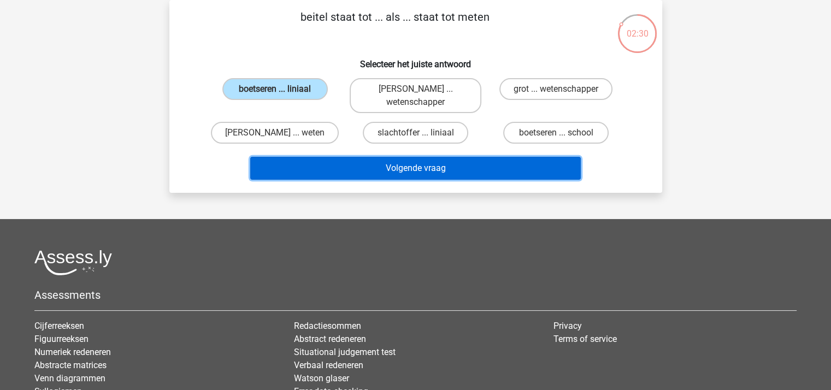
click at [391, 163] on button "Volgende vraag" at bounding box center [415, 168] width 331 height 23
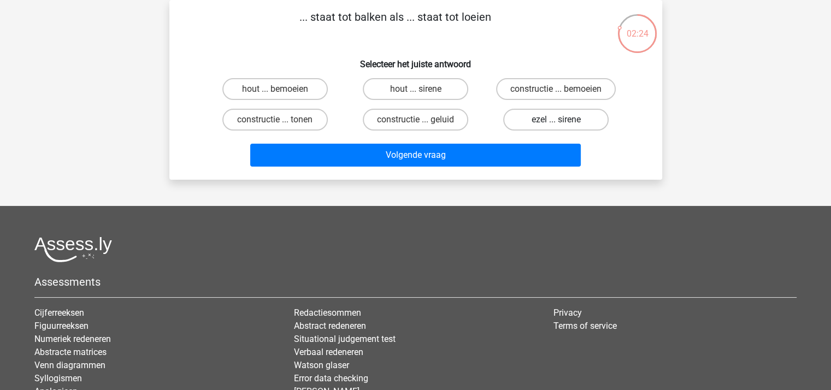
click at [528, 118] on label "ezel ... sirene" at bounding box center [555, 120] width 105 height 22
click at [556, 120] on input "ezel ... sirene" at bounding box center [559, 123] width 7 height 7
radio input "true"
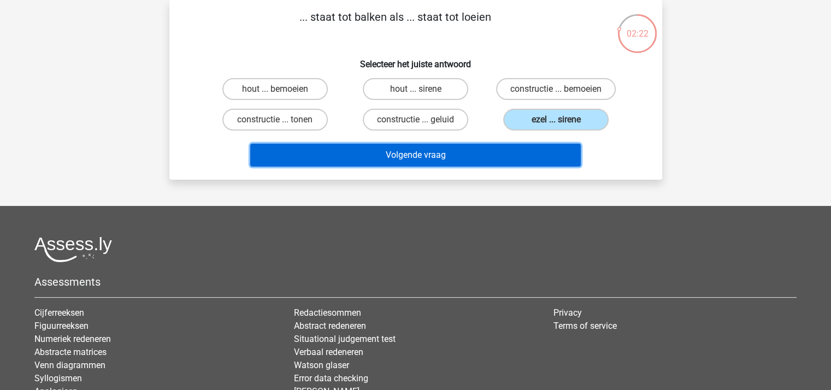
click at [452, 157] on button "Volgende vraag" at bounding box center [415, 155] width 331 height 23
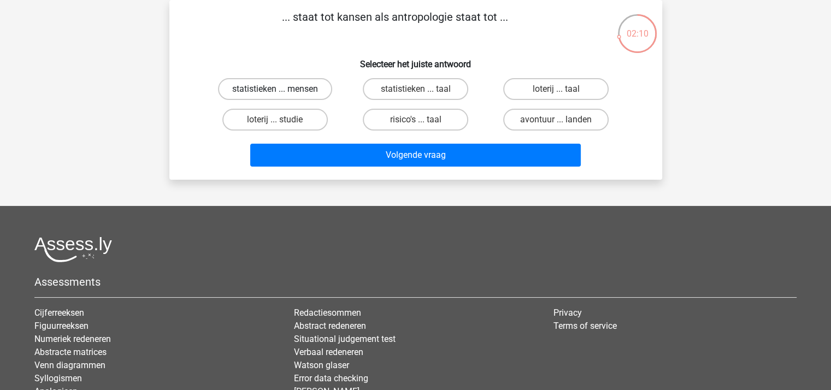
click at [284, 89] on label "statistieken ... mensen" at bounding box center [275, 89] width 114 height 22
click at [282, 89] on input "statistieken ... mensen" at bounding box center [278, 92] width 7 height 7
radio input "true"
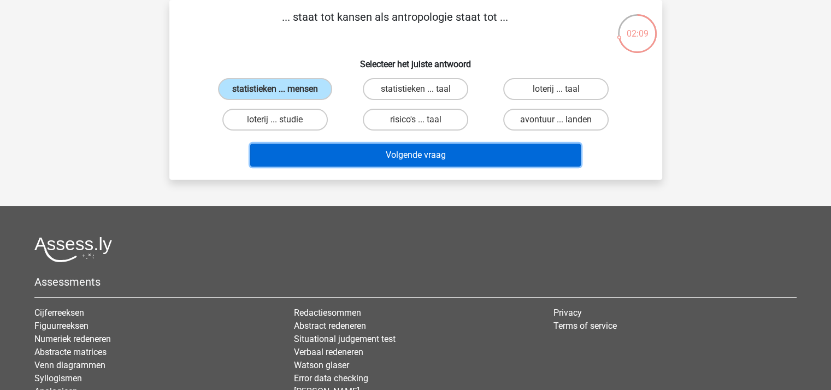
click at [351, 150] on button "Volgende vraag" at bounding box center [415, 155] width 331 height 23
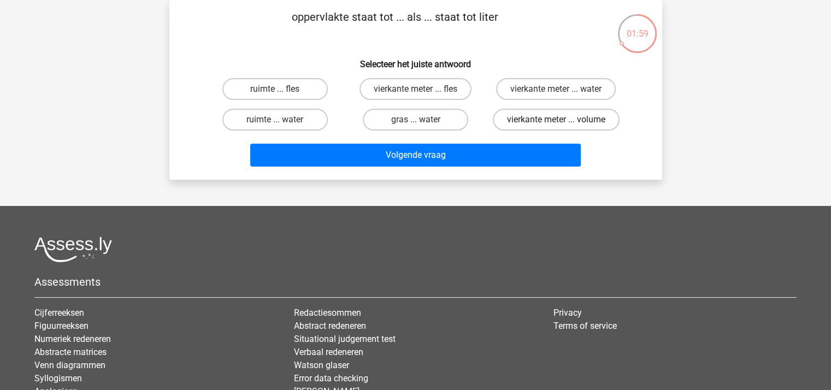
click at [532, 119] on label "vierkante meter ... volume" at bounding box center [556, 120] width 127 height 22
click at [556, 120] on input "vierkante meter ... volume" at bounding box center [559, 123] width 7 height 7
radio input "true"
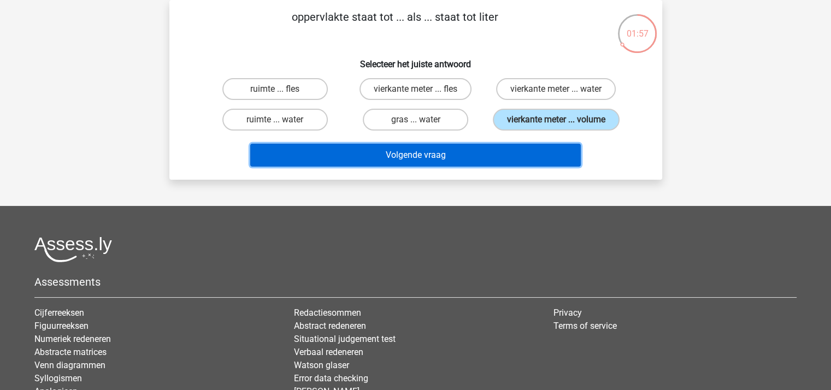
click at [436, 151] on button "Volgende vraag" at bounding box center [415, 155] width 331 height 23
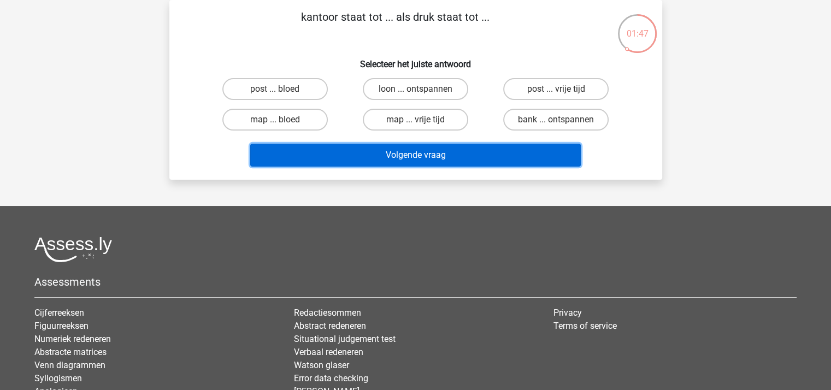
click at [436, 151] on button "Volgende vraag" at bounding box center [415, 155] width 331 height 23
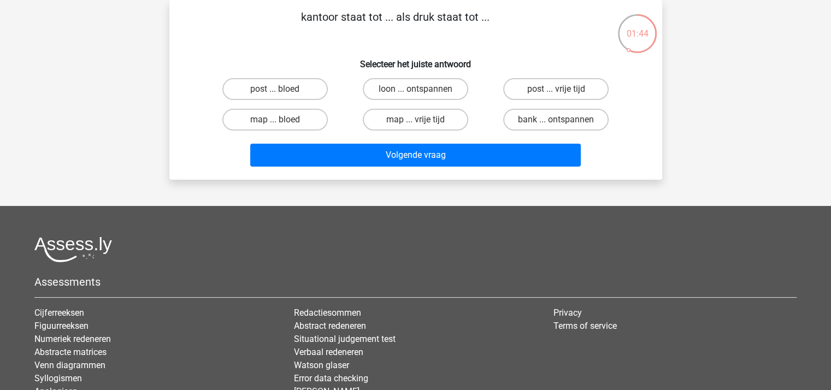
click at [344, 93] on div "post ... bloed" at bounding box center [275, 89] width 140 height 31
click at [284, 113] on label "map ... bloed" at bounding box center [274, 120] width 105 height 22
click at [282, 120] on input "map ... bloed" at bounding box center [278, 123] width 7 height 7
radio input "true"
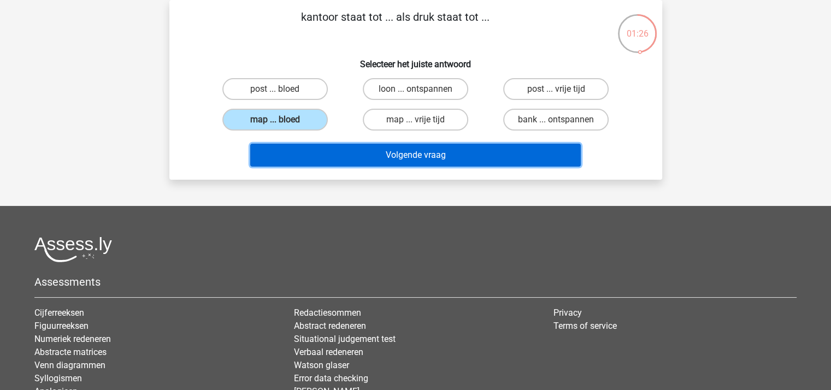
click at [377, 150] on button "Volgende vraag" at bounding box center [415, 155] width 331 height 23
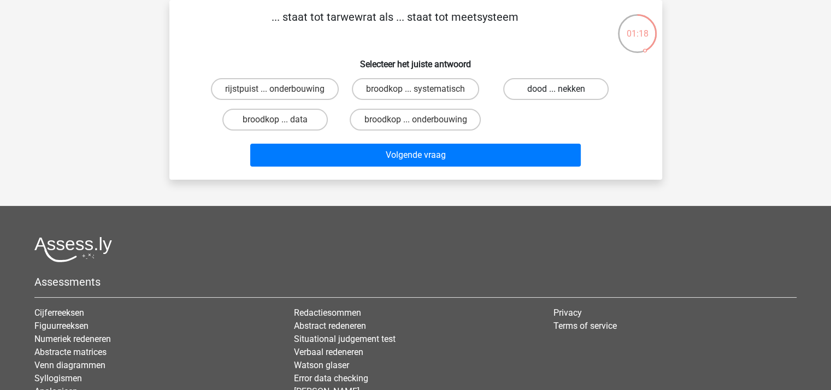
click at [523, 84] on label "dood ... nekken" at bounding box center [555, 89] width 105 height 22
click at [556, 89] on input "dood ... nekken" at bounding box center [559, 92] width 7 height 7
radio input "true"
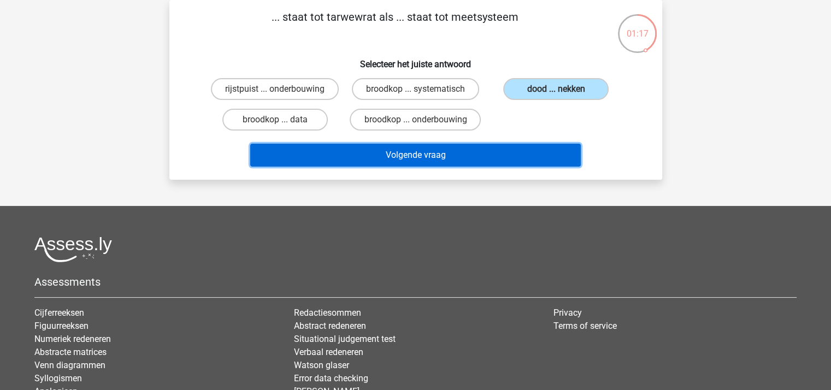
click at [423, 150] on button "Volgende vraag" at bounding box center [415, 155] width 331 height 23
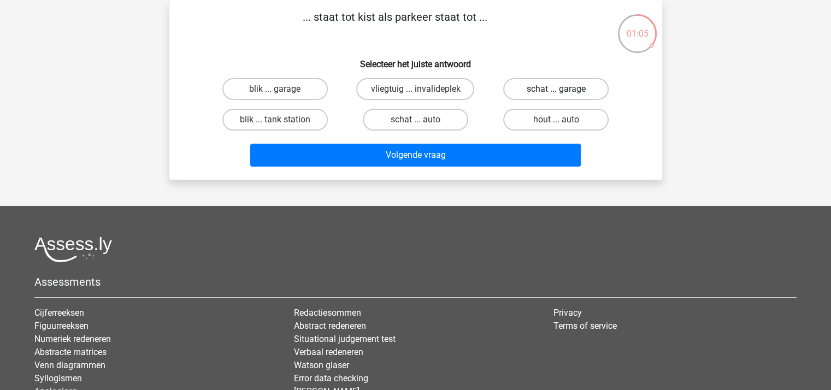
click at [533, 86] on label "schat ... garage" at bounding box center [555, 89] width 105 height 22
click at [556, 89] on input "schat ... garage" at bounding box center [559, 92] width 7 height 7
radio input "true"
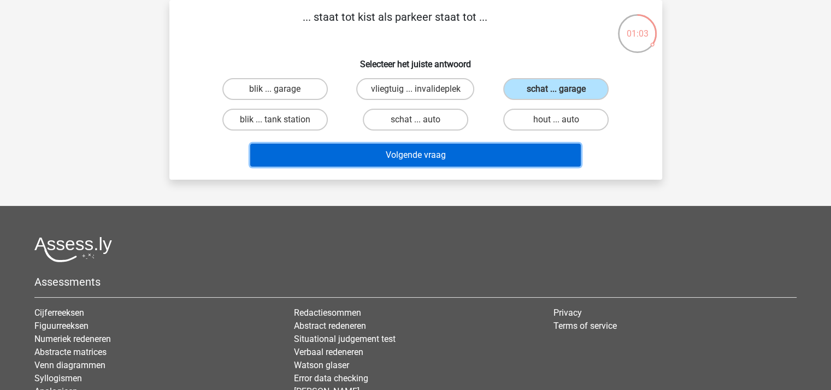
click at [467, 145] on button "Volgende vraag" at bounding box center [415, 155] width 331 height 23
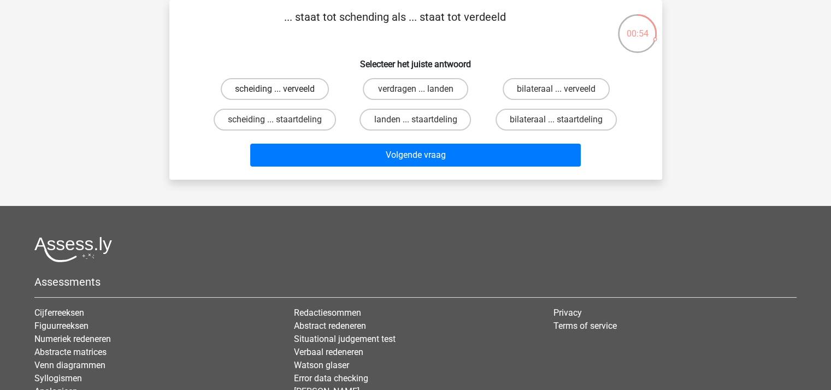
click at [262, 87] on label "scheiding ... verveeld" at bounding box center [275, 89] width 108 height 22
click at [275, 89] on input "scheiding ... verveeld" at bounding box center [278, 92] width 7 height 7
radio input "true"
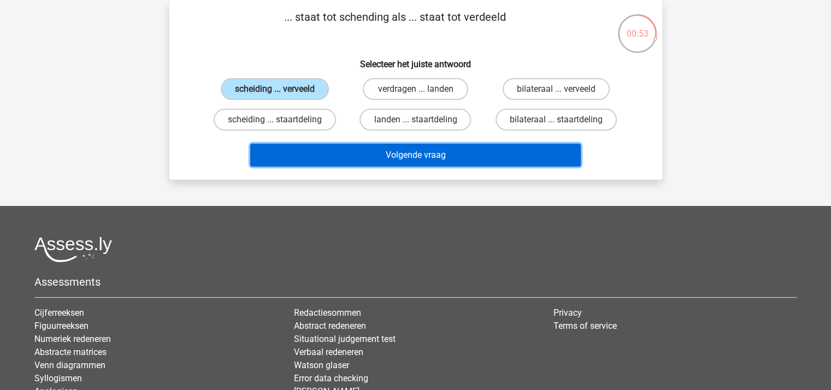
click at [365, 151] on button "Volgende vraag" at bounding box center [415, 155] width 331 height 23
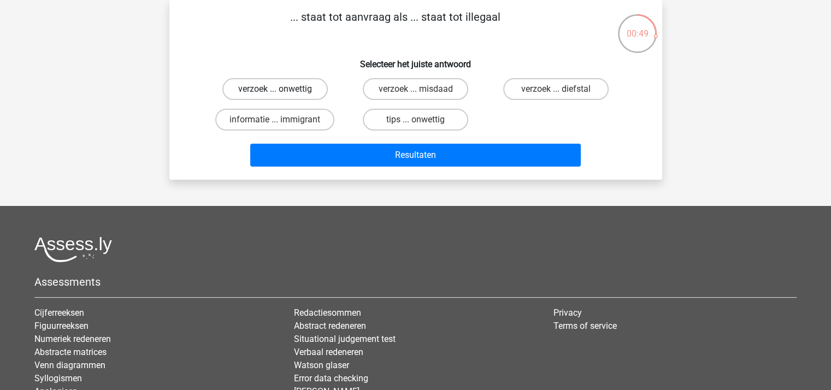
click at [302, 89] on label "verzoek ... onwettig" at bounding box center [274, 89] width 105 height 22
click at [282, 89] on input "verzoek ... onwettig" at bounding box center [278, 92] width 7 height 7
radio input "true"
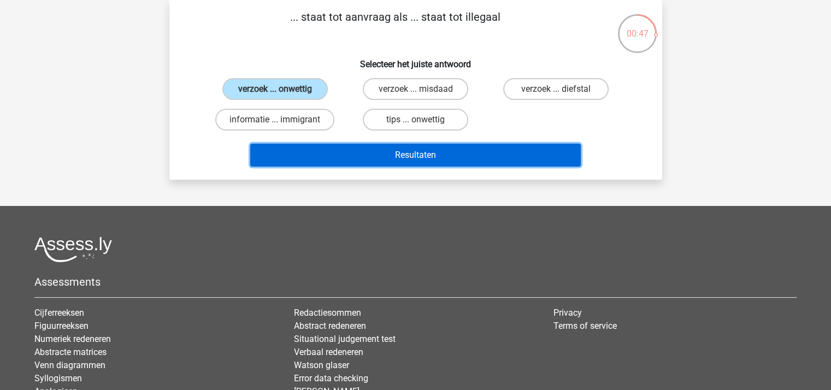
click at [363, 159] on button "Resultaten" at bounding box center [415, 155] width 331 height 23
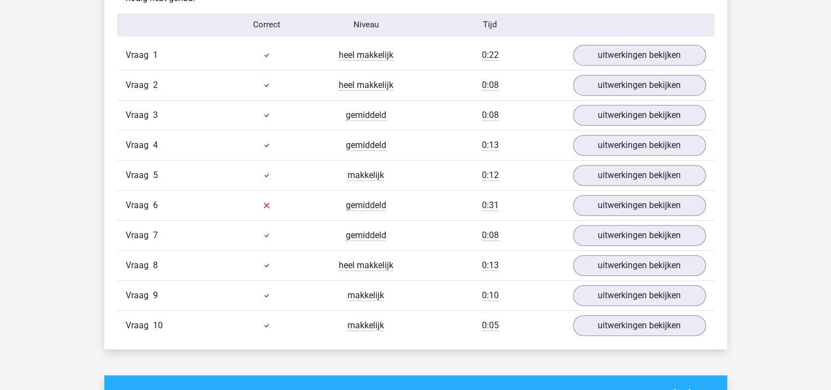
scroll to position [688, 0]
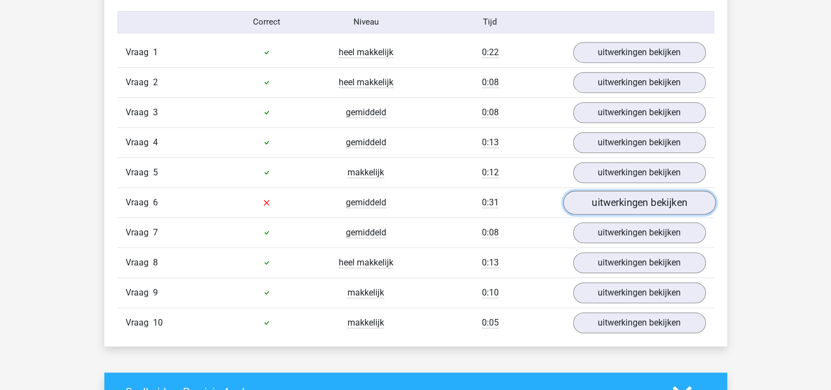
click at [666, 193] on link "uitwerkingen bekijken" at bounding box center [639, 203] width 152 height 24
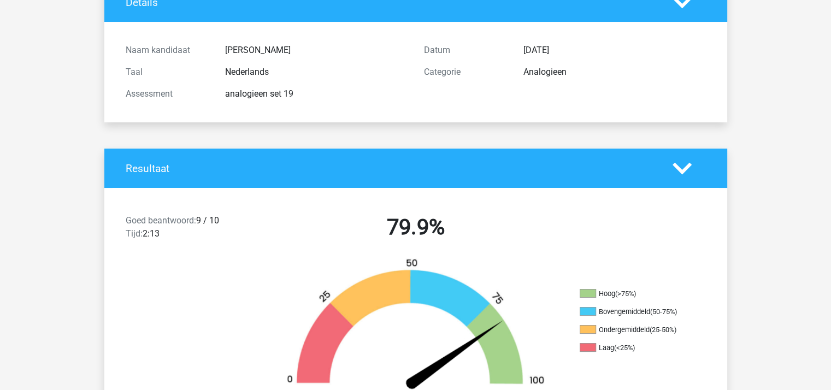
scroll to position [0, 0]
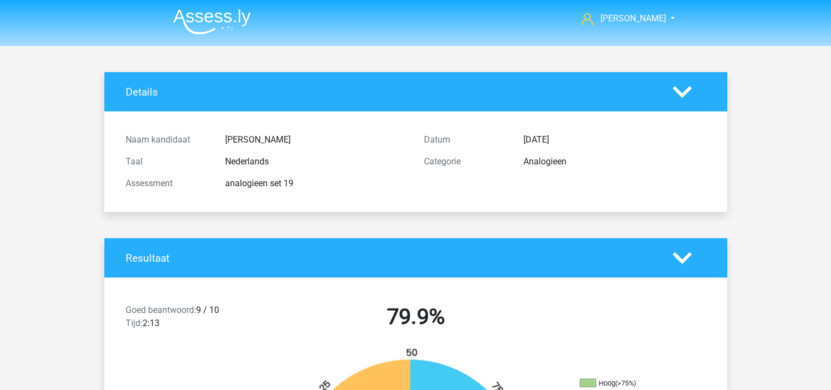
click at [201, 19] on img at bounding box center [212, 22] width 78 height 26
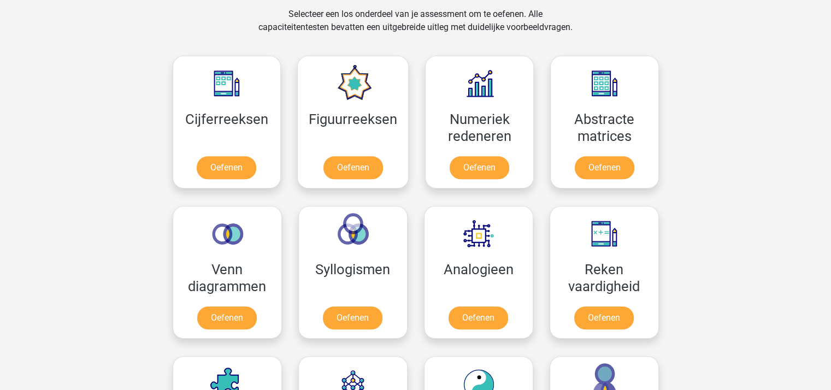
scroll to position [469, 0]
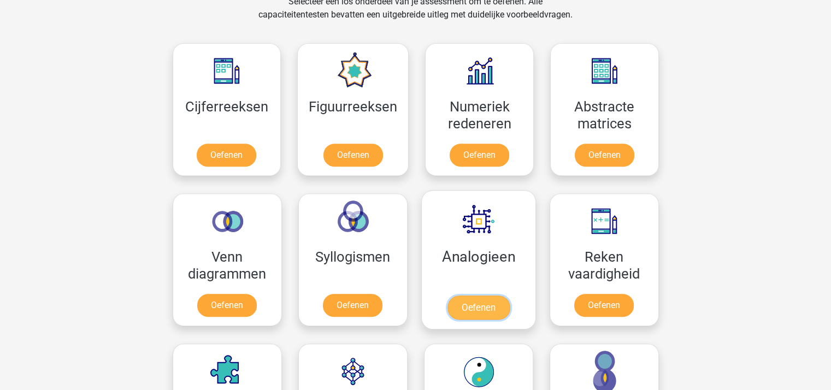
click at [485, 303] on link "Oefenen" at bounding box center [478, 308] width 62 height 24
click at [498, 305] on link "Oefenen" at bounding box center [478, 308] width 62 height 24
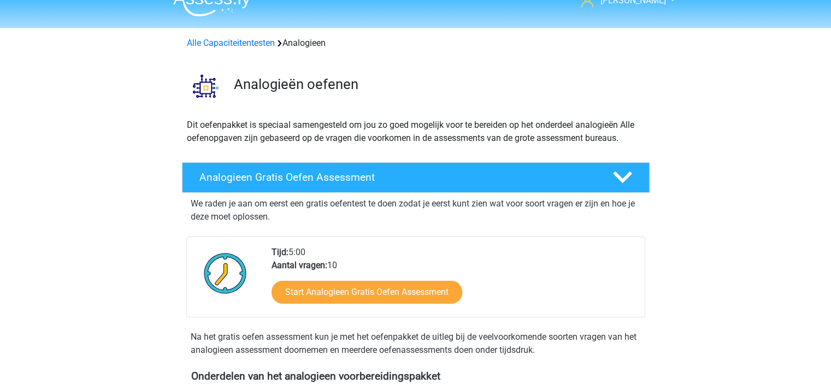
scroll to position [14, 0]
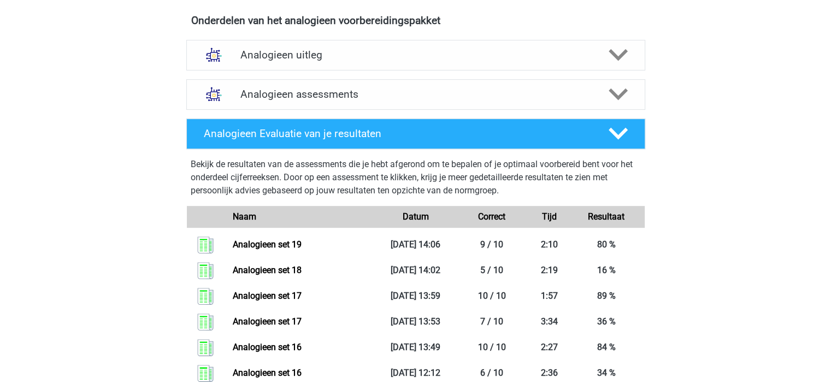
scroll to position [369, 0]
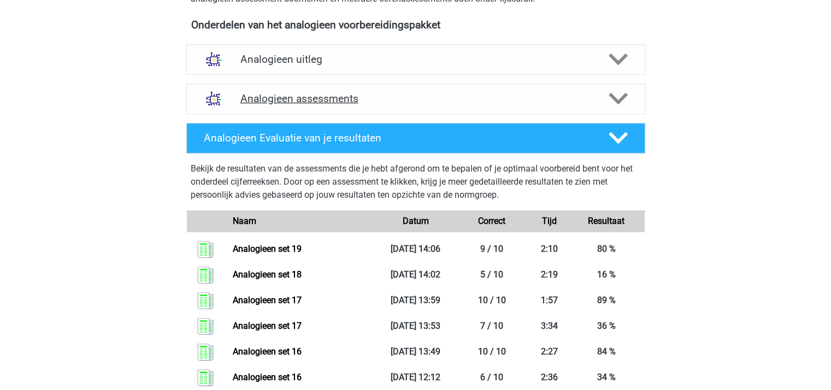
click at [617, 96] on icon at bounding box center [618, 98] width 19 height 19
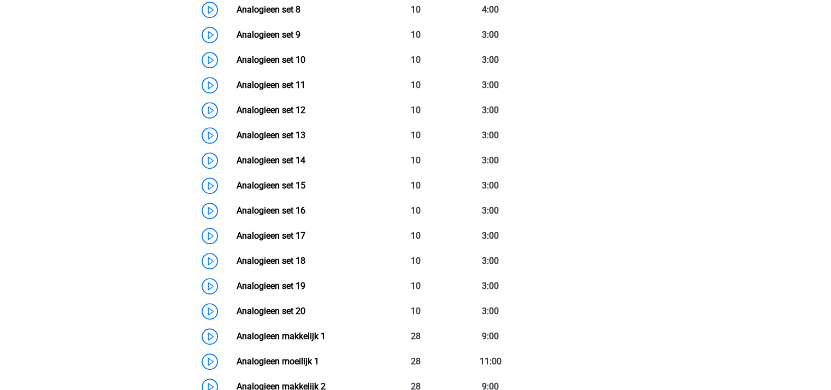
scroll to position [809, 0]
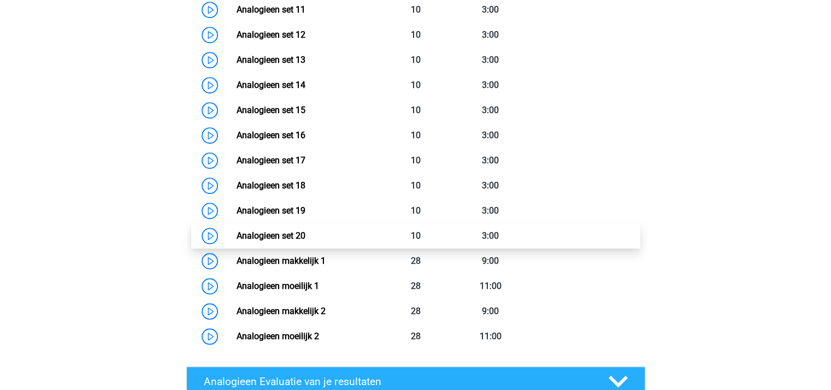
click at [249, 235] on link "Analogieen set 20" at bounding box center [271, 236] width 69 height 10
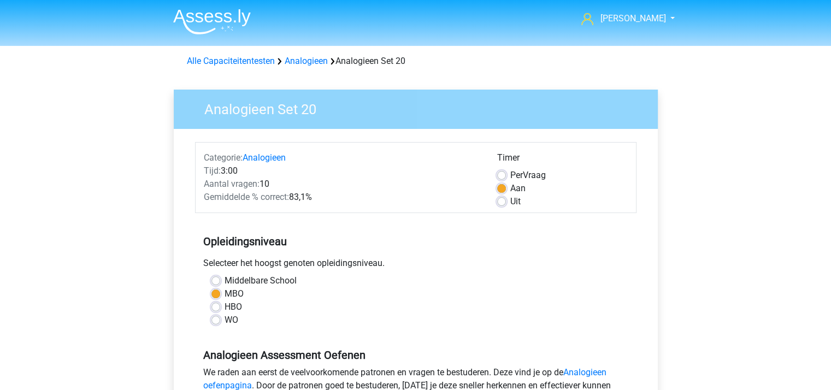
click at [510, 202] on label "Uit" at bounding box center [515, 201] width 10 height 13
click at [501, 202] on input "Uit" at bounding box center [501, 200] width 9 height 11
radio input "true"
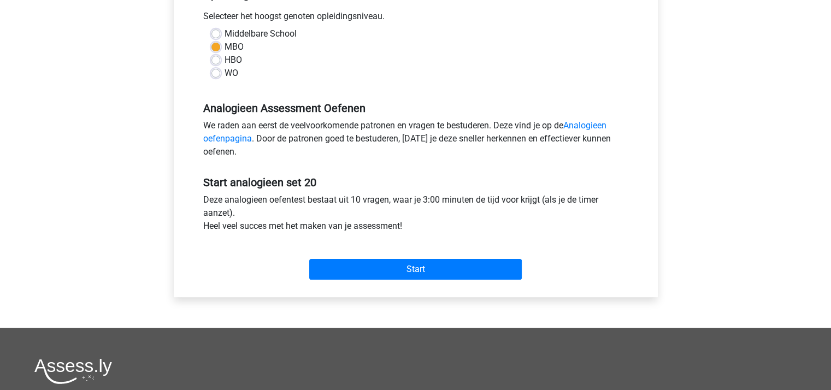
scroll to position [252, 0]
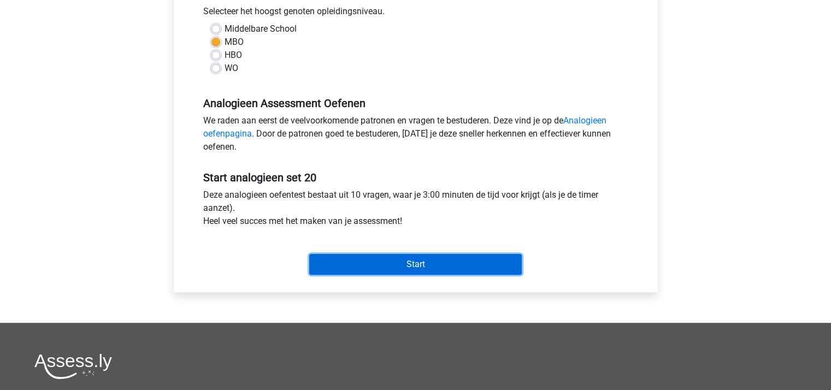
click at [400, 260] on input "Start" at bounding box center [415, 264] width 213 height 21
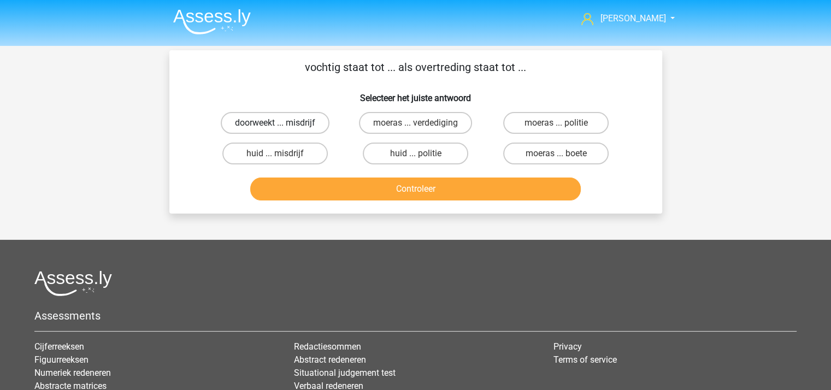
click at [295, 120] on label "doorweekt ... misdrijf" at bounding box center [275, 123] width 109 height 22
click at [282, 123] on input "doorweekt ... misdrijf" at bounding box center [278, 126] width 7 height 7
radio input "true"
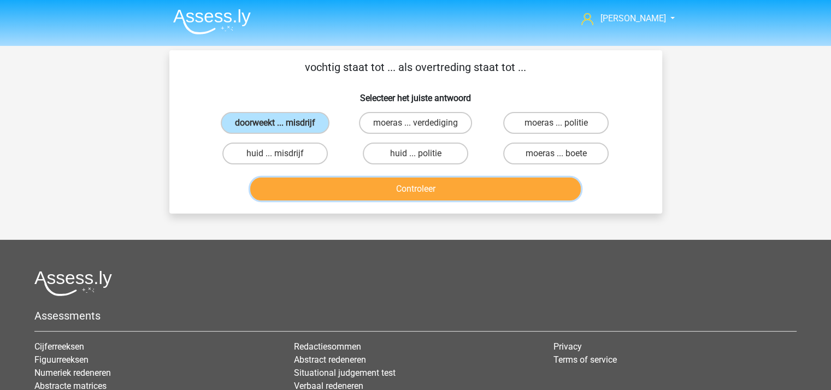
click at [362, 193] on button "Controleer" at bounding box center [415, 189] width 331 height 23
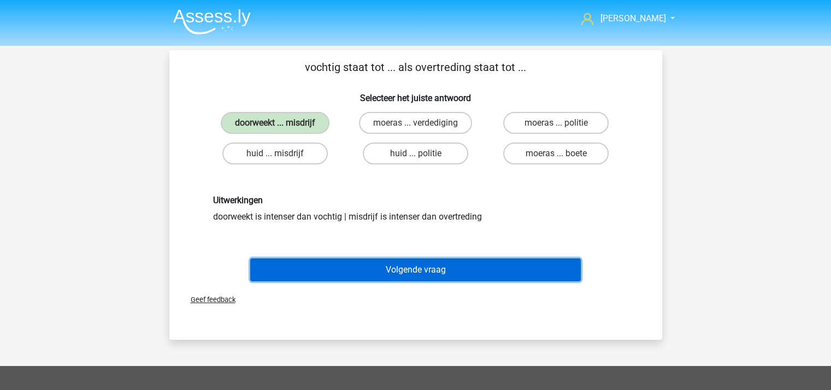
click at [373, 268] on button "Volgende vraag" at bounding box center [415, 269] width 331 height 23
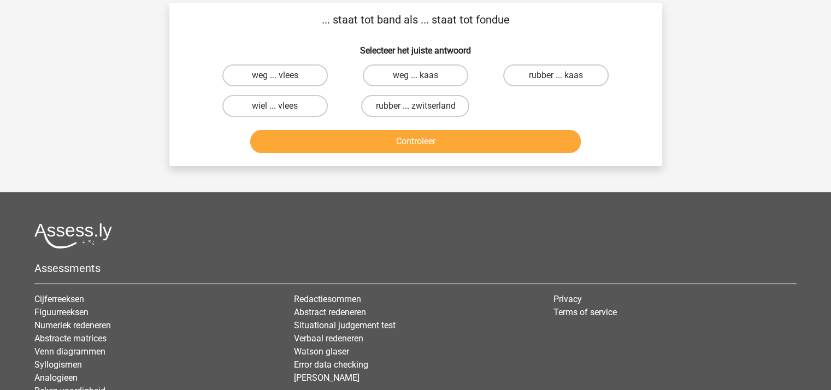
scroll to position [50, 0]
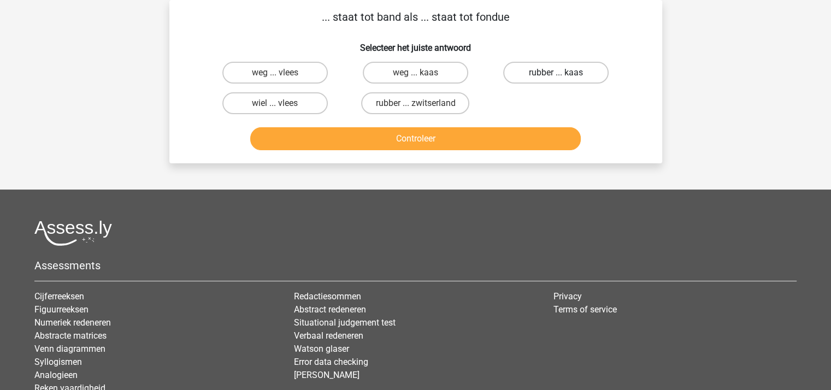
click at [536, 70] on label "rubber ... kaas" at bounding box center [555, 73] width 105 height 22
click at [556, 73] on input "rubber ... kaas" at bounding box center [559, 76] width 7 height 7
radio input "true"
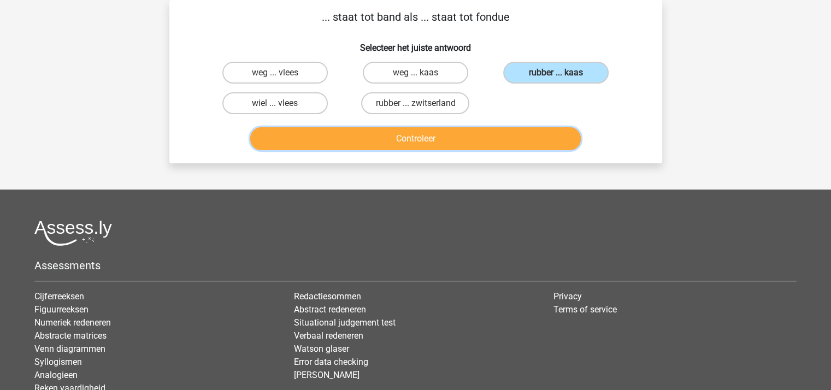
click at [448, 133] on button "Controleer" at bounding box center [415, 138] width 331 height 23
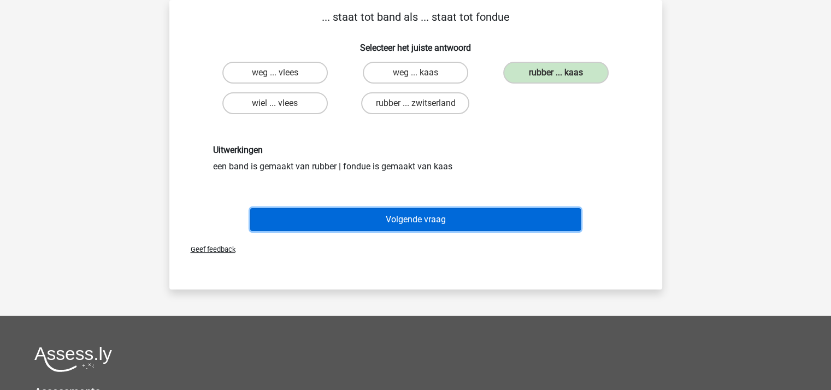
click at [415, 220] on button "Volgende vraag" at bounding box center [415, 219] width 331 height 23
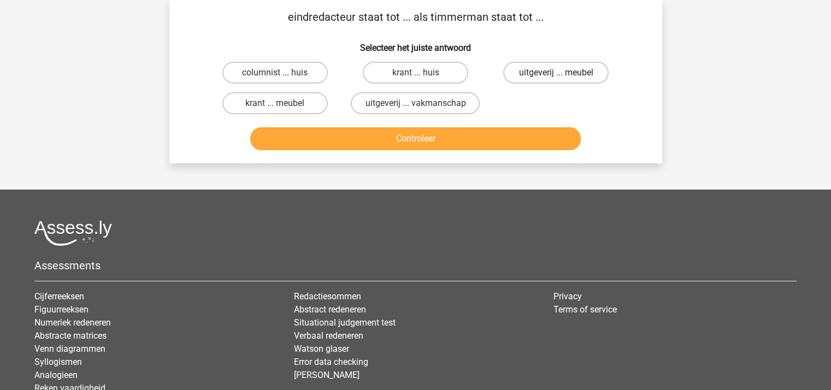
click at [529, 69] on label "uitgeverij ... meubel" at bounding box center [555, 73] width 105 height 22
click at [556, 73] on input "uitgeverij ... meubel" at bounding box center [559, 76] width 7 height 7
radio input "true"
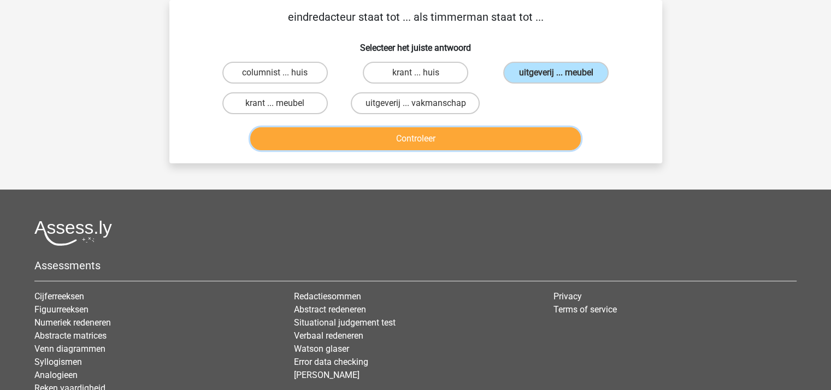
click at [486, 136] on button "Controleer" at bounding box center [415, 138] width 331 height 23
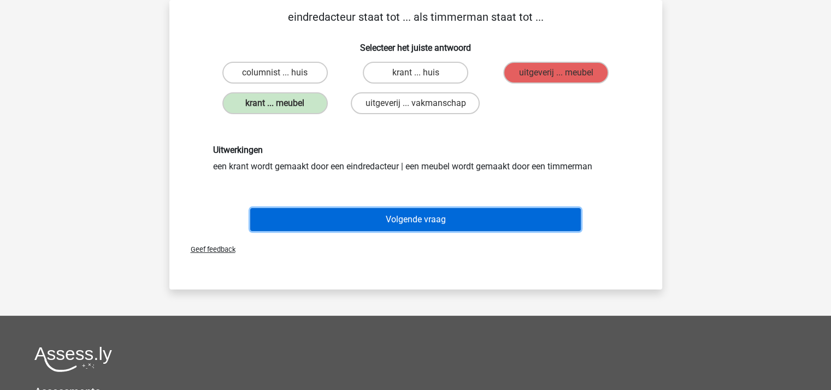
click at [410, 219] on button "Volgende vraag" at bounding box center [415, 219] width 331 height 23
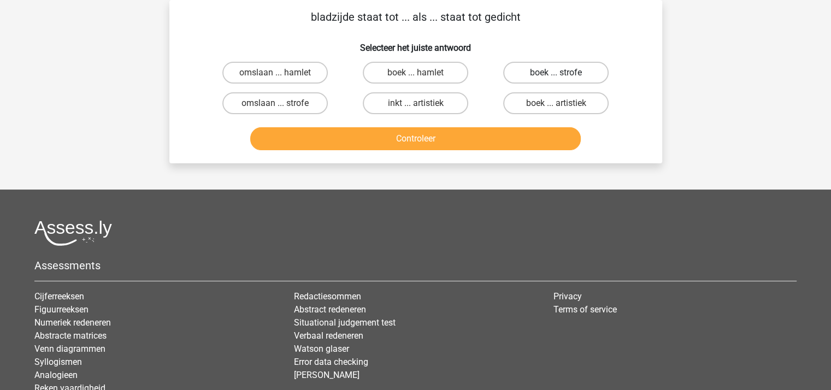
click at [545, 69] on label "boek ... strofe" at bounding box center [555, 73] width 105 height 22
click at [556, 73] on input "boek ... strofe" at bounding box center [559, 76] width 7 height 7
radio input "true"
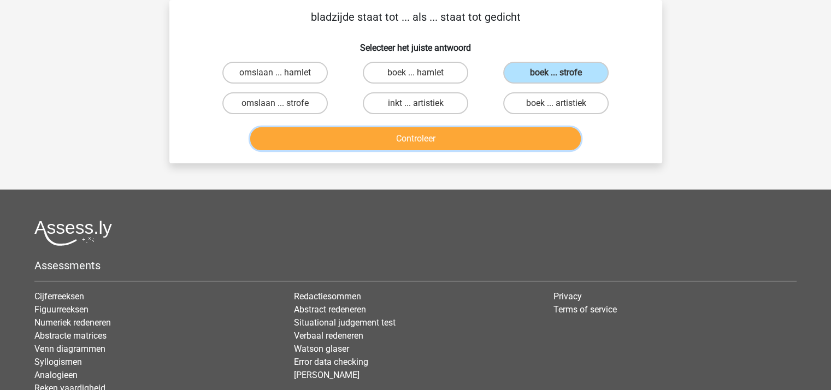
click at [476, 139] on button "Controleer" at bounding box center [415, 138] width 331 height 23
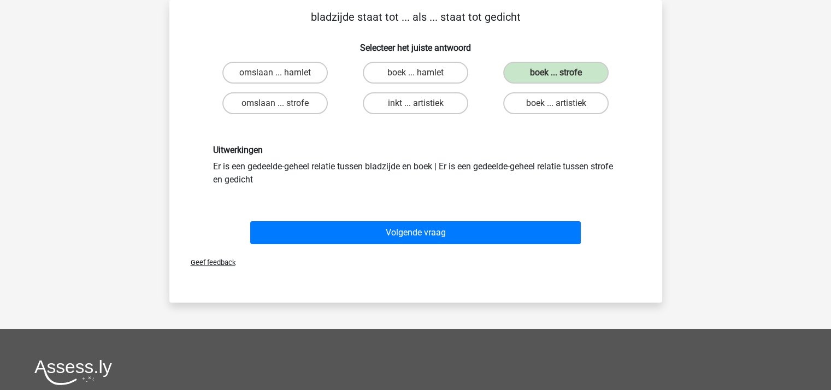
click at [448, 220] on div "Volgende vraag" at bounding box center [416, 231] width 458 height 36
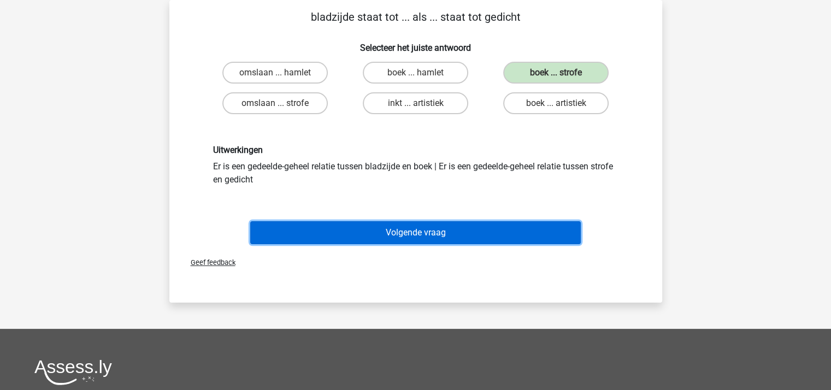
click at [446, 228] on button "Volgende vraag" at bounding box center [415, 232] width 331 height 23
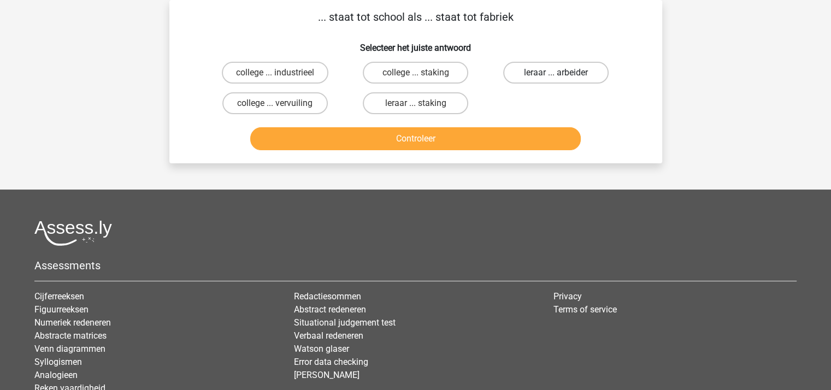
click at [547, 73] on label "leraar ... arbeider" at bounding box center [555, 73] width 105 height 22
click at [556, 73] on input "leraar ... arbeider" at bounding box center [559, 76] width 7 height 7
radio input "true"
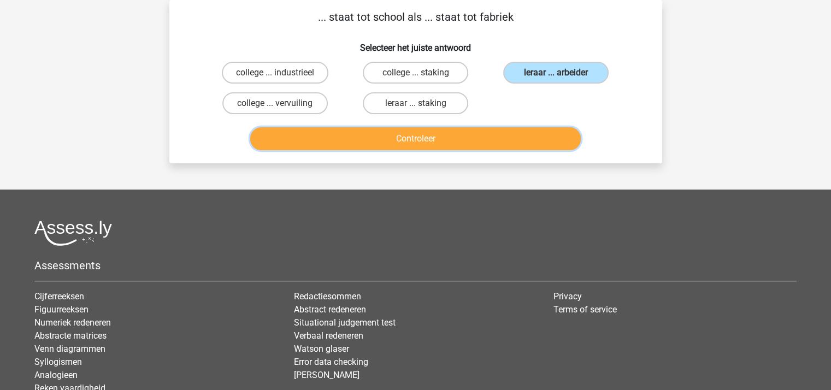
click at [470, 133] on button "Controleer" at bounding box center [415, 138] width 331 height 23
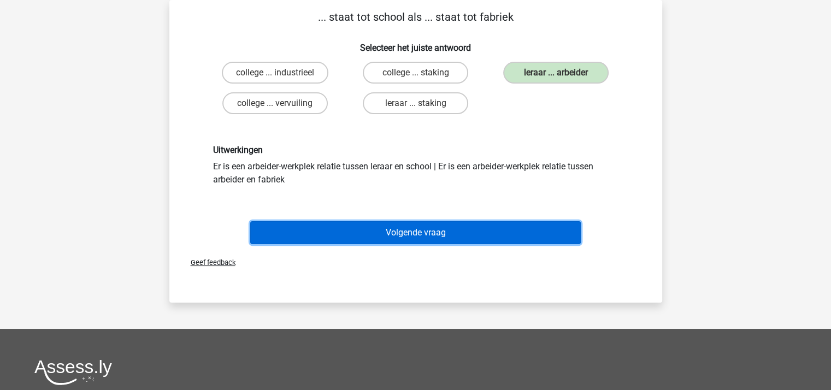
click at [424, 225] on button "Volgende vraag" at bounding box center [415, 232] width 331 height 23
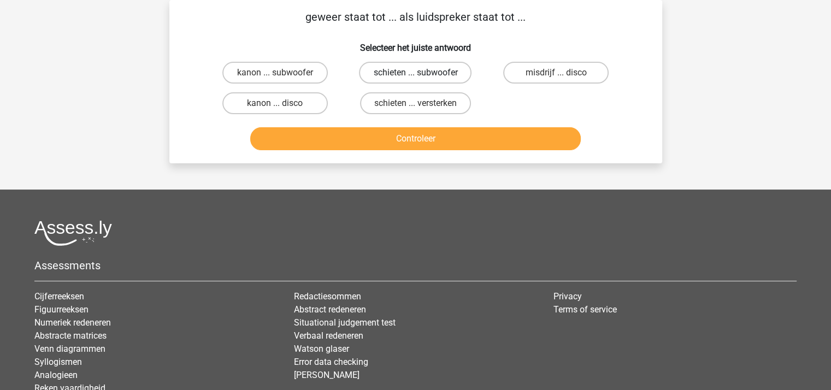
click at [411, 71] on label "schieten ... subwoofer" at bounding box center [415, 73] width 113 height 22
click at [415, 73] on input "schieten ... subwoofer" at bounding box center [418, 76] width 7 height 7
radio input "true"
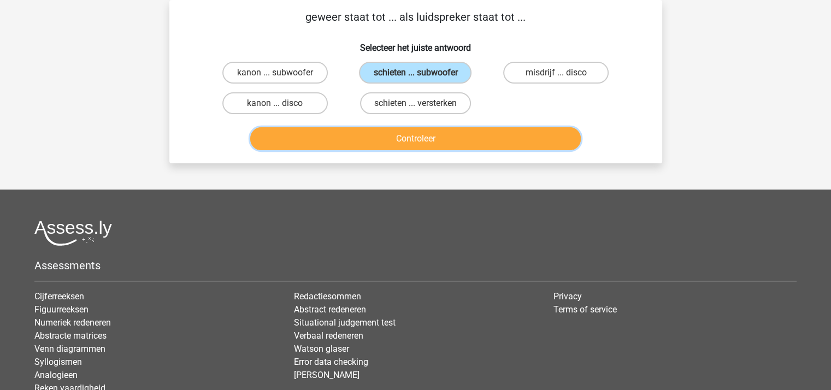
click at [415, 138] on button "Controleer" at bounding box center [415, 138] width 331 height 23
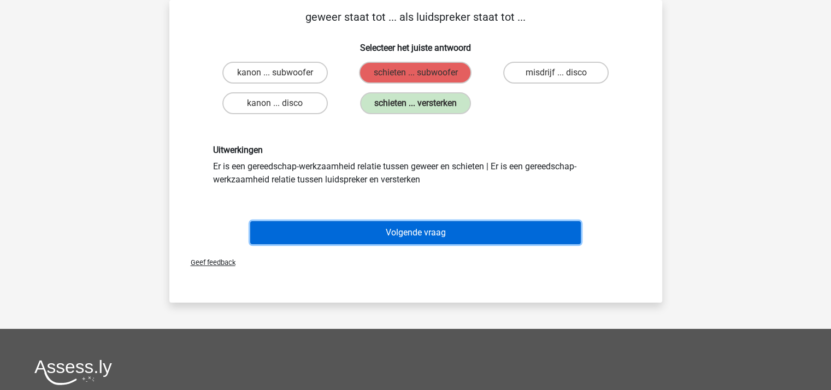
click at [420, 231] on button "Volgende vraag" at bounding box center [415, 232] width 331 height 23
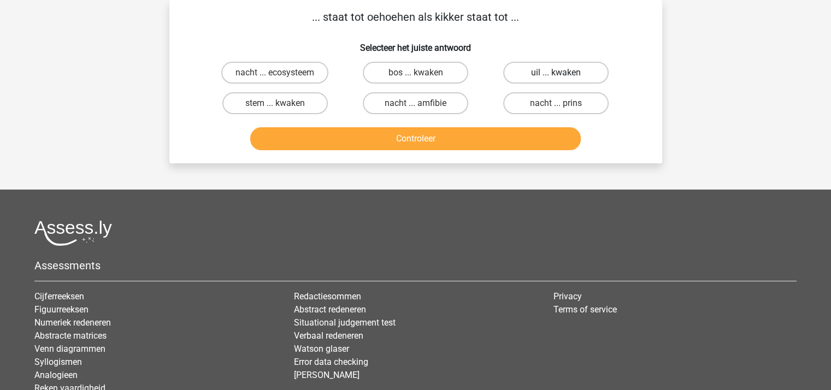
click at [544, 68] on label "uil ... kwaken" at bounding box center [555, 73] width 105 height 22
click at [556, 73] on input "uil ... kwaken" at bounding box center [559, 76] width 7 height 7
radio input "true"
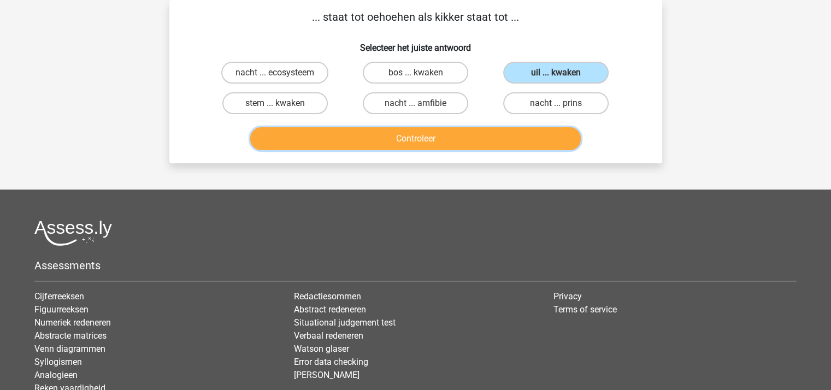
click at [462, 137] on button "Controleer" at bounding box center [415, 138] width 331 height 23
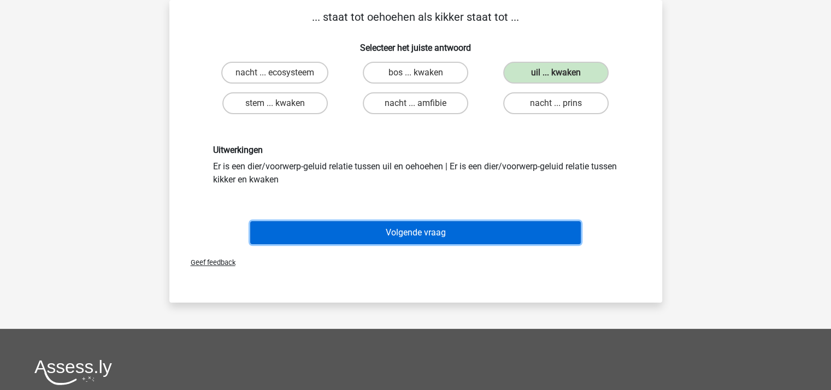
click at [434, 227] on button "Volgende vraag" at bounding box center [415, 232] width 331 height 23
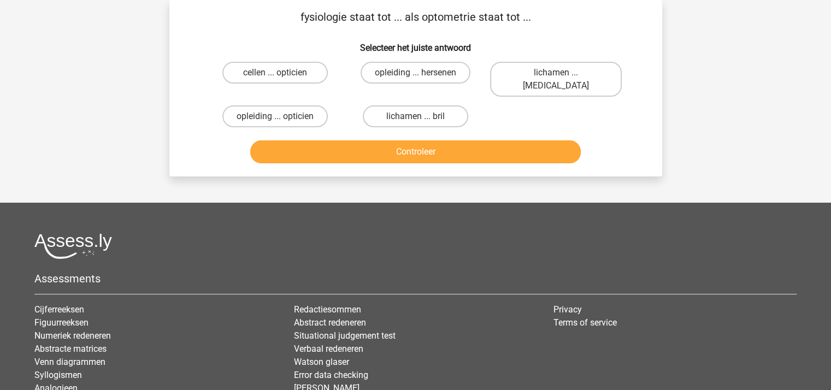
click at [434, 233] on div at bounding box center [415, 246] width 762 height 26
click at [538, 71] on label "lichamen ... ogen" at bounding box center [556, 79] width 132 height 35
click at [556, 73] on input "lichamen ... ogen" at bounding box center [559, 76] width 7 height 7
radio input "true"
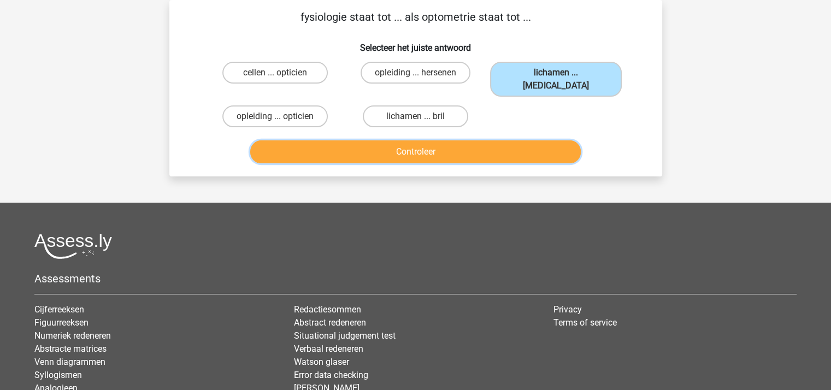
click at [453, 140] on button "Controleer" at bounding box center [415, 151] width 331 height 23
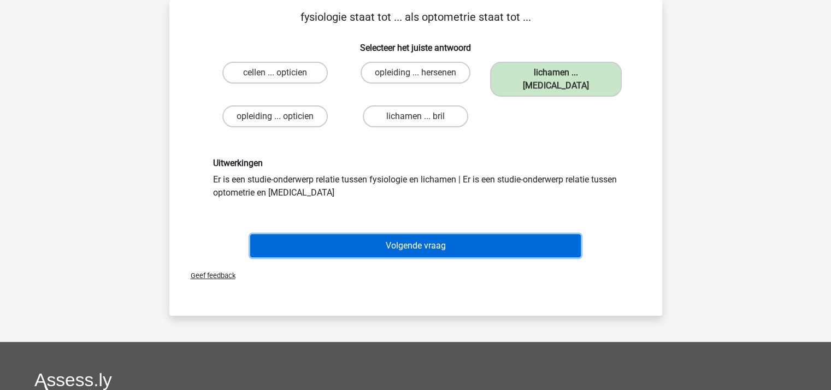
click at [420, 234] on button "Volgende vraag" at bounding box center [415, 245] width 331 height 23
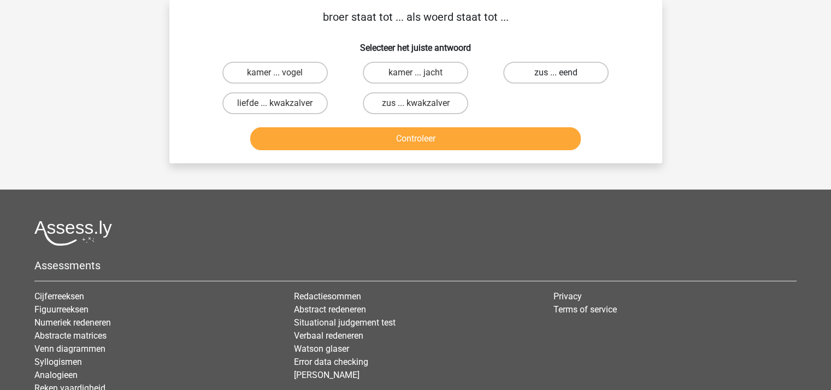
click at [527, 74] on label "zus ... eend" at bounding box center [555, 73] width 105 height 22
click at [556, 74] on input "zus ... eend" at bounding box center [559, 76] width 7 height 7
radio input "true"
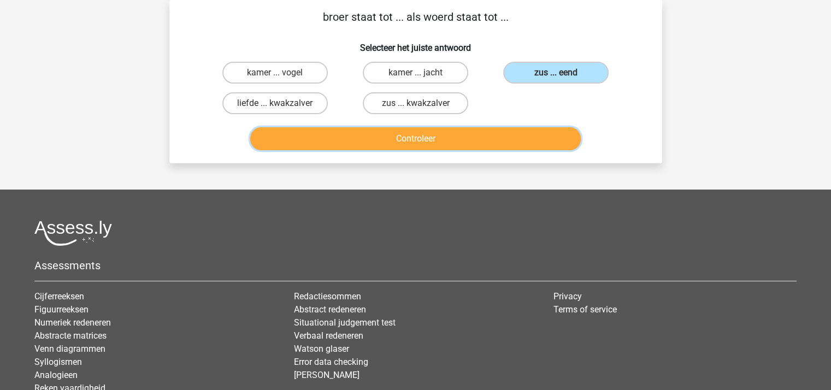
click at [458, 139] on button "Controleer" at bounding box center [415, 138] width 331 height 23
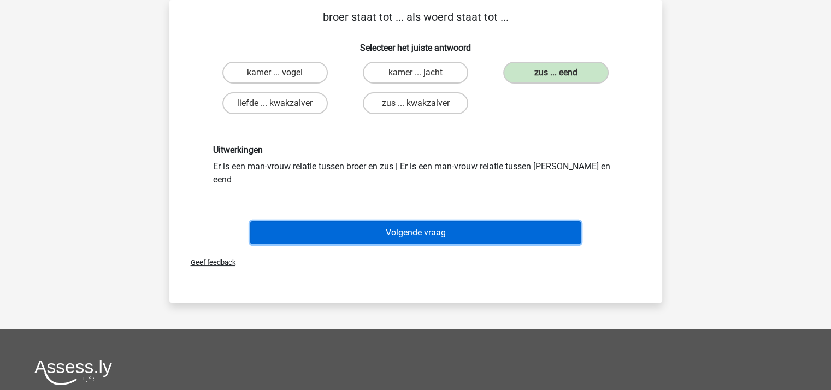
click at [390, 221] on button "Volgende vraag" at bounding box center [415, 232] width 331 height 23
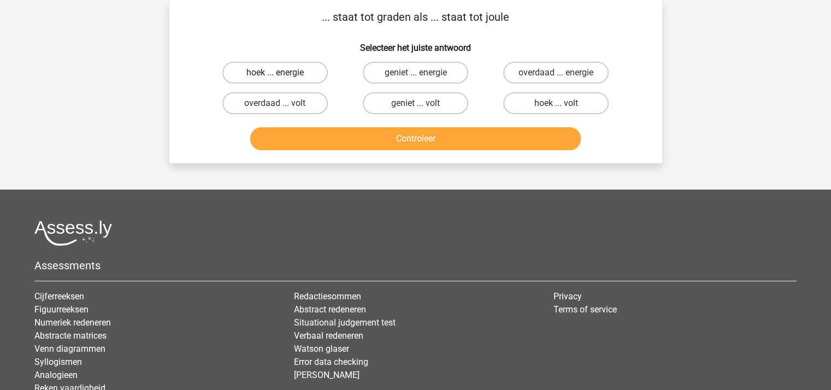
click at [288, 67] on label "hoek ... energie" at bounding box center [274, 73] width 105 height 22
click at [282, 73] on input "hoek ... energie" at bounding box center [278, 76] width 7 height 7
radio input "true"
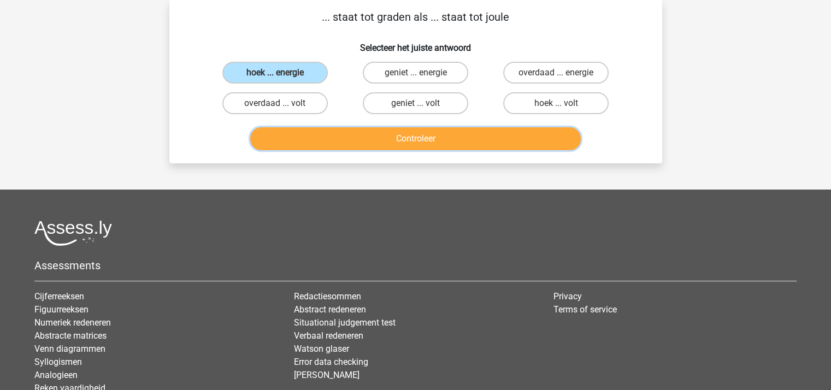
click at [411, 132] on button "Controleer" at bounding box center [415, 138] width 331 height 23
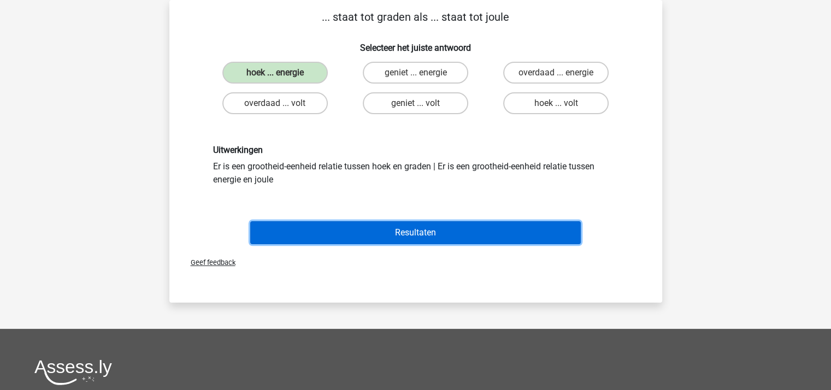
click at [417, 229] on button "Resultaten" at bounding box center [415, 232] width 331 height 23
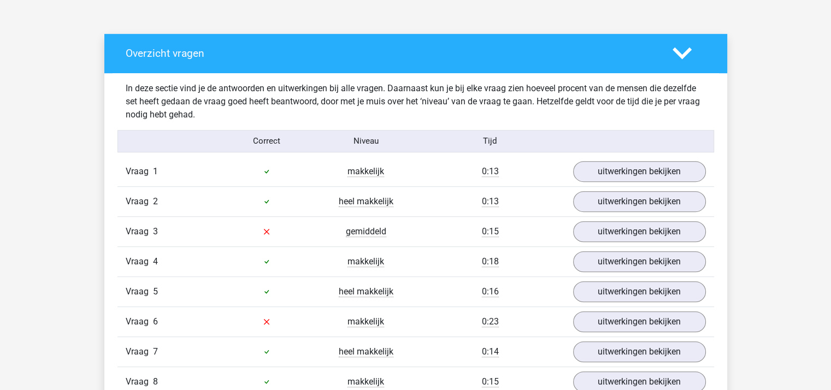
scroll to position [576, 0]
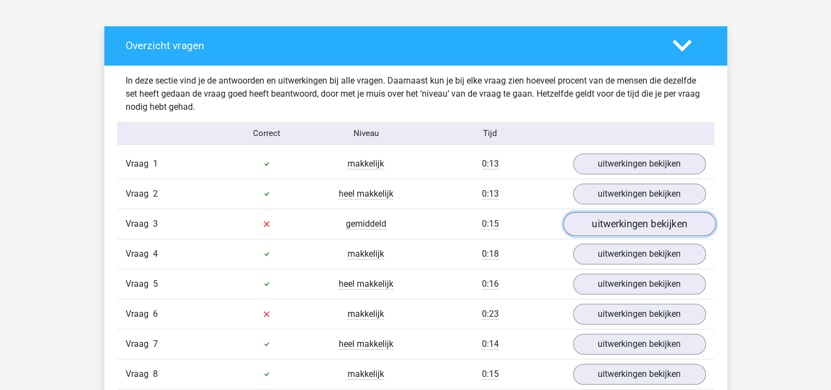
click at [681, 226] on link "uitwerkingen bekijken" at bounding box center [639, 224] width 152 height 24
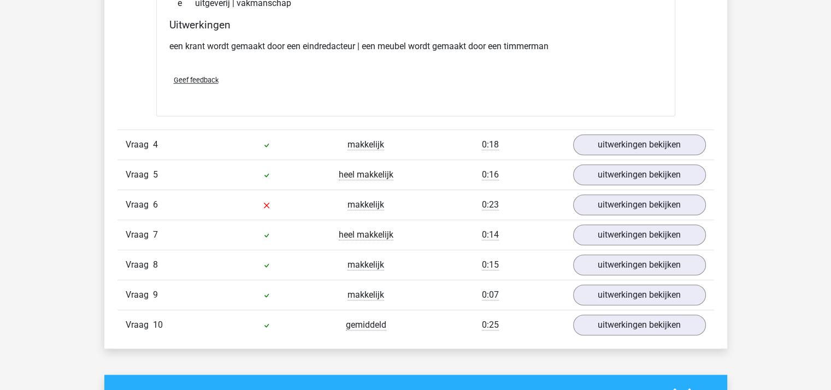
scroll to position [927, 0]
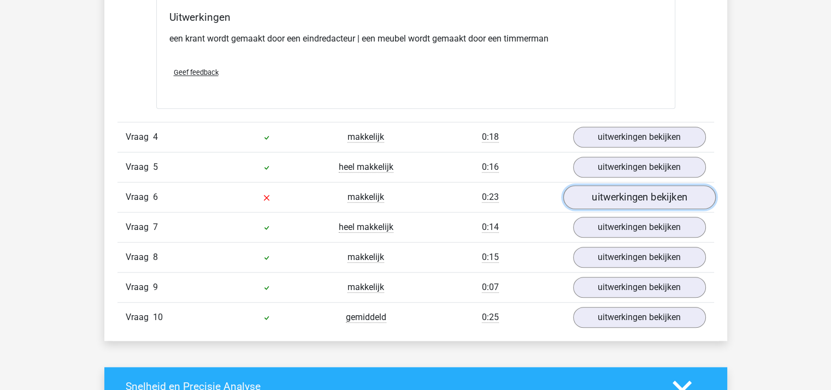
click at [636, 199] on link "uitwerkingen bekijken" at bounding box center [639, 197] width 152 height 24
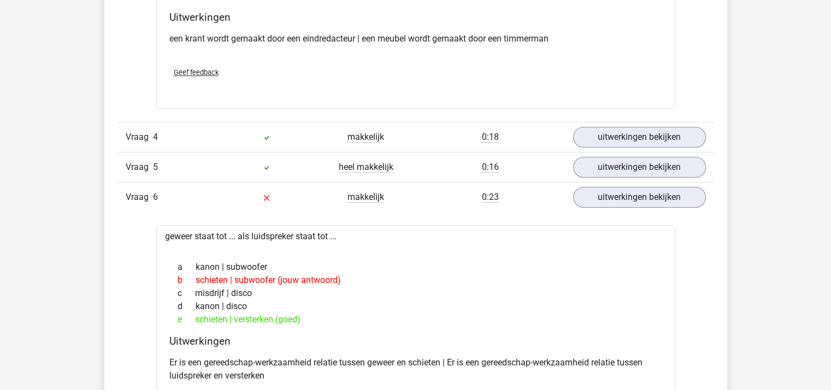
click at [605, 71] on div "Geef feedback" at bounding box center [416, 72] width 502 height 28
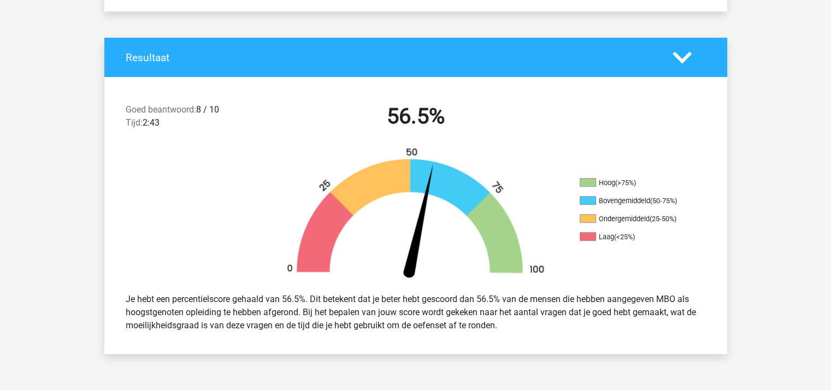
scroll to position [0, 0]
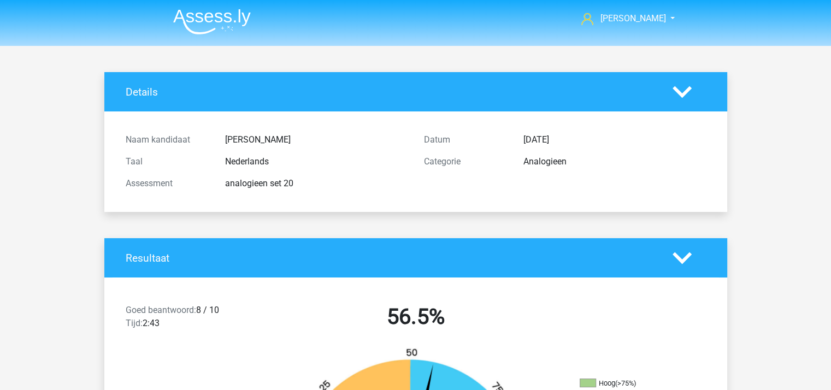
click at [221, 24] on img at bounding box center [212, 22] width 78 height 26
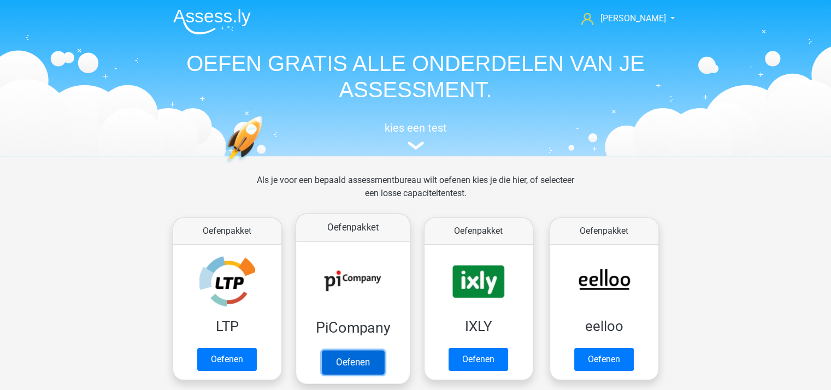
click at [373, 350] on link "Oefenen" at bounding box center [352, 362] width 62 height 24
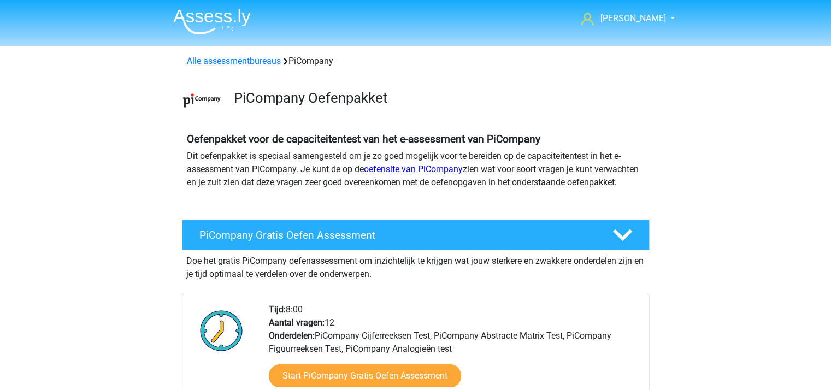
click at [205, 21] on img at bounding box center [212, 22] width 78 height 26
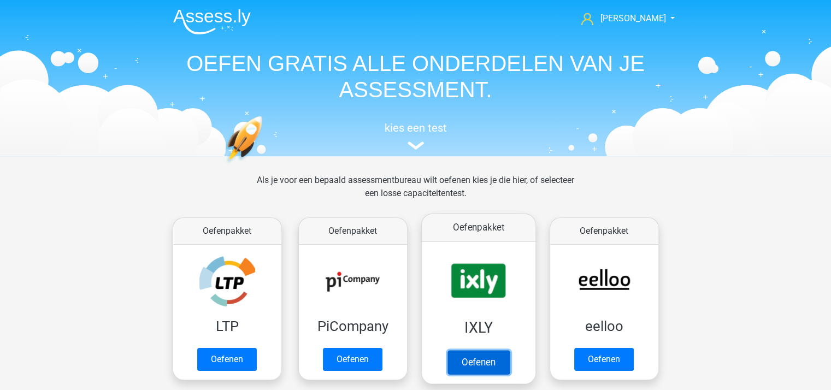
click at [477, 351] on link "Oefenen" at bounding box center [478, 362] width 62 height 24
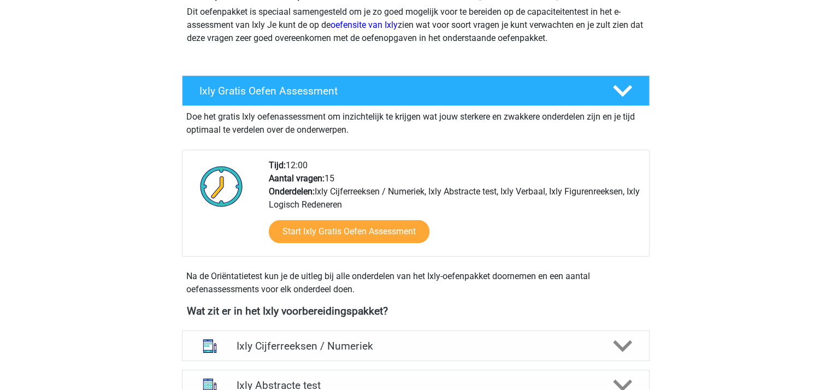
scroll to position [120, 0]
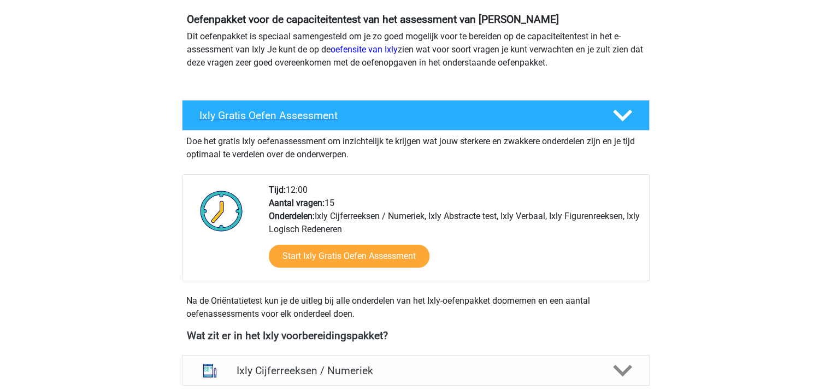
click at [622, 111] on icon at bounding box center [622, 115] width 19 height 19
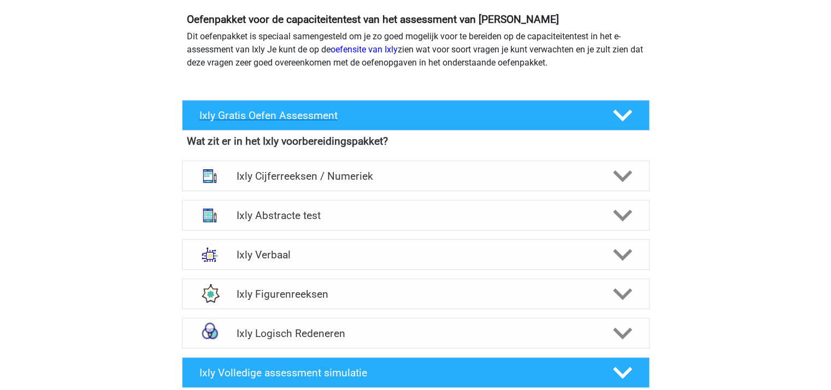
click at [300, 115] on h4 "Ixly Gratis Oefen Assessment" at bounding box center [397, 115] width 396 height 13
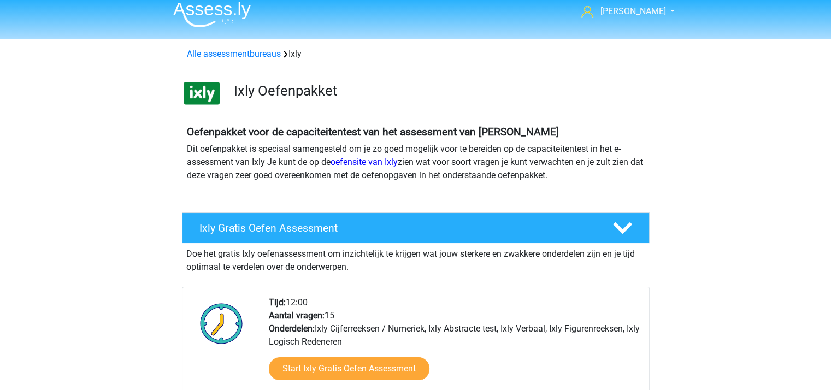
scroll to position [0, 0]
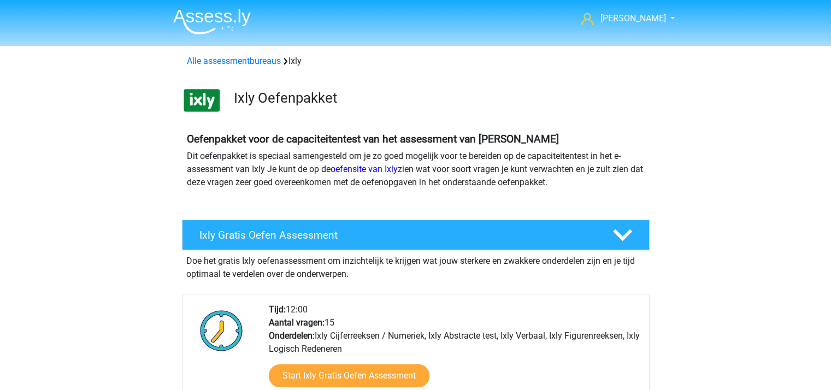
click at [207, 12] on img at bounding box center [212, 22] width 78 height 26
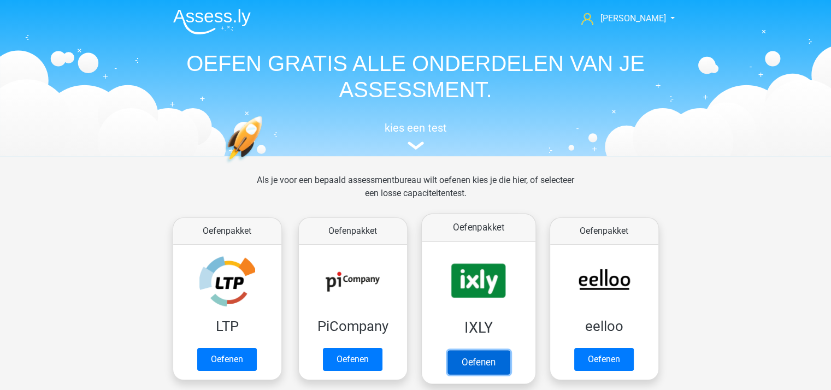
click at [496, 350] on link "Oefenen" at bounding box center [478, 362] width 62 height 24
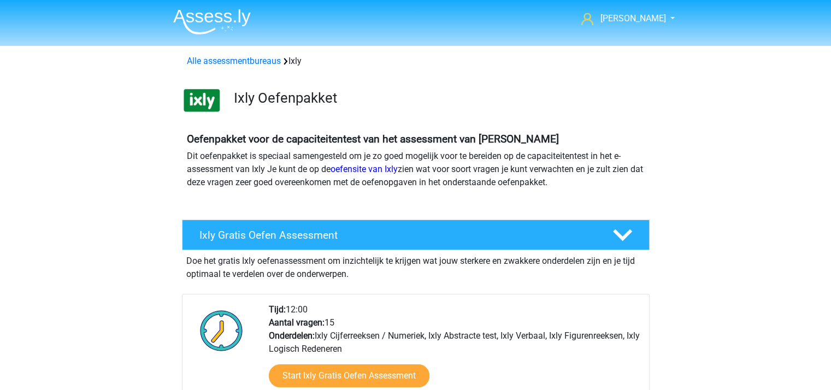
click at [197, 14] on img at bounding box center [212, 22] width 78 height 26
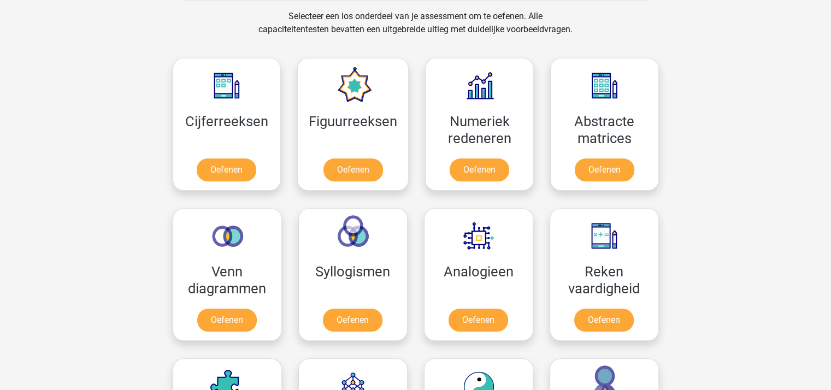
scroll to position [518, 0]
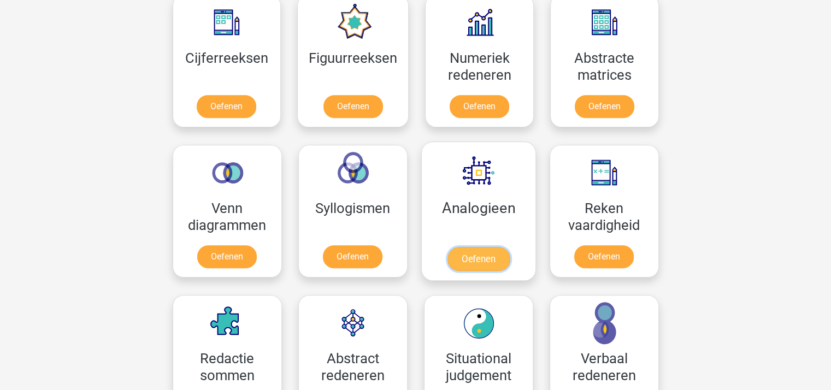
click at [489, 261] on link "Oefenen" at bounding box center [478, 259] width 62 height 24
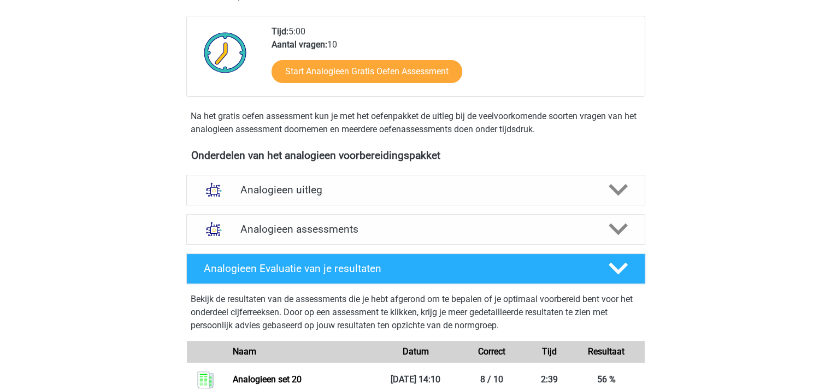
scroll to position [243, 0]
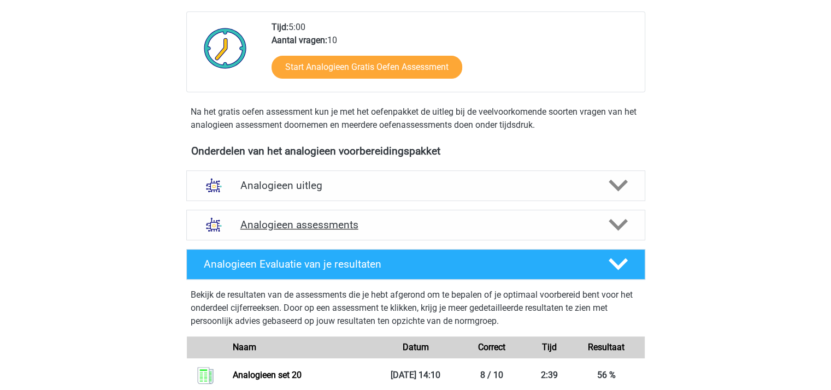
click at [623, 219] on icon at bounding box center [618, 224] width 19 height 19
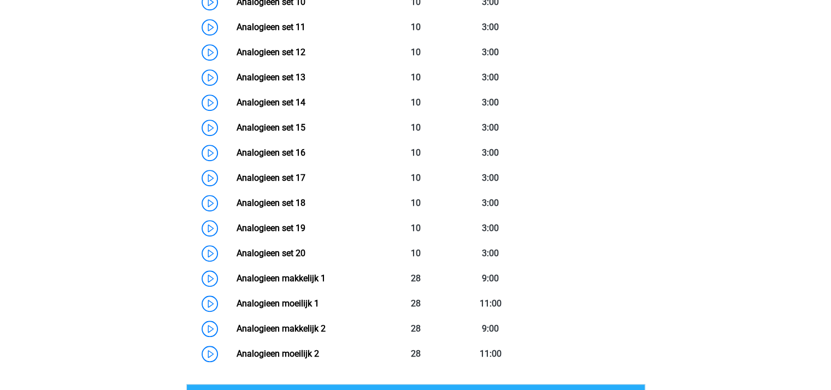
scroll to position [800, 0]
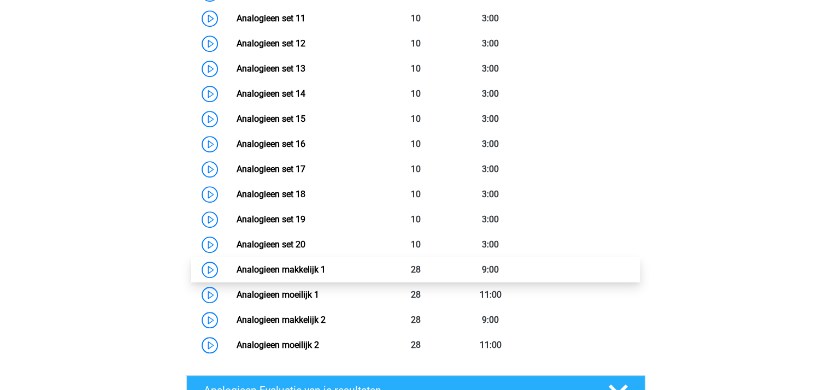
click at [312, 264] on link "Analogieen makkelijk 1" at bounding box center [281, 269] width 89 height 10
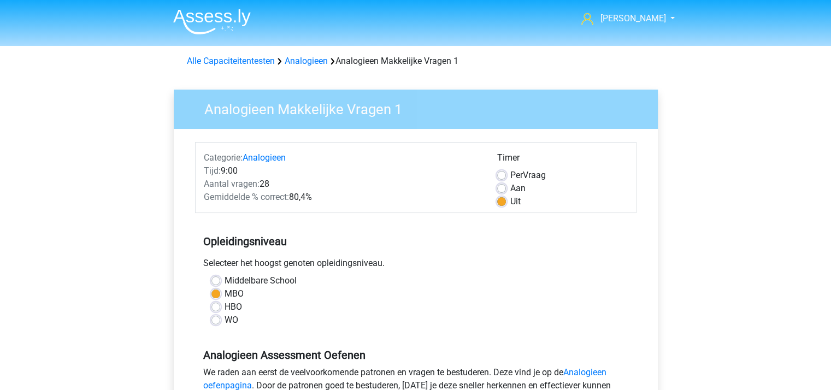
click at [510, 187] on label "Aan" at bounding box center [517, 188] width 15 height 13
click at [499, 187] on input "Aan" at bounding box center [501, 187] width 9 height 11
radio input "true"
click at [510, 187] on label "Aan" at bounding box center [517, 188] width 15 height 13
click at [499, 187] on input "Aan" at bounding box center [501, 187] width 9 height 11
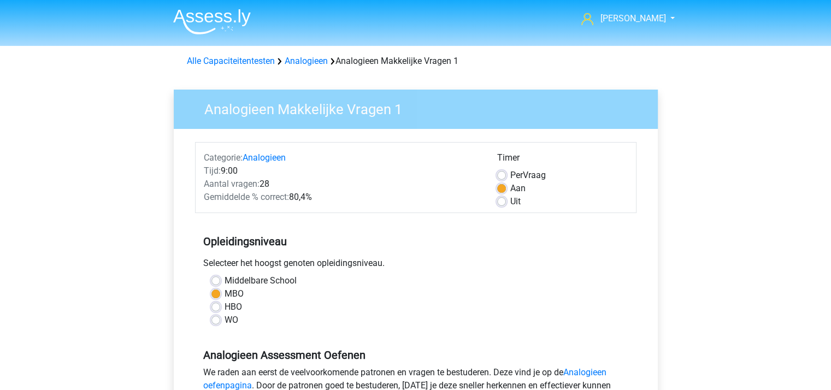
click at [510, 187] on label "Aan" at bounding box center [517, 188] width 15 height 13
click at [499, 187] on input "Aan" at bounding box center [501, 187] width 9 height 11
click at [510, 203] on label "Uit" at bounding box center [515, 201] width 10 height 13
click at [498, 203] on input "Uit" at bounding box center [501, 200] width 9 height 11
radio input "true"
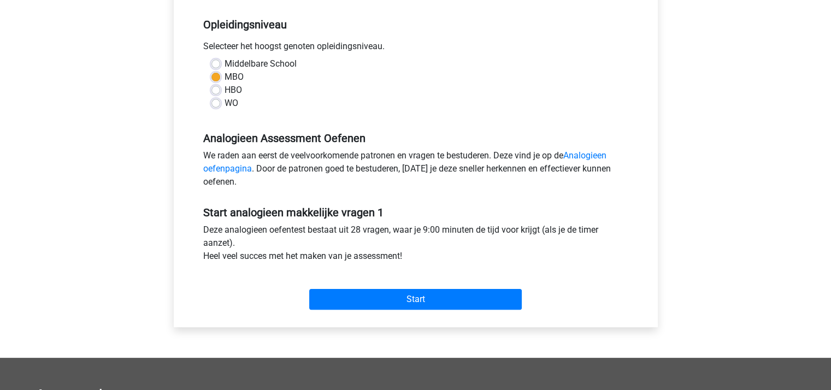
scroll to position [223, 0]
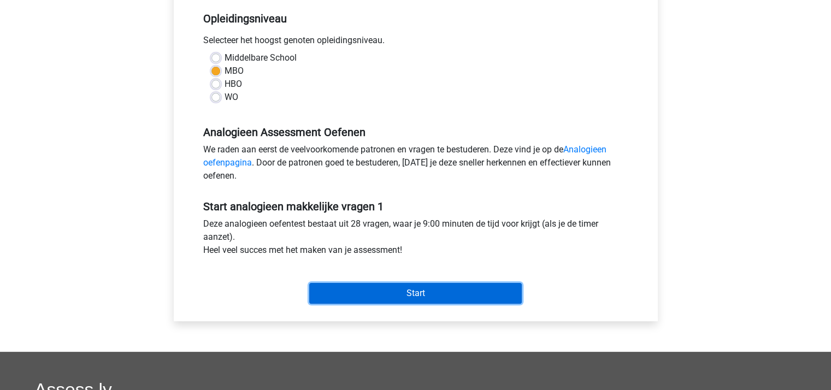
click at [408, 287] on input "Start" at bounding box center [415, 293] width 213 height 21
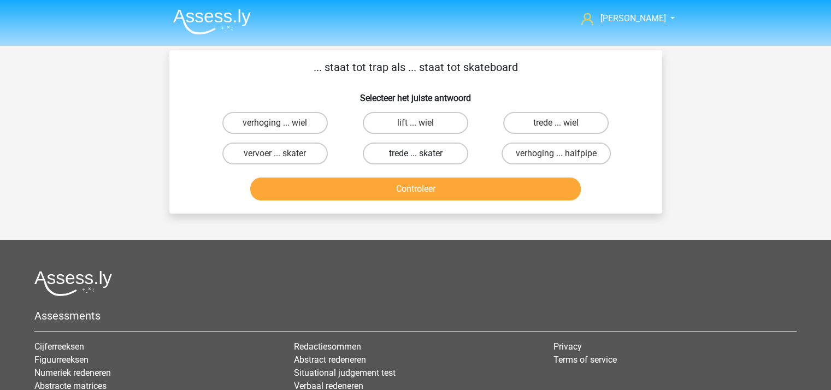
click at [410, 150] on label "trede ... skater" at bounding box center [415, 154] width 105 height 22
click at [415, 154] on input "trede ... skater" at bounding box center [418, 157] width 7 height 7
radio input "true"
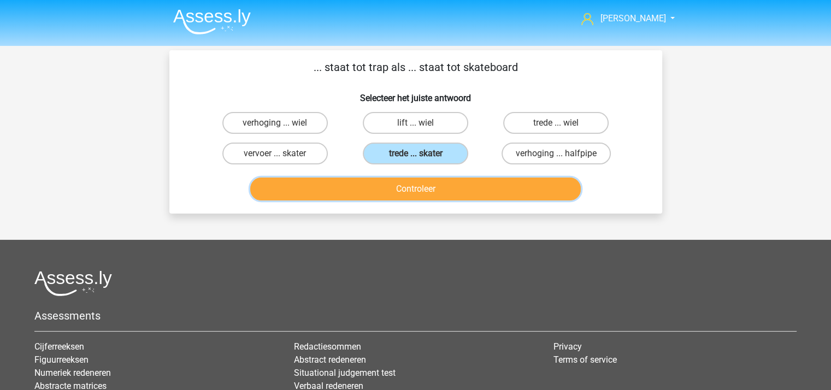
click at [409, 187] on button "Controleer" at bounding box center [415, 189] width 331 height 23
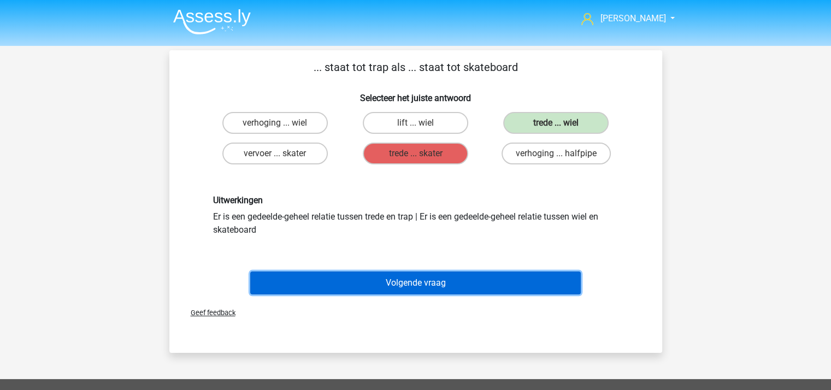
click at [417, 279] on button "Volgende vraag" at bounding box center [415, 283] width 331 height 23
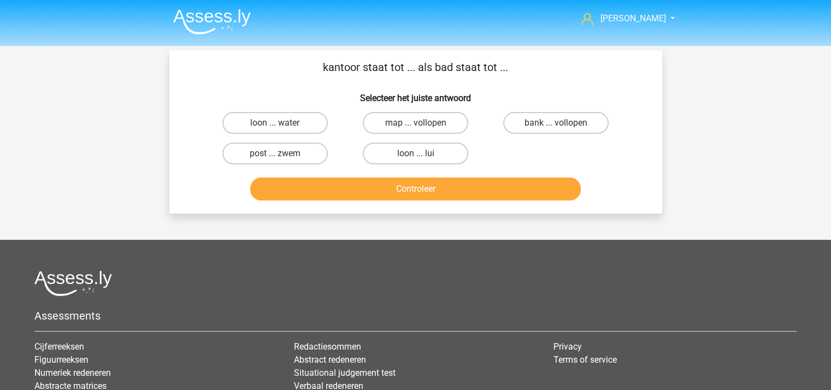
scroll to position [50, 0]
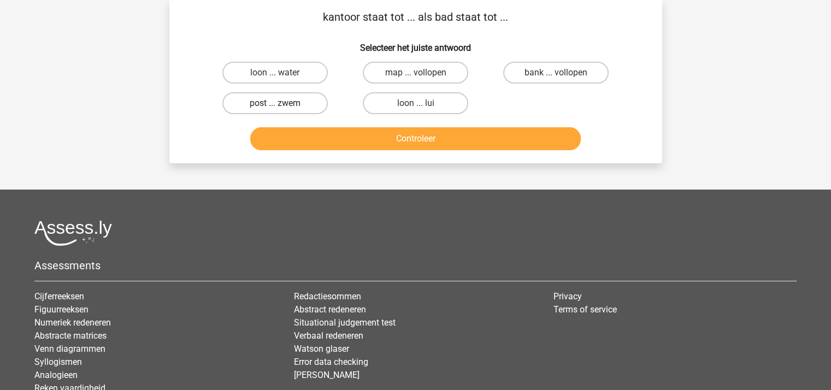
click at [292, 103] on label "post ... zwem" at bounding box center [274, 103] width 105 height 22
click at [282, 103] on input "post ... zwem" at bounding box center [278, 106] width 7 height 7
radio input "true"
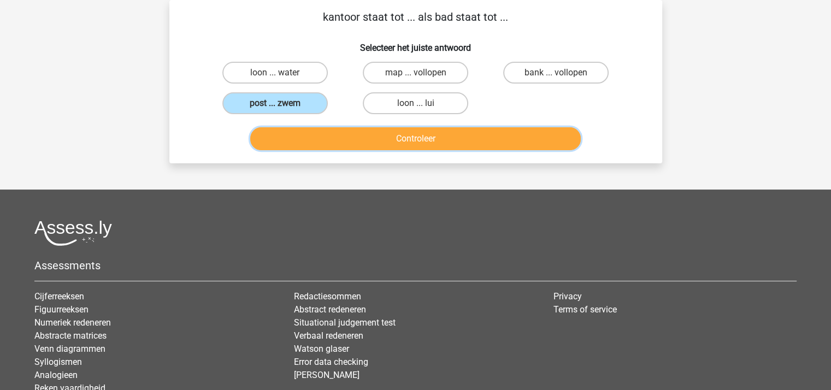
click at [344, 134] on button "Controleer" at bounding box center [415, 138] width 331 height 23
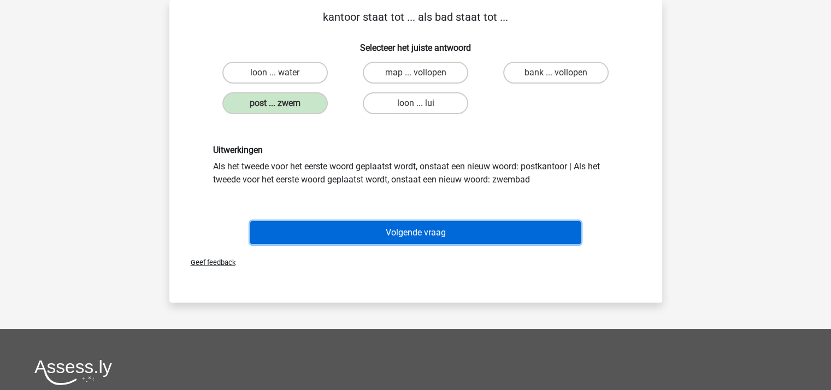
click at [382, 230] on button "Volgende vraag" at bounding box center [415, 232] width 331 height 23
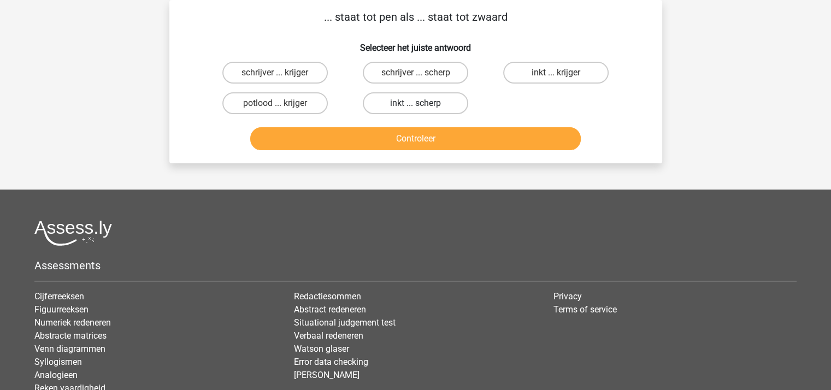
click at [399, 99] on label "inkt ... scherp" at bounding box center [415, 103] width 105 height 22
click at [415, 103] on input "inkt ... scherp" at bounding box center [418, 106] width 7 height 7
radio input "true"
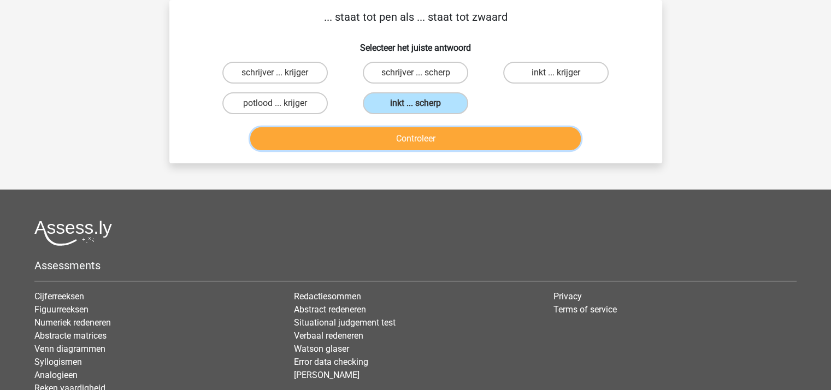
click at [392, 141] on button "Controleer" at bounding box center [415, 138] width 331 height 23
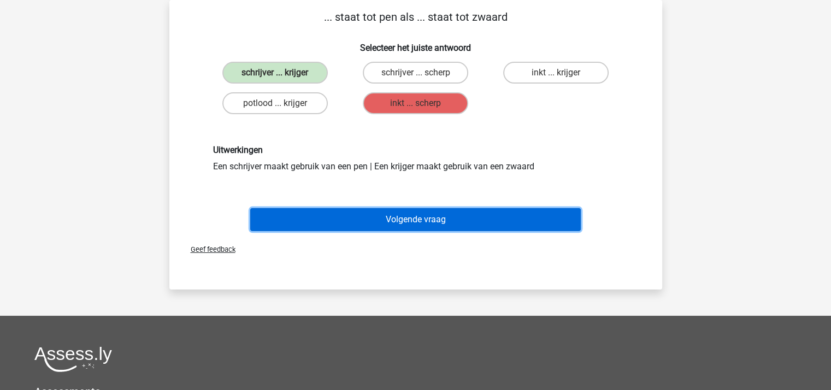
click at [402, 211] on button "Volgende vraag" at bounding box center [415, 219] width 331 height 23
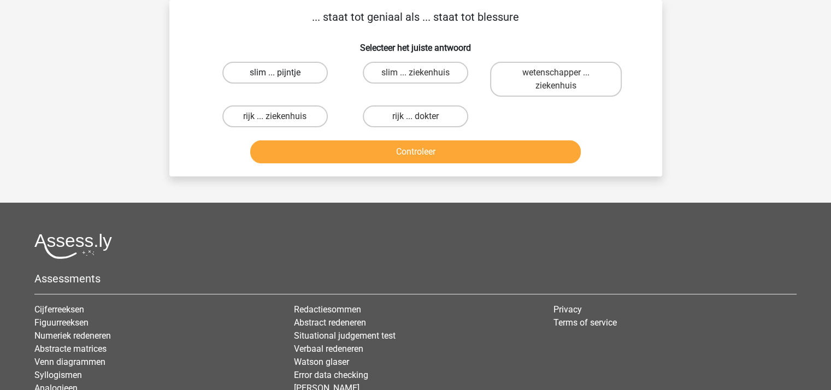
click at [293, 69] on label "slim ... pijntje" at bounding box center [274, 73] width 105 height 22
click at [282, 73] on input "slim ... pijntje" at bounding box center [278, 76] width 7 height 7
radio input "true"
click at [345, 151] on button "Controleer" at bounding box center [415, 151] width 331 height 23
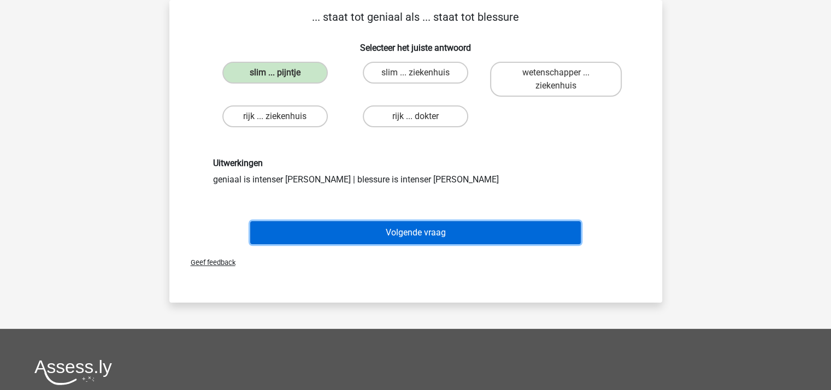
click at [366, 227] on button "Volgende vraag" at bounding box center [415, 232] width 331 height 23
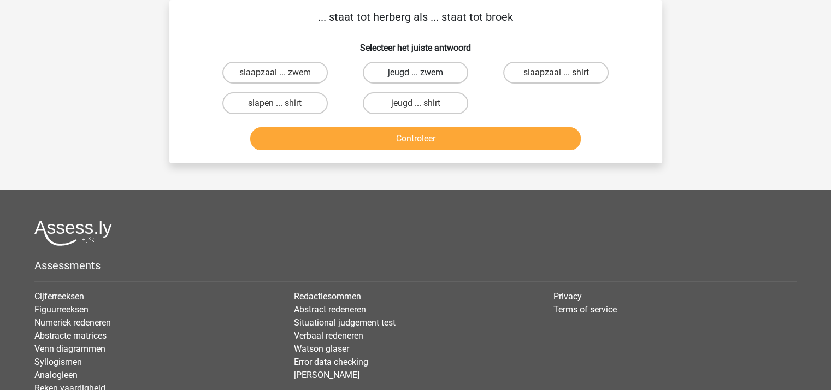
click at [390, 72] on label "jeugd ... zwem" at bounding box center [415, 73] width 105 height 22
click at [415, 73] on input "jeugd ... zwem" at bounding box center [418, 76] width 7 height 7
radio input "true"
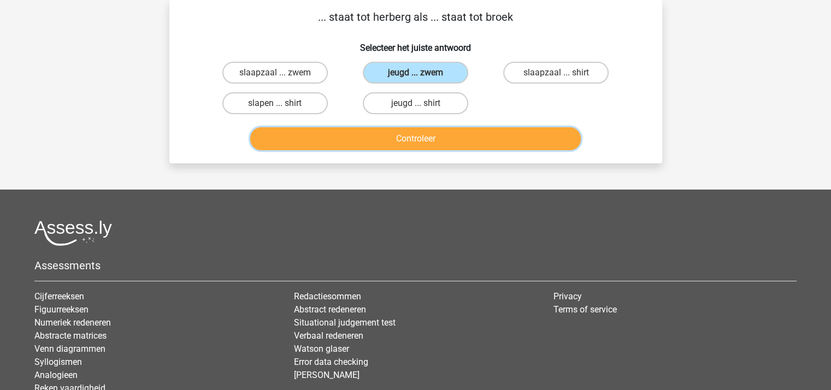
click at [396, 139] on button "Controleer" at bounding box center [415, 138] width 331 height 23
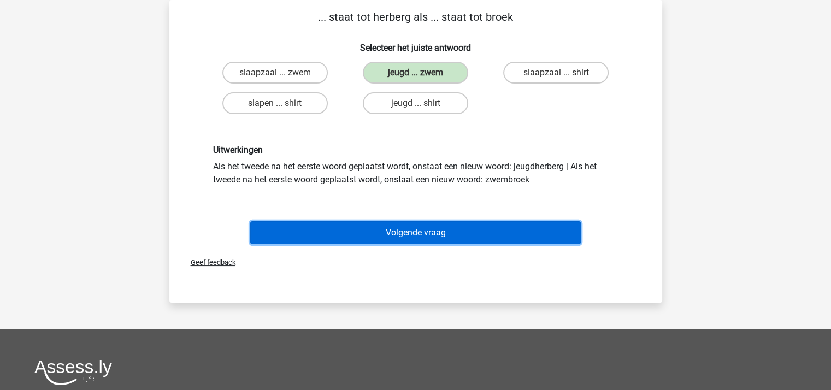
click at [404, 229] on button "Volgende vraag" at bounding box center [415, 232] width 331 height 23
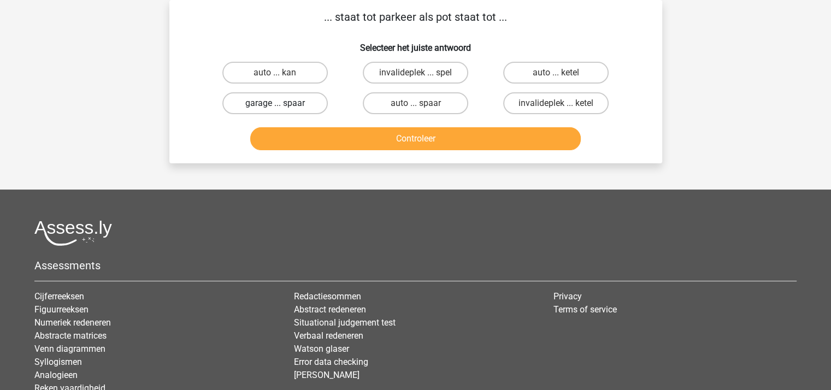
click at [266, 100] on label "garage ... spaar" at bounding box center [274, 103] width 105 height 22
click at [275, 103] on input "garage ... spaar" at bounding box center [278, 106] width 7 height 7
radio input "true"
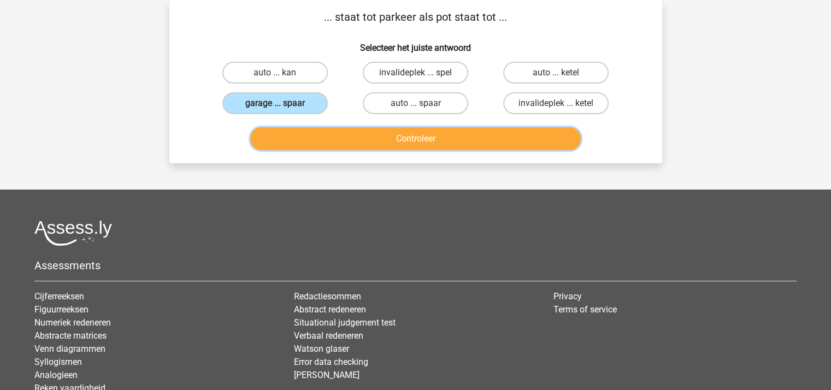
click at [321, 144] on button "Controleer" at bounding box center [415, 138] width 331 height 23
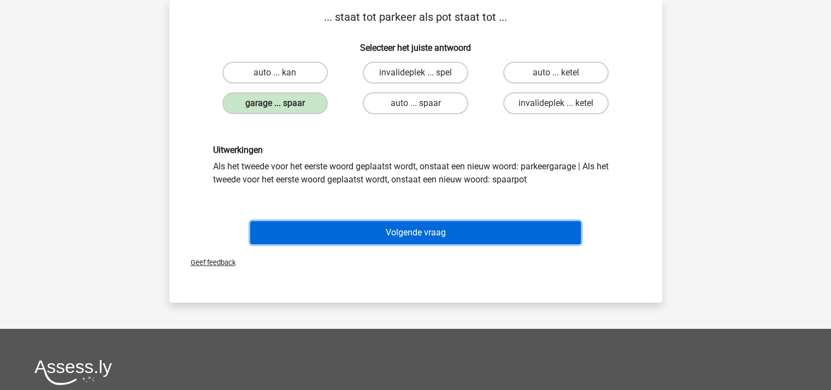
click at [337, 226] on button "Volgende vraag" at bounding box center [415, 232] width 331 height 23
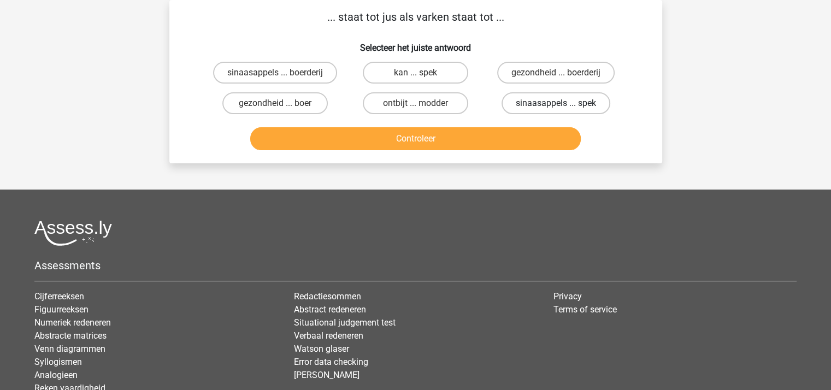
click at [524, 103] on label "sinaasappels ... spek" at bounding box center [556, 103] width 109 height 22
click at [556, 103] on input "sinaasappels ... spek" at bounding box center [559, 106] width 7 height 7
radio input "true"
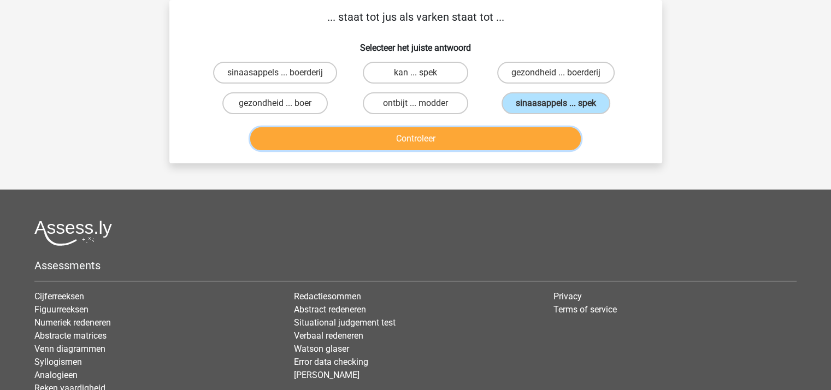
click at [472, 132] on button "Controleer" at bounding box center [415, 138] width 331 height 23
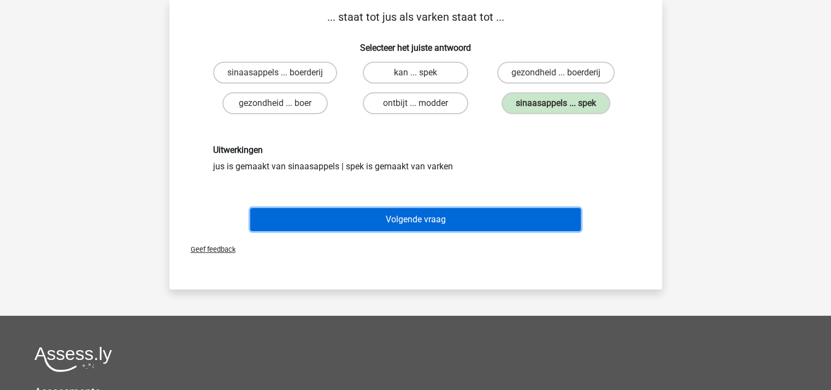
click at [437, 213] on button "Volgende vraag" at bounding box center [415, 219] width 331 height 23
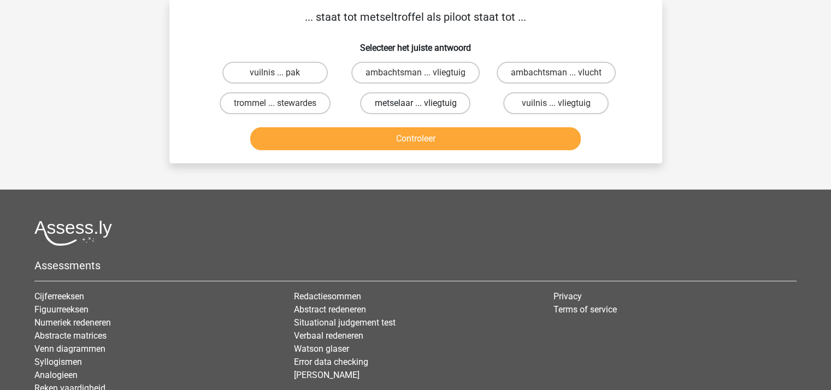
click at [406, 102] on label "metselaar ... vliegtuig" at bounding box center [415, 103] width 110 height 22
click at [415, 103] on input "metselaar ... vliegtuig" at bounding box center [418, 106] width 7 height 7
radio input "true"
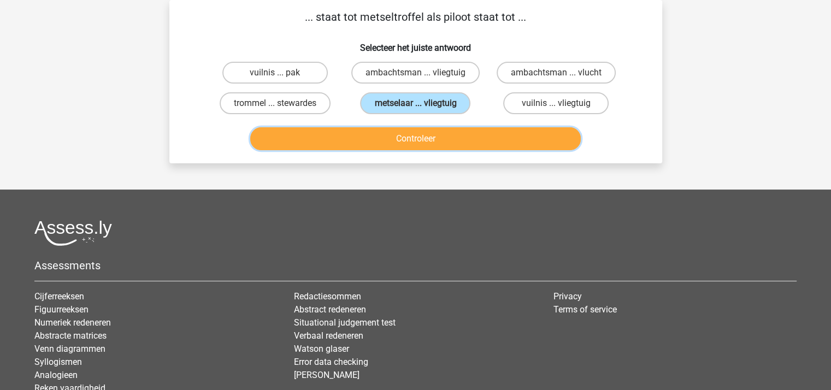
click at [408, 140] on button "Controleer" at bounding box center [415, 138] width 331 height 23
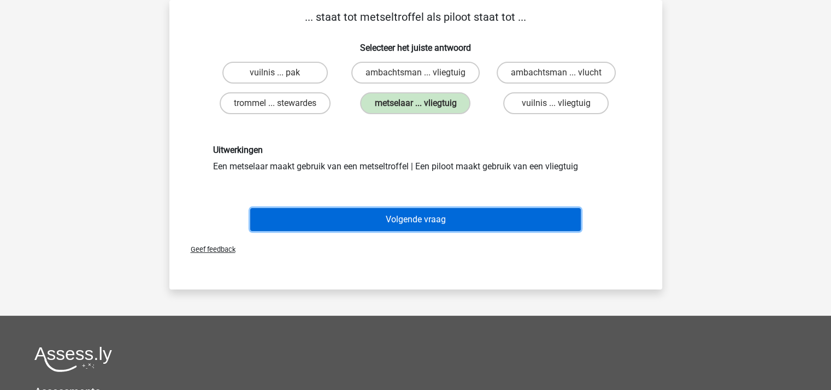
click at [411, 210] on button "Volgende vraag" at bounding box center [415, 219] width 331 height 23
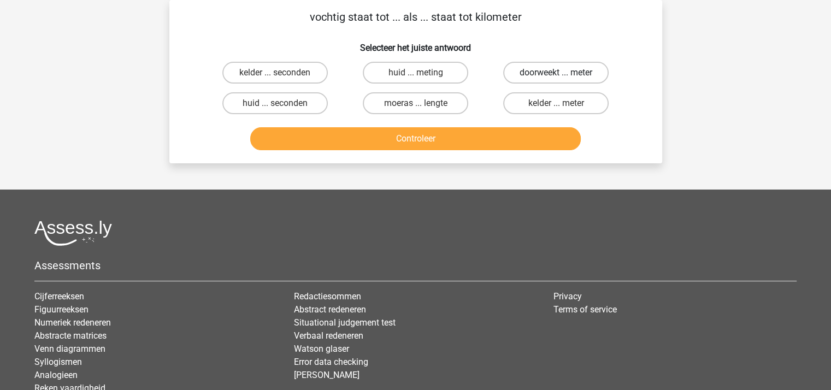
click at [524, 69] on label "doorweekt ... meter" at bounding box center [555, 73] width 105 height 22
click at [556, 73] on input "doorweekt ... meter" at bounding box center [559, 76] width 7 height 7
radio input "true"
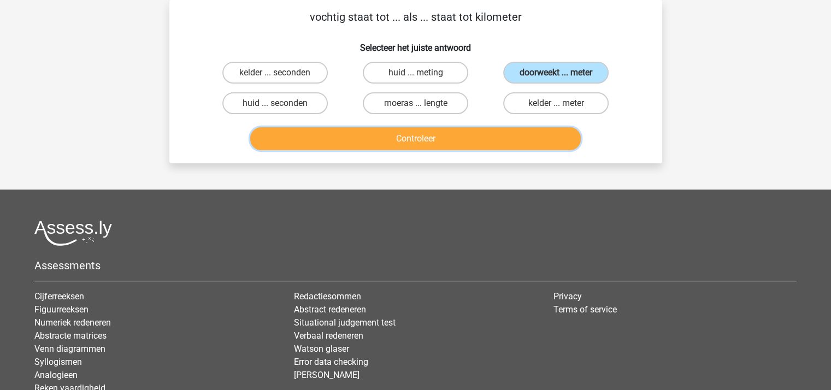
click at [433, 131] on button "Controleer" at bounding box center [415, 138] width 331 height 23
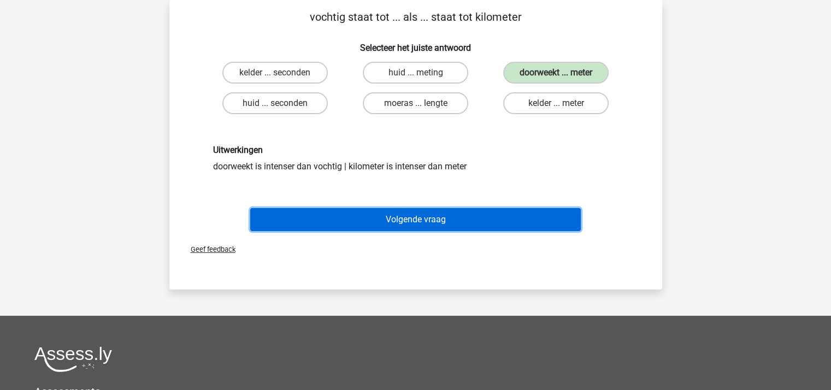
click at [428, 217] on button "Volgende vraag" at bounding box center [415, 219] width 331 height 23
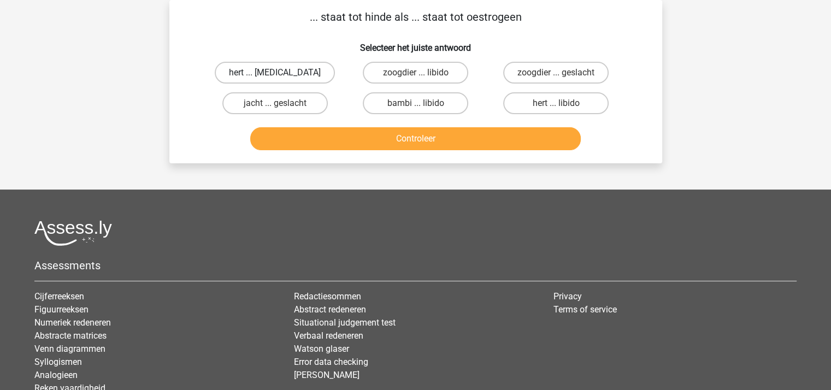
click at [282, 72] on label "hert ... [MEDICAL_DATA]" at bounding box center [275, 73] width 120 height 22
click at [282, 73] on input "hert ... [MEDICAL_DATA]" at bounding box center [278, 76] width 7 height 7
radio input "true"
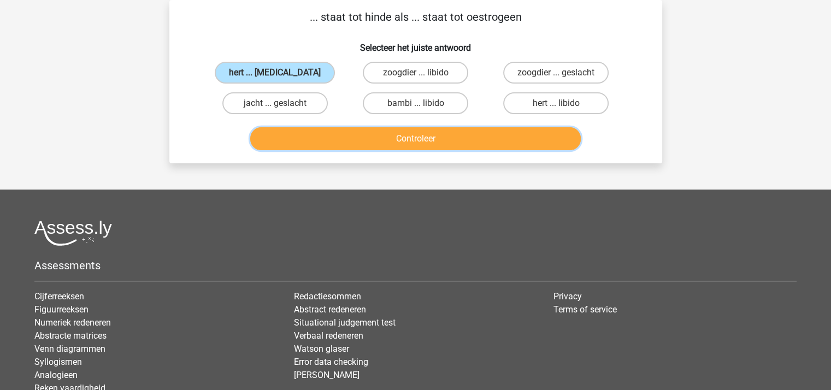
click at [355, 140] on button "Controleer" at bounding box center [415, 138] width 331 height 23
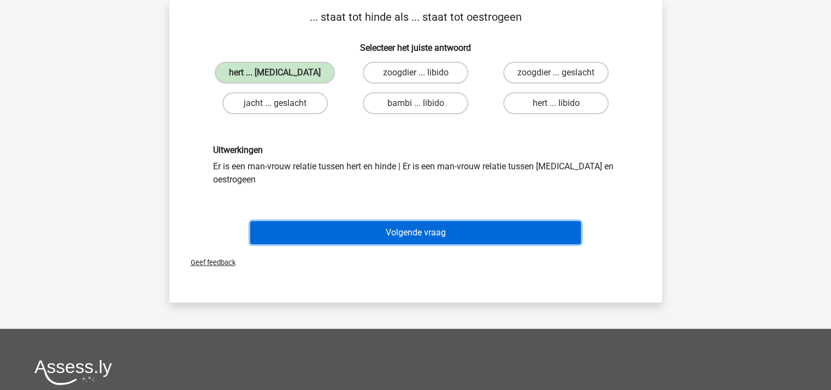
click at [369, 225] on button "Volgende vraag" at bounding box center [415, 232] width 331 height 23
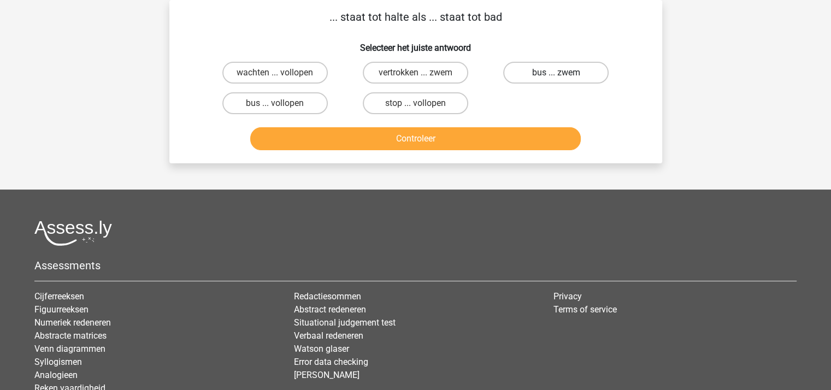
click at [539, 69] on label "bus ... zwem" at bounding box center [555, 73] width 105 height 22
click at [556, 73] on input "bus ... zwem" at bounding box center [559, 76] width 7 height 7
radio input "true"
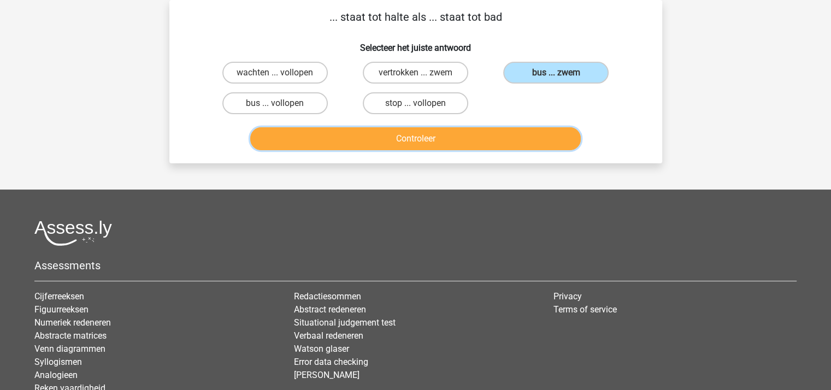
click at [456, 136] on button "Controleer" at bounding box center [415, 138] width 331 height 23
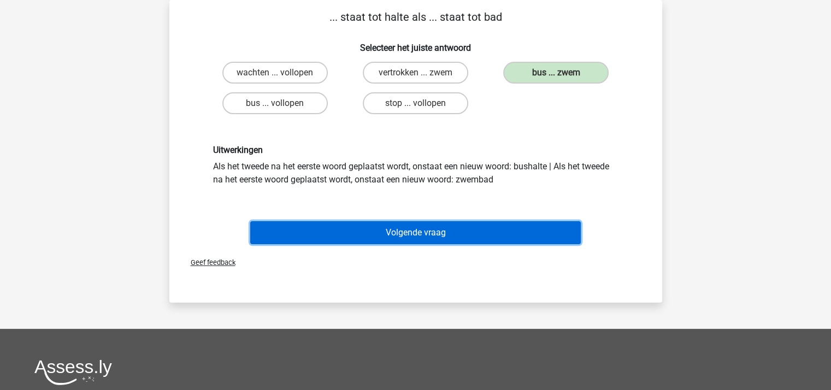
click at [420, 233] on button "Volgende vraag" at bounding box center [415, 232] width 331 height 23
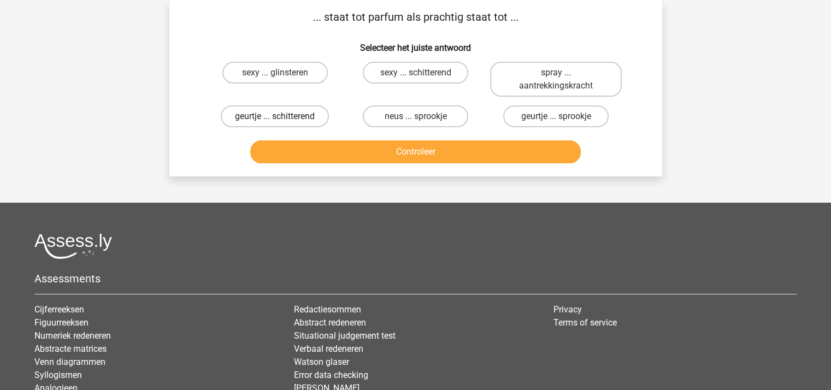
click at [288, 113] on label "geurtje ... schitterend" at bounding box center [275, 116] width 108 height 22
click at [282, 116] on input "geurtje ... schitterend" at bounding box center [278, 119] width 7 height 7
radio input "true"
click at [367, 146] on button "Controleer" at bounding box center [415, 151] width 331 height 23
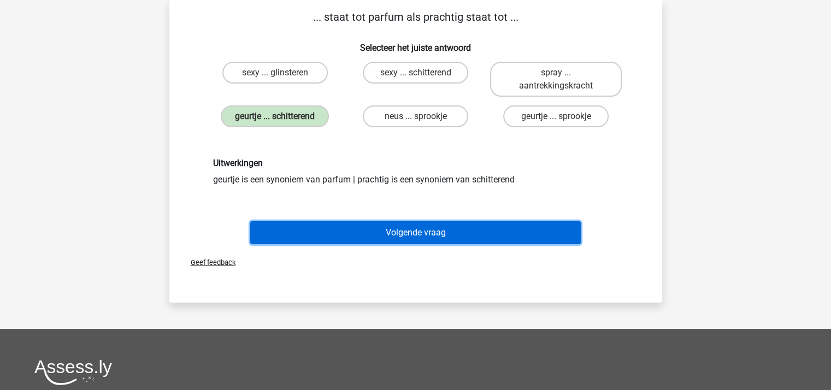
click at [382, 227] on button "Volgende vraag" at bounding box center [415, 232] width 331 height 23
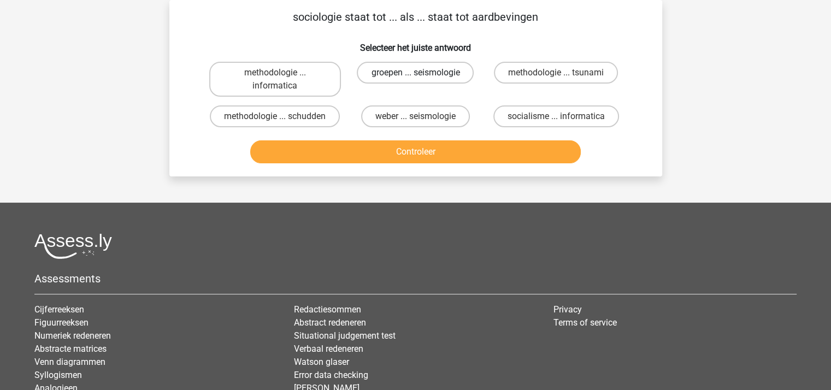
click at [393, 68] on label "groepen ... seismologie" at bounding box center [415, 73] width 117 height 22
click at [415, 73] on input "groepen ... seismologie" at bounding box center [418, 76] width 7 height 7
radio input "true"
click at [387, 151] on button "Controleer" at bounding box center [415, 151] width 331 height 23
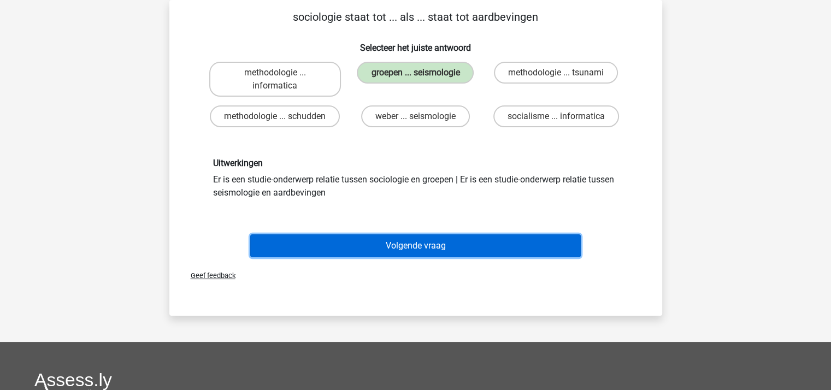
click at [396, 241] on button "Volgende vraag" at bounding box center [415, 245] width 331 height 23
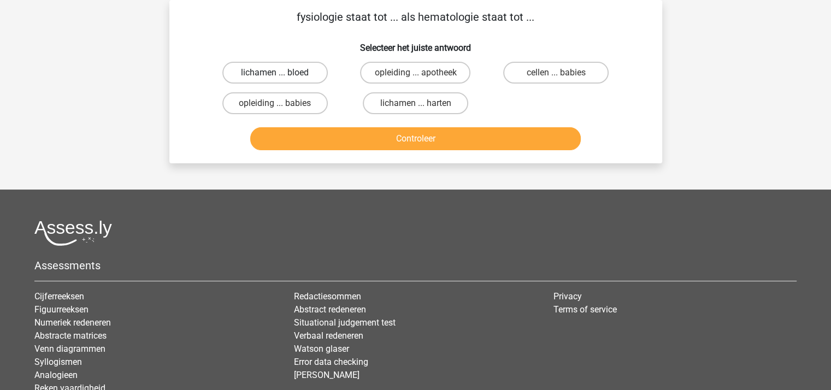
click at [290, 73] on label "lichamen ... bloed" at bounding box center [274, 73] width 105 height 22
click at [282, 73] on input "lichamen ... bloed" at bounding box center [278, 76] width 7 height 7
radio input "true"
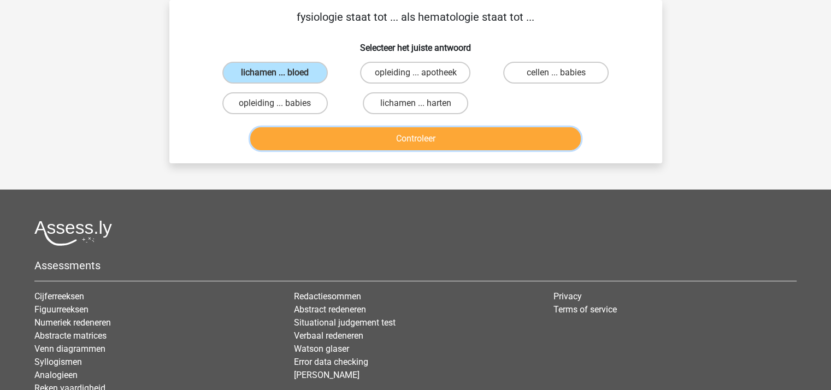
click at [347, 146] on button "Controleer" at bounding box center [415, 138] width 331 height 23
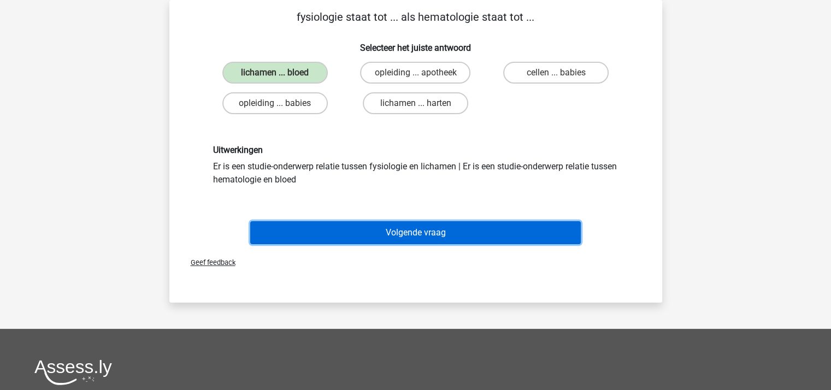
click at [377, 226] on button "Volgende vraag" at bounding box center [415, 232] width 331 height 23
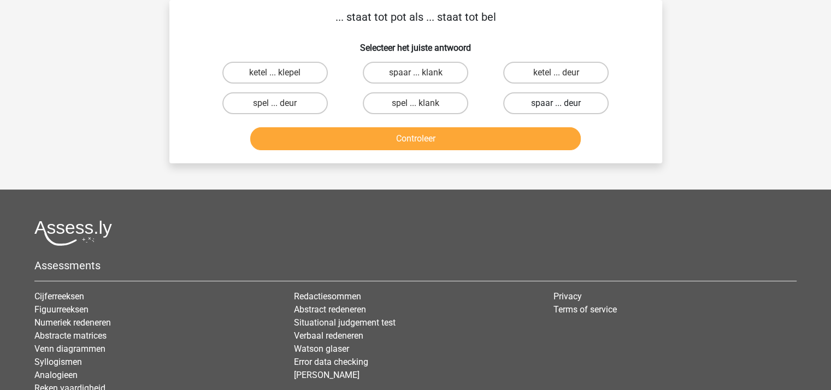
click at [528, 101] on label "spaar ... deur" at bounding box center [555, 103] width 105 height 22
click at [556, 103] on input "spaar ... deur" at bounding box center [559, 106] width 7 height 7
radio input "true"
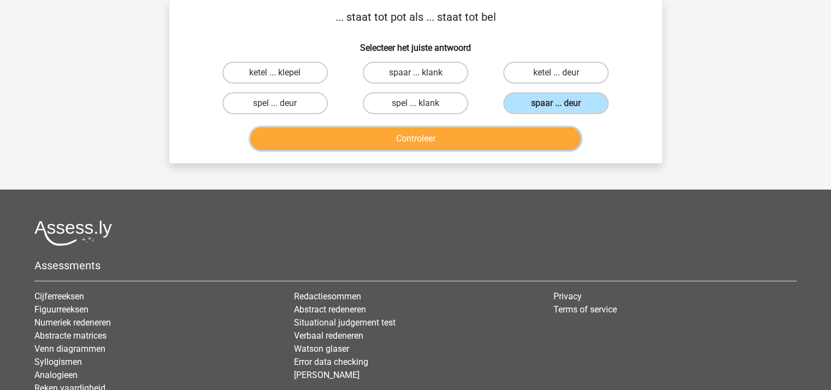
click at [480, 133] on button "Controleer" at bounding box center [415, 138] width 331 height 23
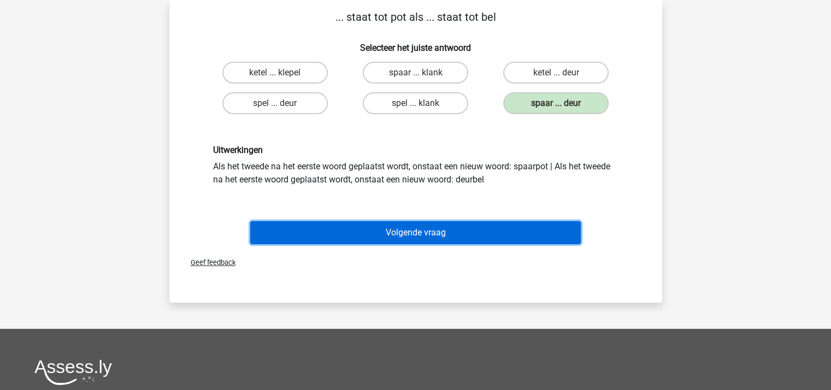
click at [433, 223] on button "Volgende vraag" at bounding box center [415, 232] width 331 height 23
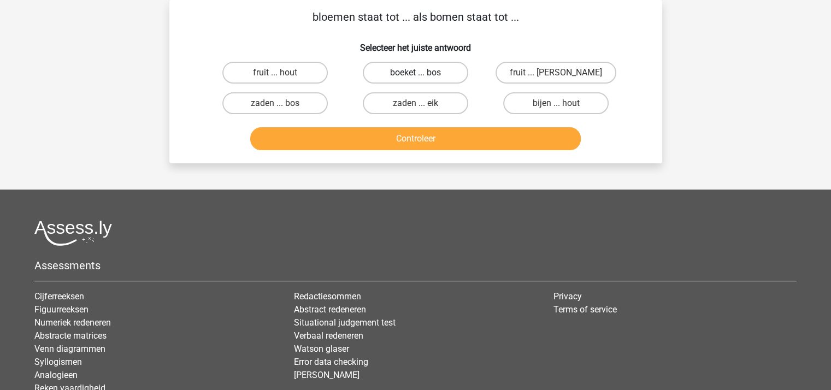
click at [402, 69] on label "boeket ... bos" at bounding box center [415, 73] width 105 height 22
click at [415, 73] on input "boeket ... bos" at bounding box center [418, 76] width 7 height 7
radio input "true"
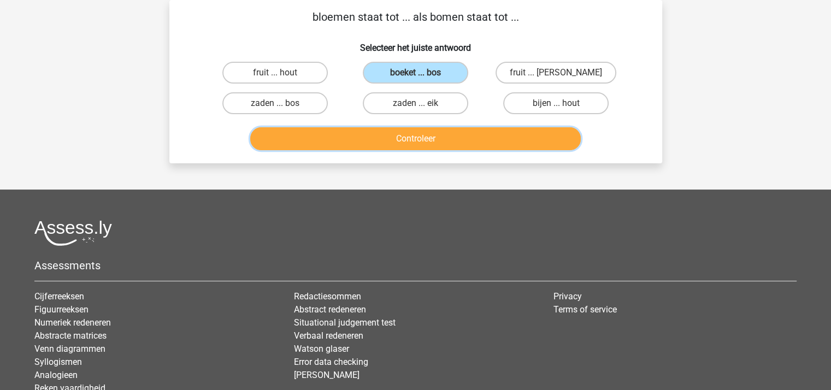
click at [404, 141] on button "Controleer" at bounding box center [415, 138] width 331 height 23
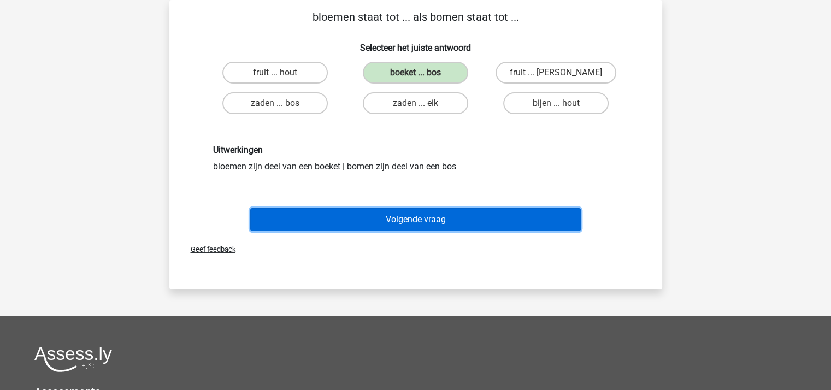
click at [408, 214] on button "Volgende vraag" at bounding box center [415, 219] width 331 height 23
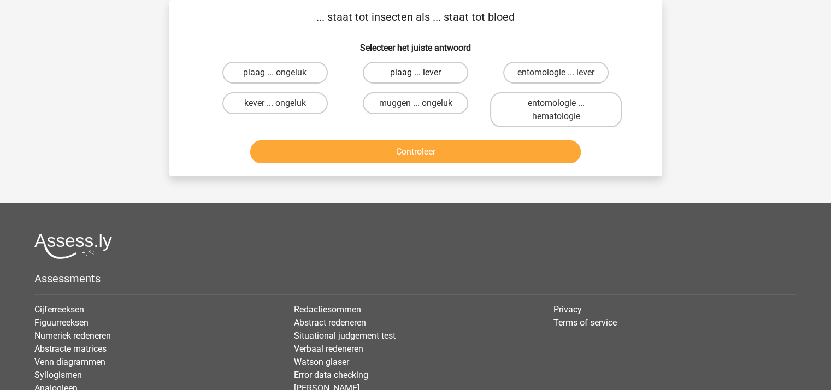
click at [395, 69] on label "plaag ... lever" at bounding box center [415, 73] width 105 height 22
click at [415, 73] on input "plaag ... lever" at bounding box center [418, 76] width 7 height 7
radio input "true"
click at [404, 152] on button "Controleer" at bounding box center [415, 151] width 331 height 23
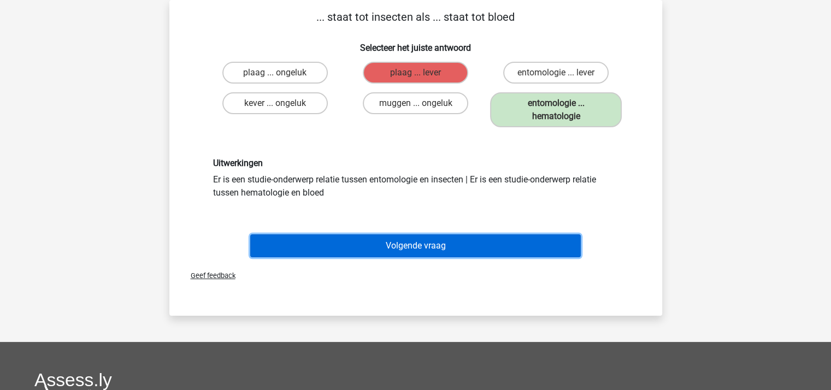
click at [407, 237] on button "Volgende vraag" at bounding box center [415, 245] width 331 height 23
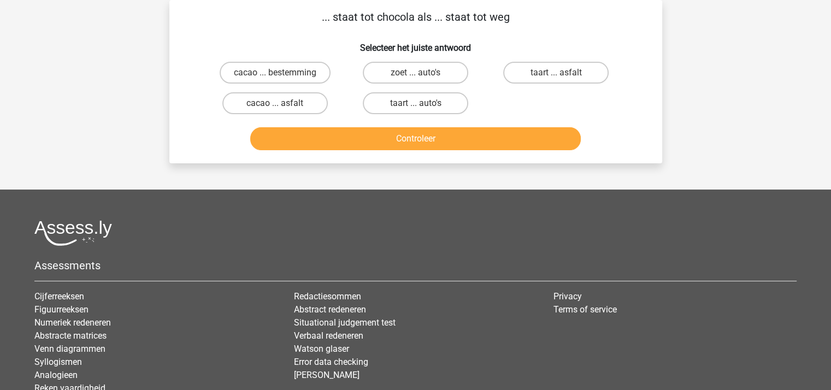
click at [407, 237] on div at bounding box center [415, 233] width 762 height 26
click at [288, 102] on label "cacao ... asfalt" at bounding box center [274, 103] width 105 height 22
click at [282, 103] on input "cacao ... asfalt" at bounding box center [278, 106] width 7 height 7
radio input "true"
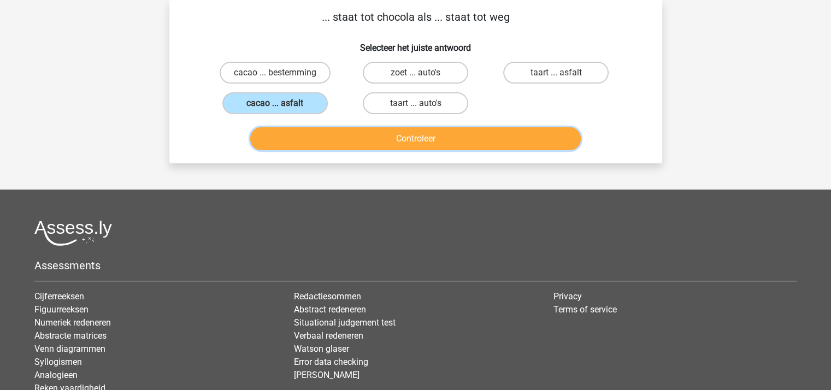
click at [359, 137] on button "Controleer" at bounding box center [415, 138] width 331 height 23
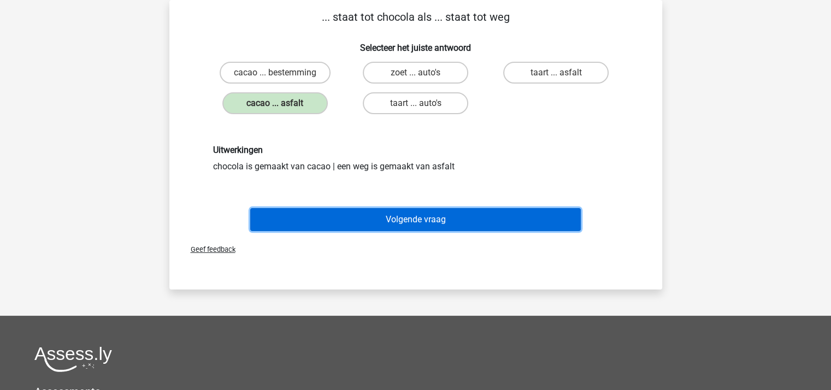
click at [390, 215] on button "Volgende vraag" at bounding box center [415, 219] width 331 height 23
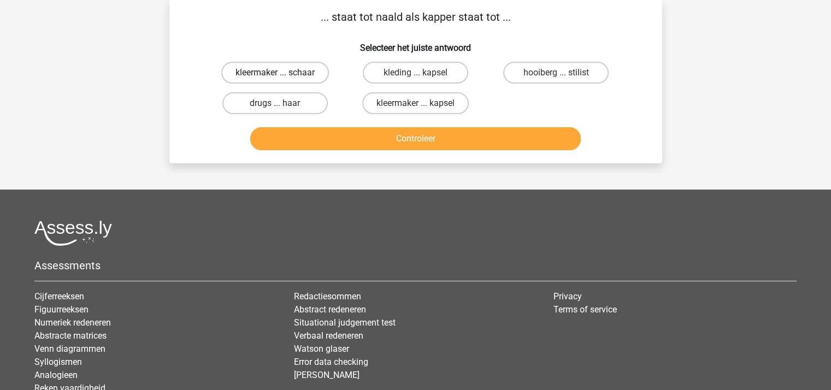
click at [293, 70] on label "kleermaker ... schaar" at bounding box center [275, 73] width 108 height 22
click at [282, 73] on input "kleermaker ... schaar" at bounding box center [278, 76] width 7 height 7
radio input "true"
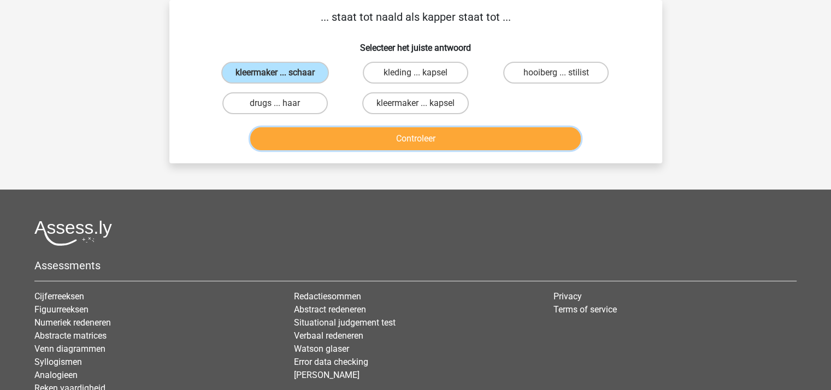
click at [400, 140] on button "Controleer" at bounding box center [415, 138] width 331 height 23
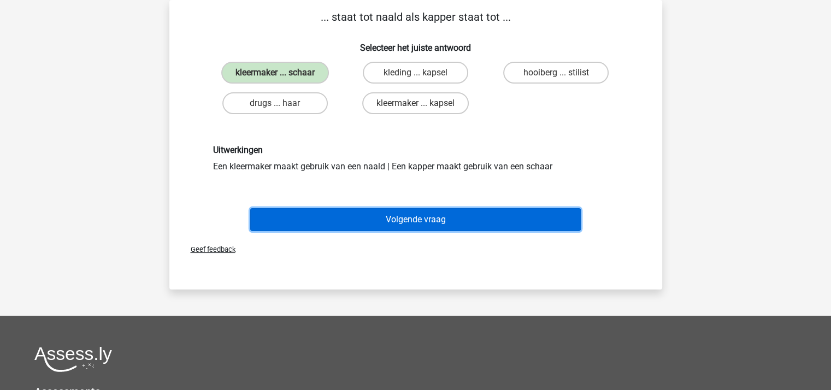
click at [412, 213] on button "Volgende vraag" at bounding box center [415, 219] width 331 height 23
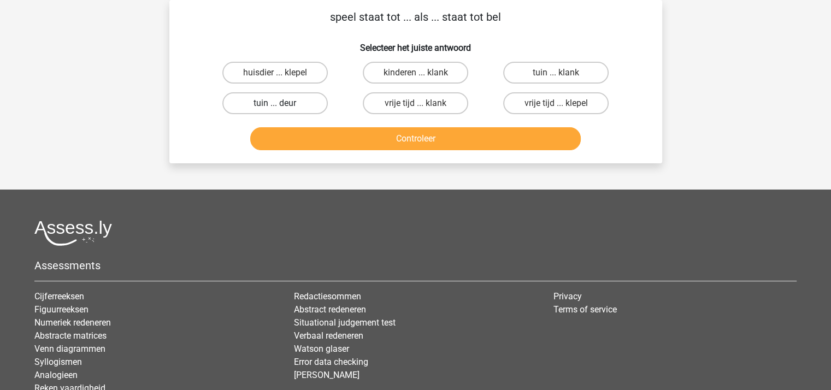
click at [275, 102] on label "tuin ... deur" at bounding box center [274, 103] width 105 height 22
click at [275, 103] on input "tuin ... deur" at bounding box center [278, 106] width 7 height 7
radio input "true"
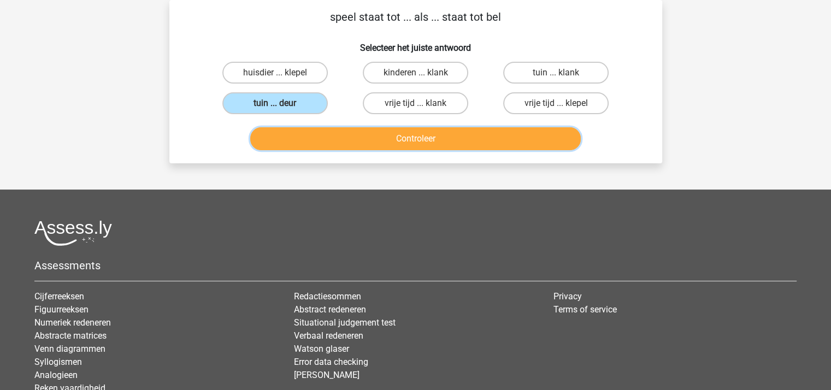
click at [328, 141] on button "Controleer" at bounding box center [415, 138] width 331 height 23
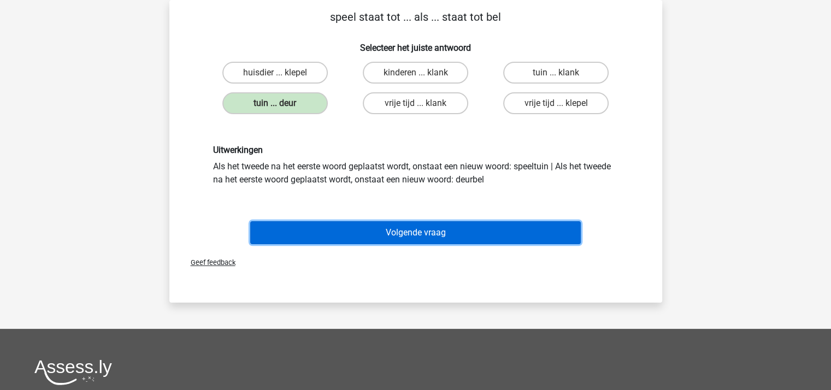
click at [369, 225] on button "Volgende vraag" at bounding box center [415, 232] width 331 height 23
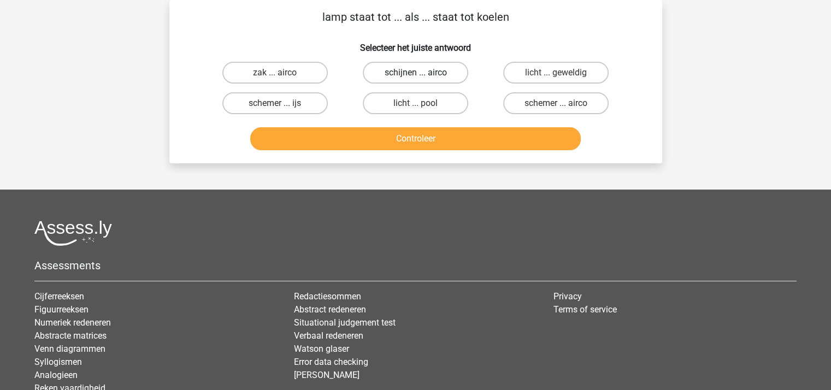
click at [389, 72] on label "schijnen ... airco" at bounding box center [415, 73] width 105 height 22
click at [415, 73] on input "schijnen ... airco" at bounding box center [418, 76] width 7 height 7
radio input "true"
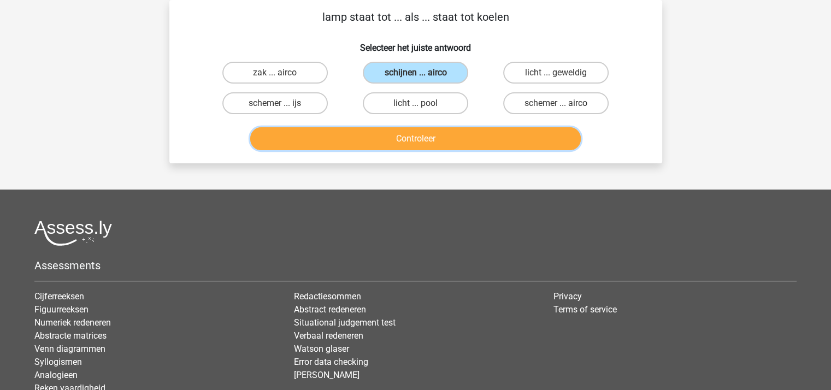
click at [404, 135] on button "Controleer" at bounding box center [415, 138] width 331 height 23
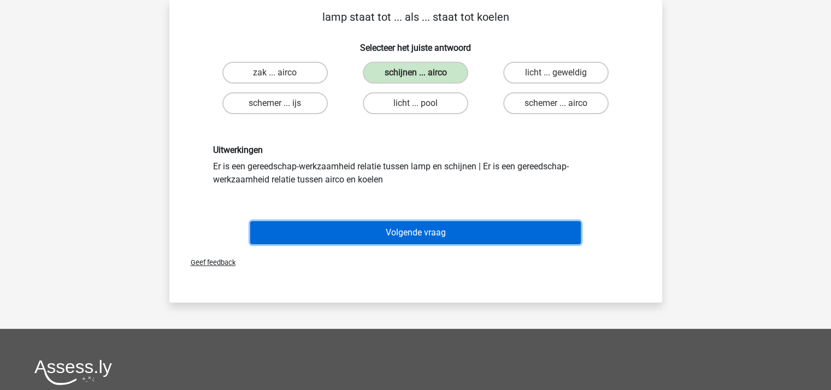
click at [401, 227] on button "Volgende vraag" at bounding box center [415, 232] width 331 height 23
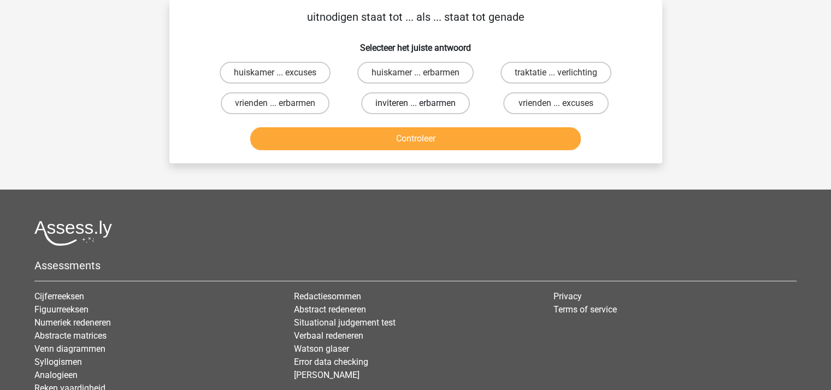
click at [393, 99] on label "inviteren ... erbarmen" at bounding box center [415, 103] width 109 height 22
click at [415, 103] on input "inviteren ... erbarmen" at bounding box center [418, 106] width 7 height 7
radio input "true"
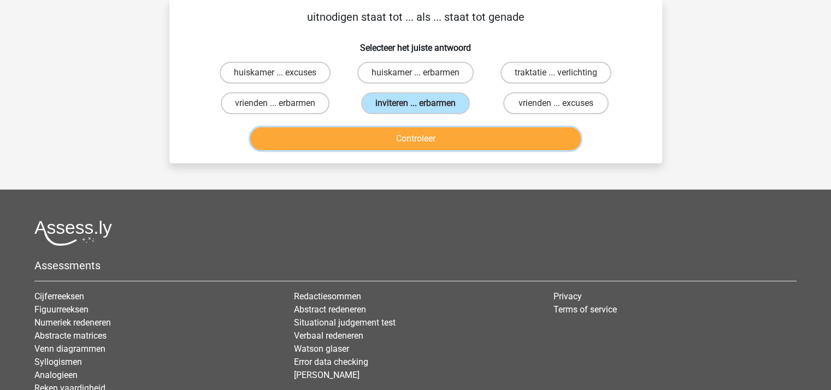
click at [400, 144] on button "Controleer" at bounding box center [415, 138] width 331 height 23
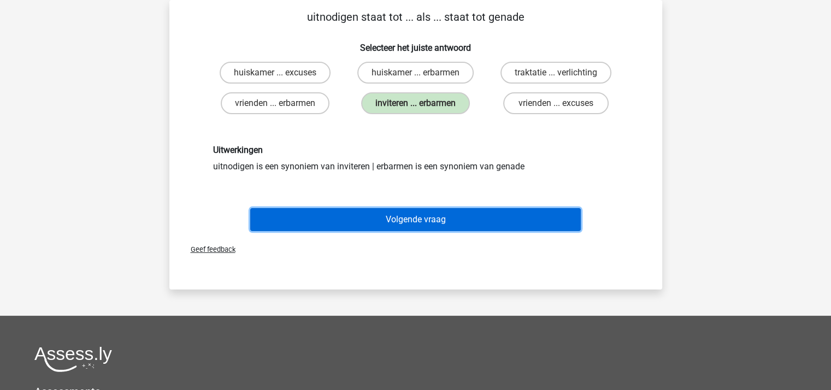
click at [409, 214] on button "Volgende vraag" at bounding box center [415, 219] width 331 height 23
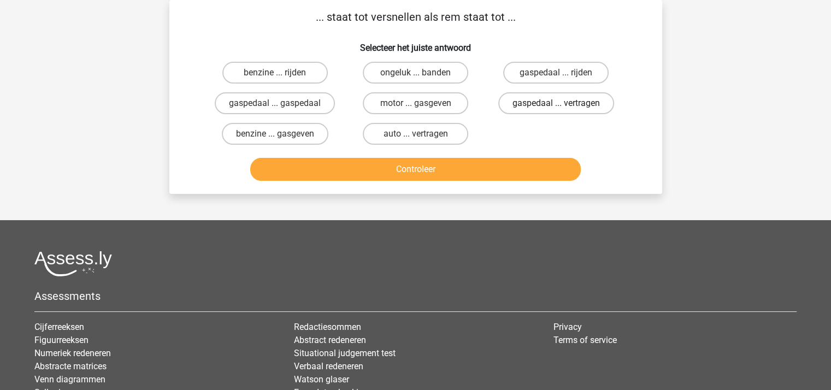
click at [524, 101] on label "gaspedaal ... vertragen" at bounding box center [556, 103] width 116 height 22
click at [556, 103] on input "gaspedaal ... vertragen" at bounding box center [559, 106] width 7 height 7
radio input "true"
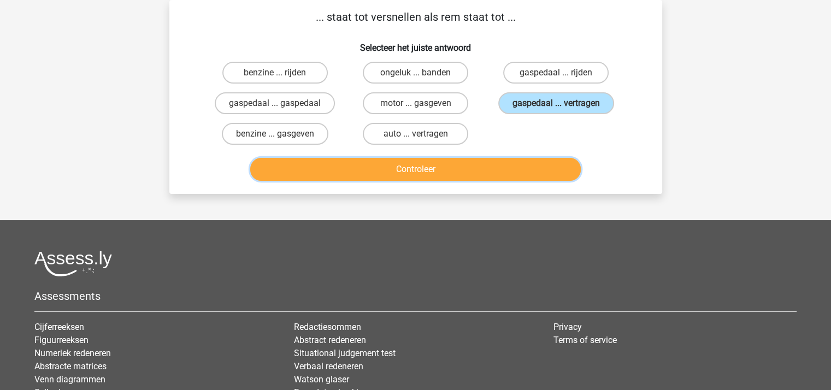
click at [434, 167] on button "Controleer" at bounding box center [415, 169] width 331 height 23
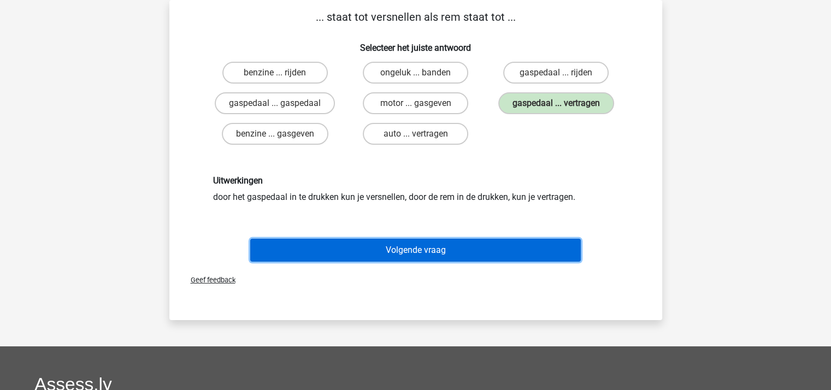
click at [430, 242] on button "Volgende vraag" at bounding box center [415, 250] width 331 height 23
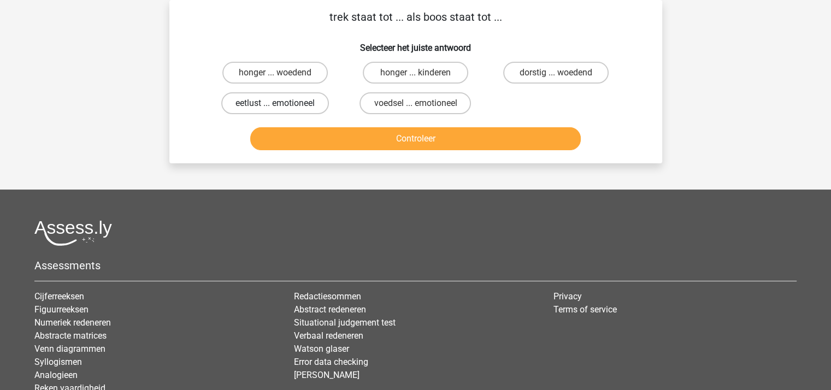
click at [269, 99] on label "eetlust ... emotioneel" at bounding box center [275, 103] width 108 height 22
click at [275, 103] on input "eetlust ... emotioneel" at bounding box center [278, 106] width 7 height 7
radio input "true"
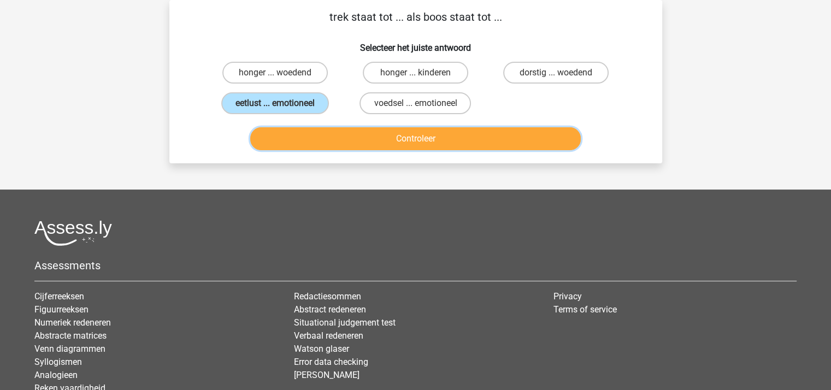
click at [346, 145] on button "Controleer" at bounding box center [415, 138] width 331 height 23
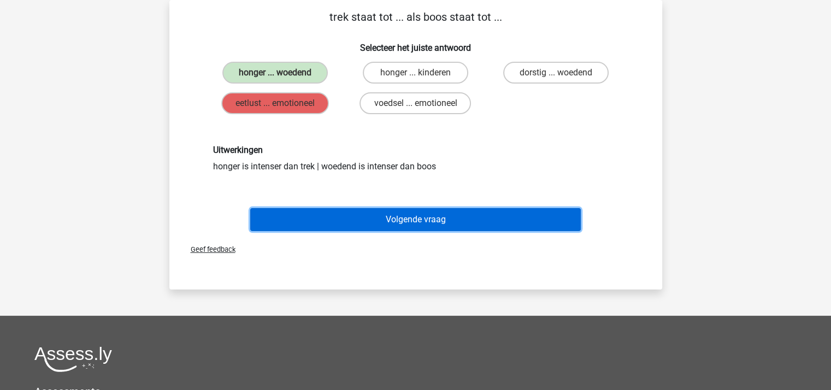
click at [359, 210] on button "Volgende vraag" at bounding box center [415, 219] width 331 height 23
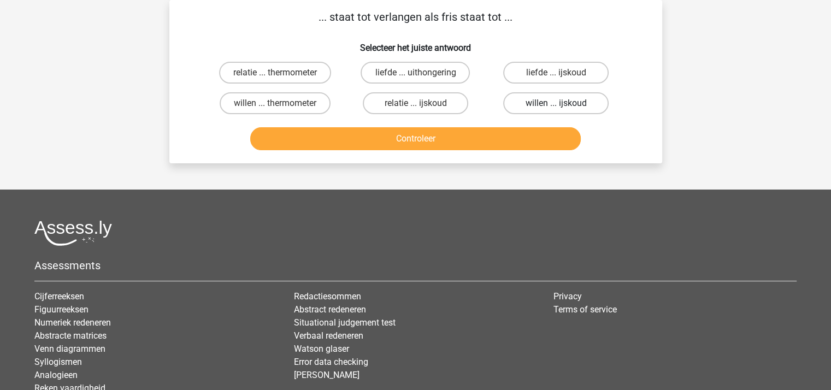
click at [546, 101] on label "willen ... ijskoud" at bounding box center [555, 103] width 105 height 22
click at [556, 103] on input "willen ... ijskoud" at bounding box center [559, 106] width 7 height 7
radio input "true"
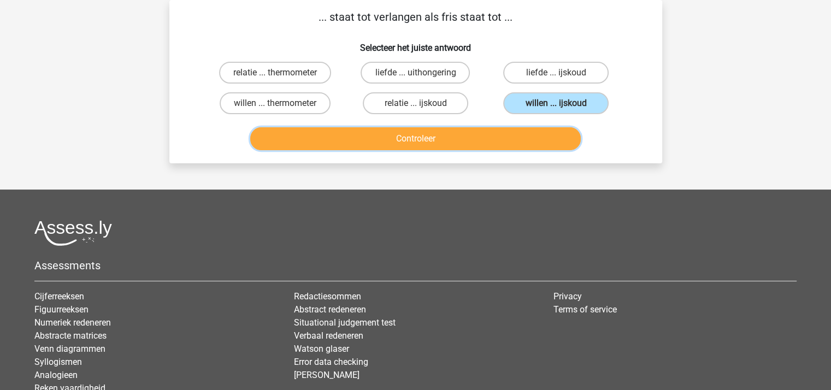
click at [445, 134] on button "Controleer" at bounding box center [415, 138] width 331 height 23
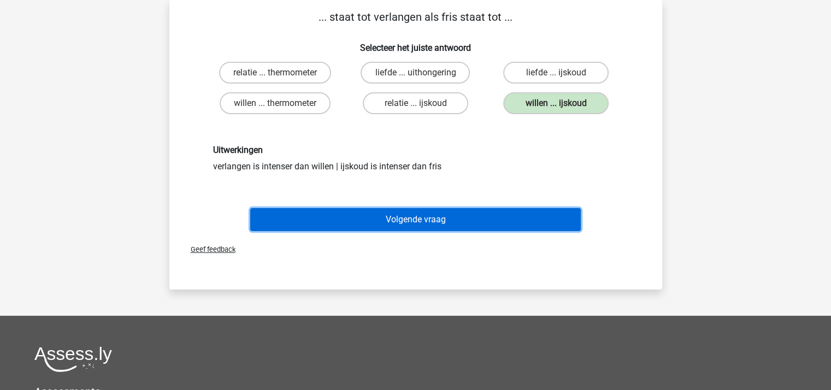
click at [422, 214] on button "Volgende vraag" at bounding box center [415, 219] width 331 height 23
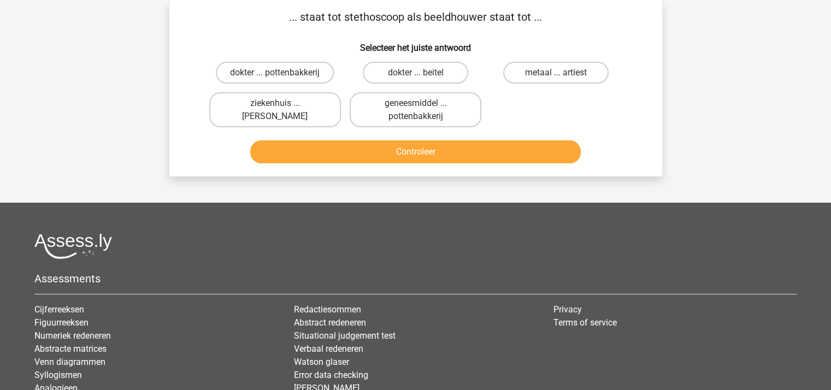
click at [416, 74] on input "dokter ... beitel" at bounding box center [418, 76] width 7 height 7
radio input "true"
click at [409, 154] on button "Controleer" at bounding box center [415, 151] width 331 height 23
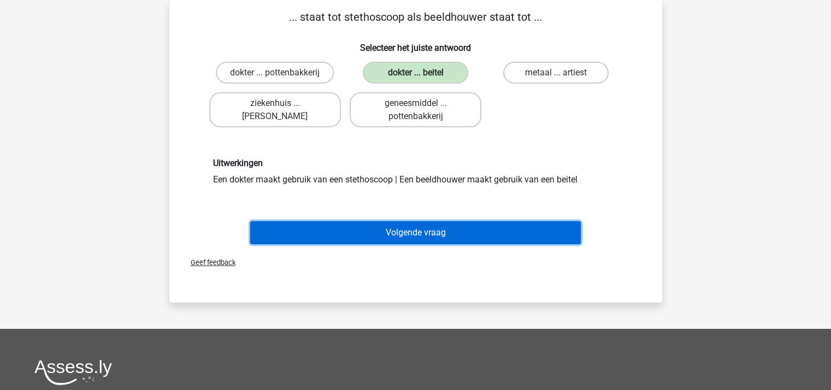
click at [404, 227] on button "Volgende vraag" at bounding box center [415, 232] width 331 height 23
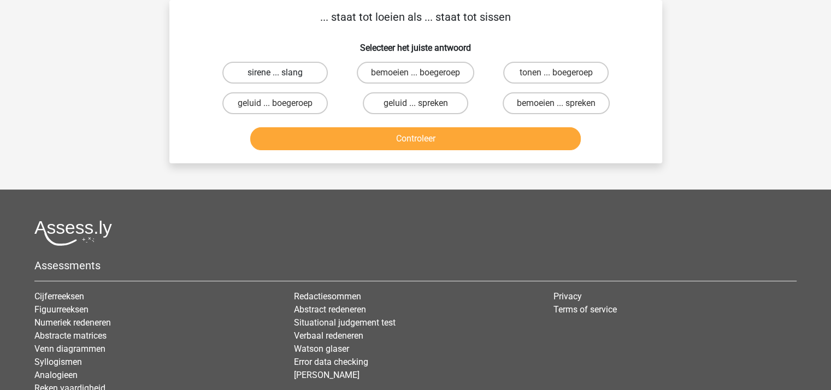
click at [264, 76] on label "sirene ... slang" at bounding box center [274, 73] width 105 height 22
click at [275, 76] on input "sirene ... slang" at bounding box center [278, 76] width 7 height 7
radio input "true"
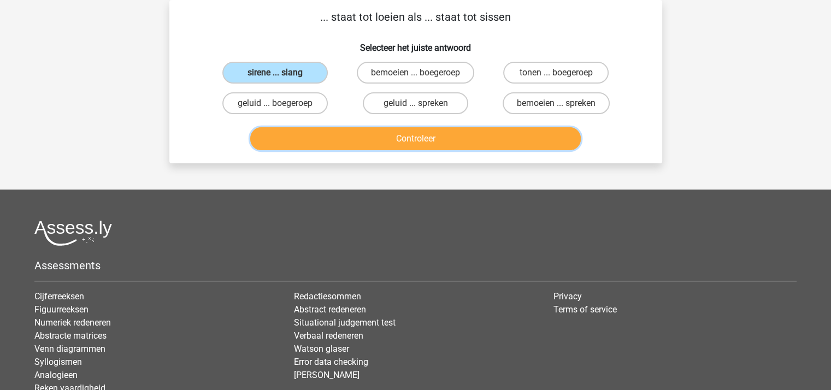
click at [361, 139] on button "Controleer" at bounding box center [415, 138] width 331 height 23
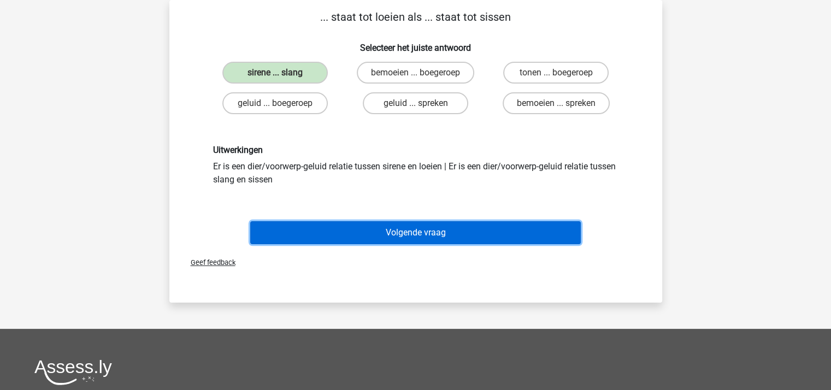
click at [382, 227] on button "Volgende vraag" at bounding box center [415, 232] width 331 height 23
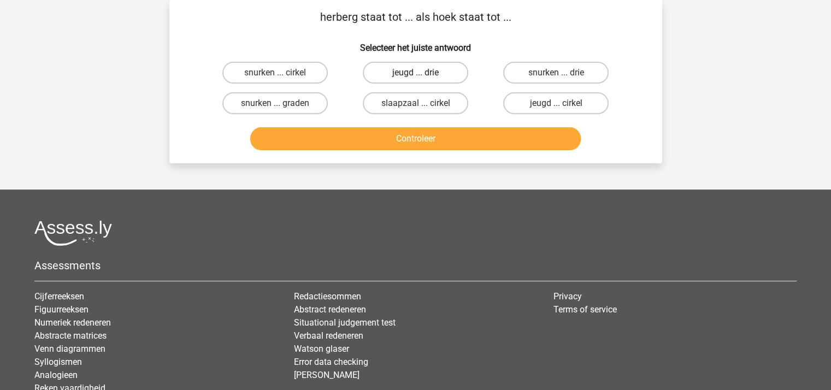
click at [399, 72] on label "jeugd ... drie" at bounding box center [415, 73] width 105 height 22
click at [415, 73] on input "jeugd ... drie" at bounding box center [418, 76] width 7 height 7
radio input "true"
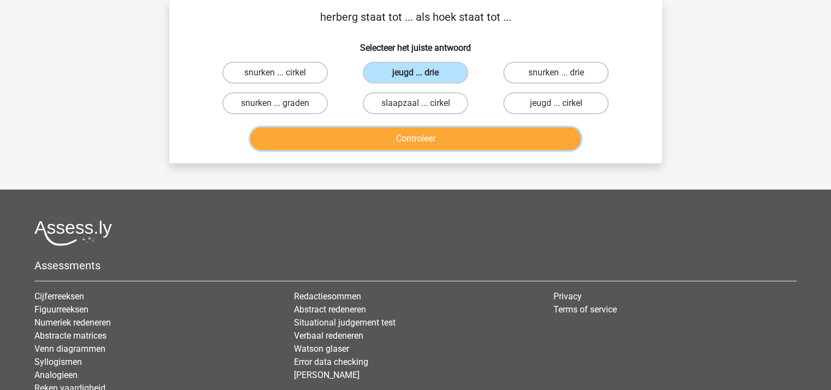
click at [406, 137] on button "Controleer" at bounding box center [415, 138] width 331 height 23
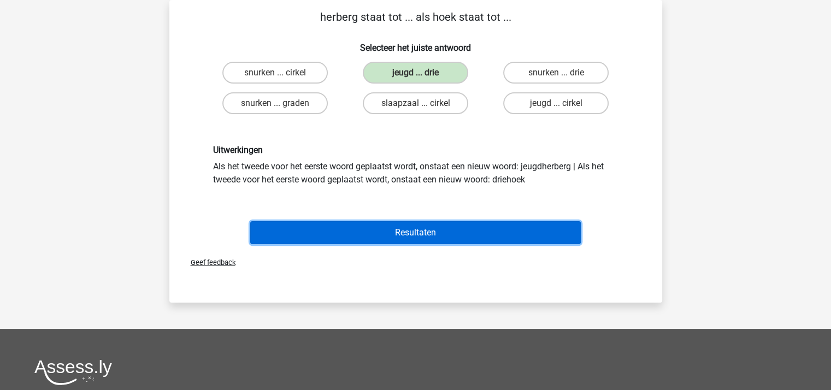
click at [415, 226] on button "Resultaten" at bounding box center [415, 232] width 331 height 23
